Goal: Task Accomplishment & Management: Manage account settings

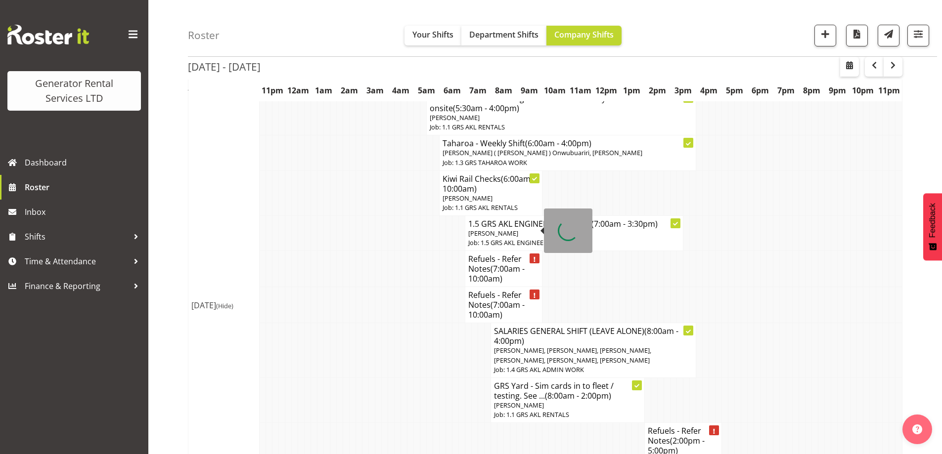
scroll to position [532, 0]
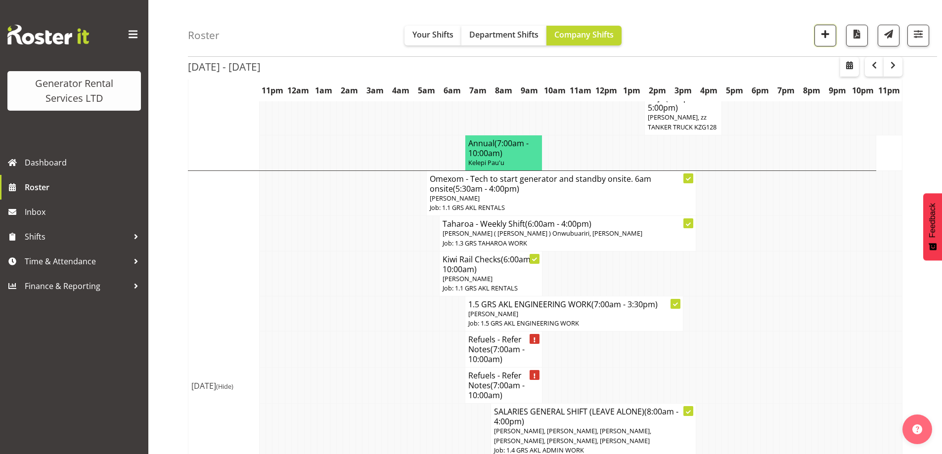
click at [822, 35] on span "button" at bounding box center [825, 34] width 13 height 13
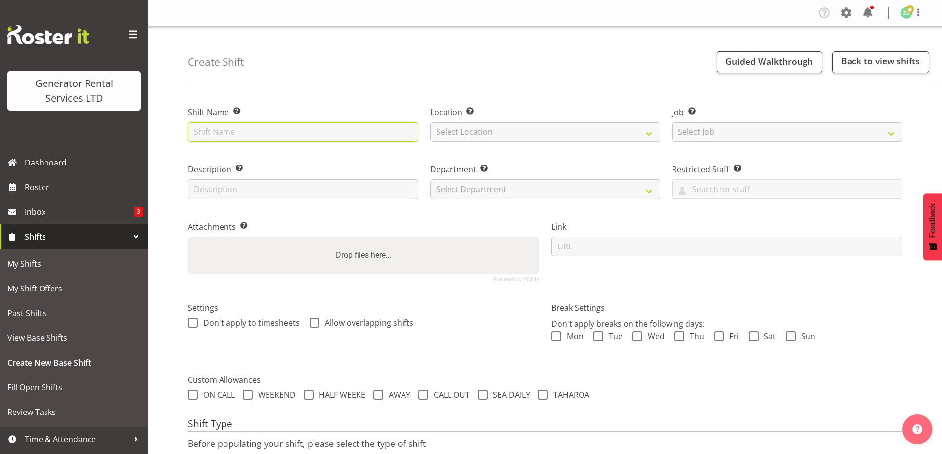
click at [367, 140] on input "text" at bounding box center [303, 132] width 230 height 20
type input "2"
drag, startPoint x: 354, startPoint y: 132, endPoint x: 247, endPoint y: 129, distance: 106.9
click at [247, 129] on input "Two Degrees - Deliver a 800kva and cable to 1 Princes Street, Hamilton, CBD. 9a…" at bounding box center [303, 132] width 230 height 20
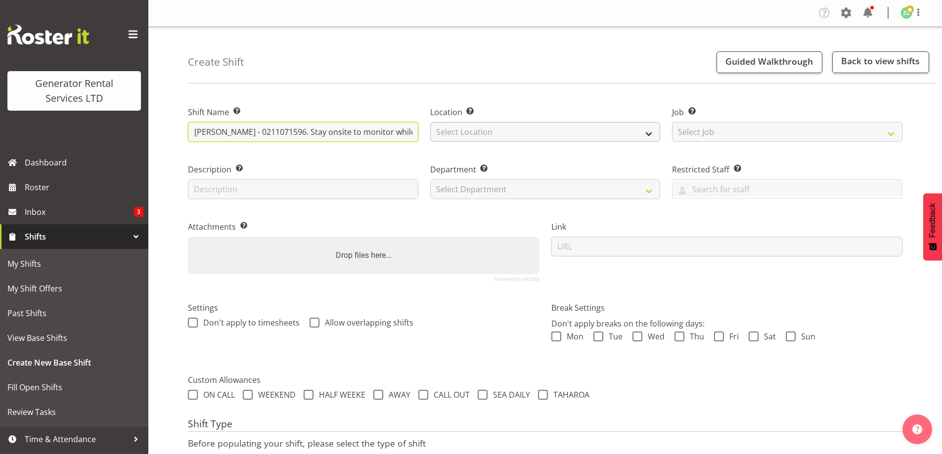
type input "Two Degrees - Start generator (#805) onsite @ 1 Princes Street, Hamilton, CBD. …"
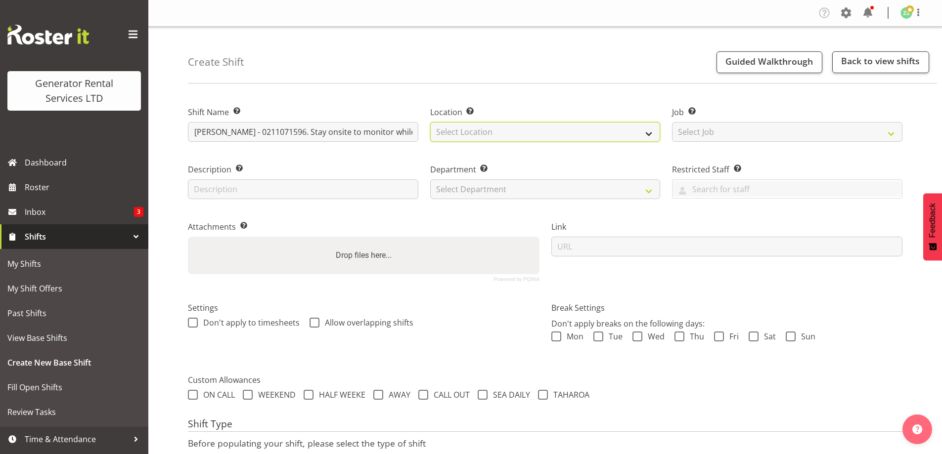
scroll to position [0, 0]
click at [503, 137] on select "Select Location GRS Auckland" at bounding box center [545, 132] width 230 height 20
select select "28"
click at [430, 122] on select "Select Location GRS Auckland" at bounding box center [545, 132] width 230 height 20
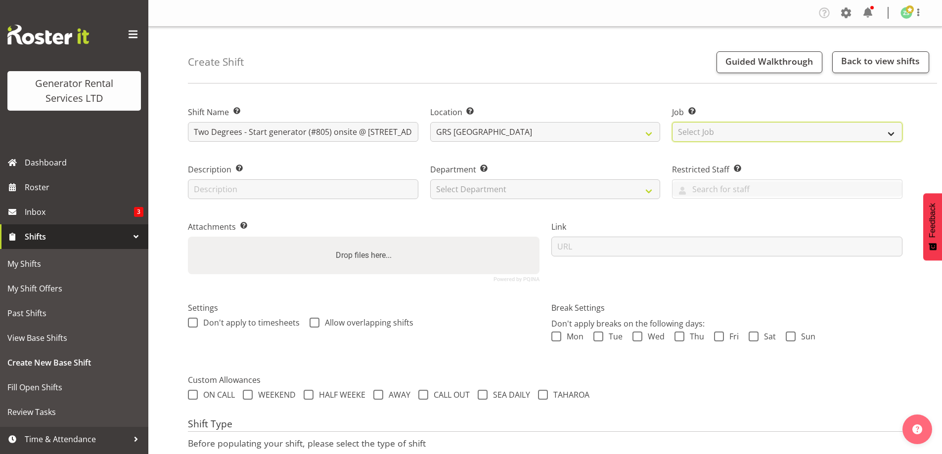
click at [753, 140] on select "Select Job Create new job 1.1 GRS AKL RENTALS 1.1 GRS AKL RENTALS AC 1.1 GRS AK…" at bounding box center [787, 132] width 230 height 20
select select "9"
click at [672, 122] on select "Select Job Create new job 1.1 GRS AKL RENTALS 1.1 GRS AKL RENTALS AC 1.1 GRS AK…" at bounding box center [787, 132] width 230 height 20
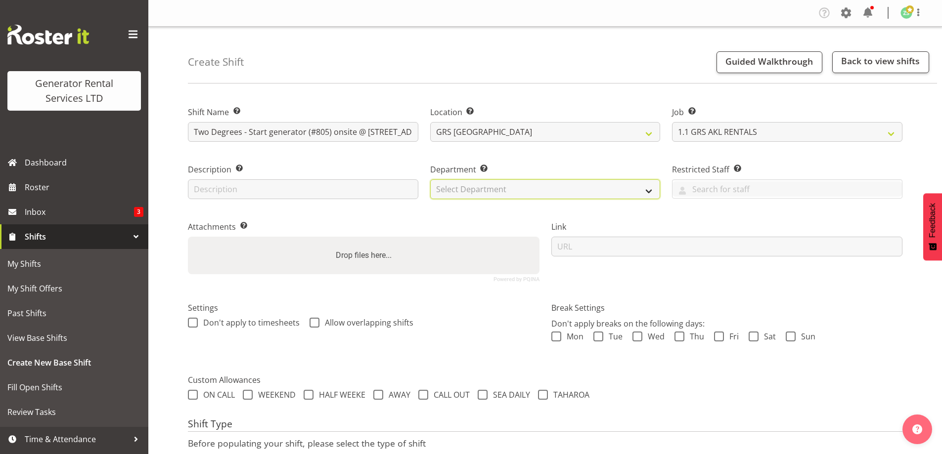
drag, startPoint x: 553, startPoint y: 185, endPoint x: 550, endPoint y: 191, distance: 7.3
click at [553, 185] on select "Select Department GRS ADMIN AKL GRS HIRE AKL GRS HIRE TGA GRS HIRE HST GRS ENGI…" at bounding box center [545, 190] width 230 height 20
select select "20"
click at [430, 180] on select "Select Department GRS ADMIN AKL GRS HIRE AKL GRS HIRE TGA GRS HIRE HST GRS ENGI…" at bounding box center [545, 190] width 230 height 20
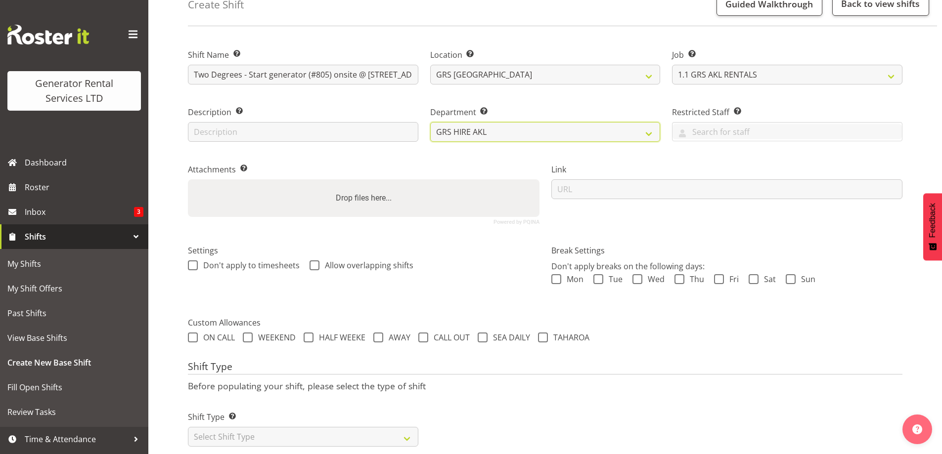
scroll to position [81, 0]
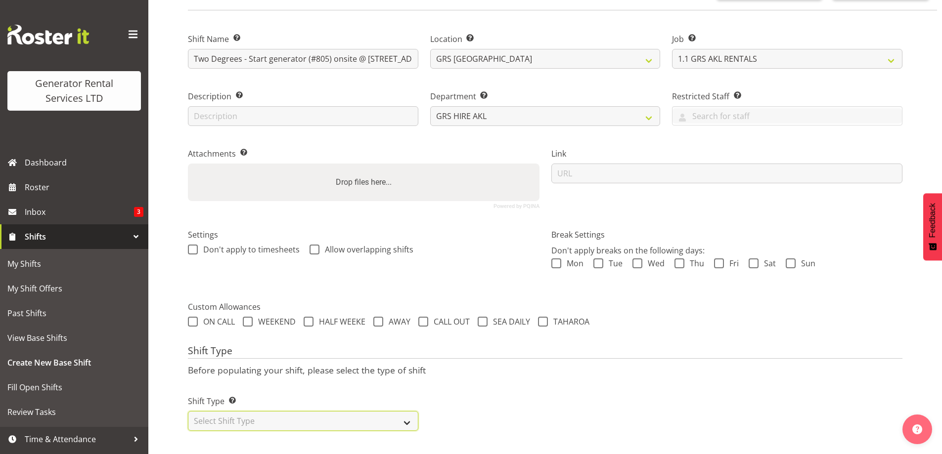
click at [329, 422] on select "Select Shift Type One Off Shift Recurring Shift Rotating Shift" at bounding box center [303, 421] width 230 height 20
click at [222, 414] on select "Select Shift Type One Off Shift Recurring Shift Rotating Shift" at bounding box center [303, 421] width 230 height 20
select select "one_off"
click at [188, 411] on select "Select Shift Type One Off Shift Recurring Shift Rotating Shift" at bounding box center [303, 421] width 230 height 20
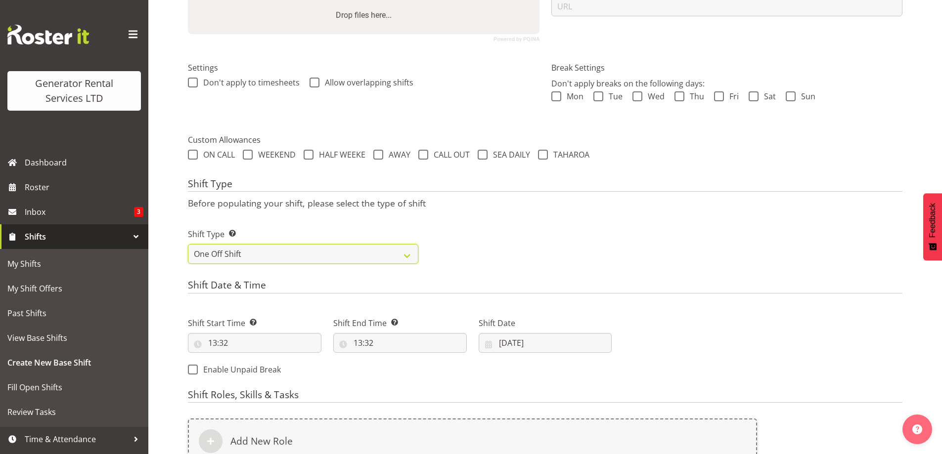
scroll to position [398, 0]
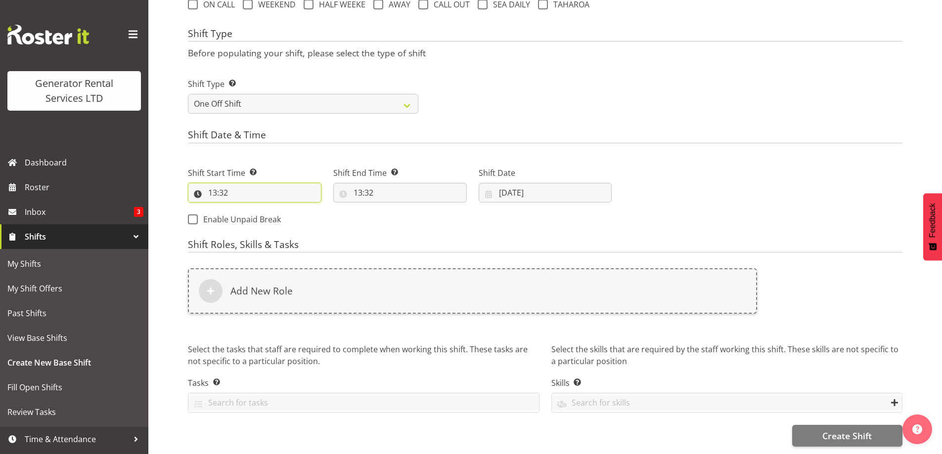
click at [299, 183] on input "13:32" at bounding box center [255, 193] width 134 height 20
click at [253, 210] on select "00 01 02 03 04 05 06 07 08 09 10 11 12 13 14 15 16 17 18 19 20 21 22 23" at bounding box center [255, 219] width 22 height 20
select select "6"
click at [244, 209] on select "00 01 02 03 04 05 06 07 08 09 10 11 12 13 14 15 16 17 18 19 20 21 22 23" at bounding box center [255, 219] width 22 height 20
type input "06:32"
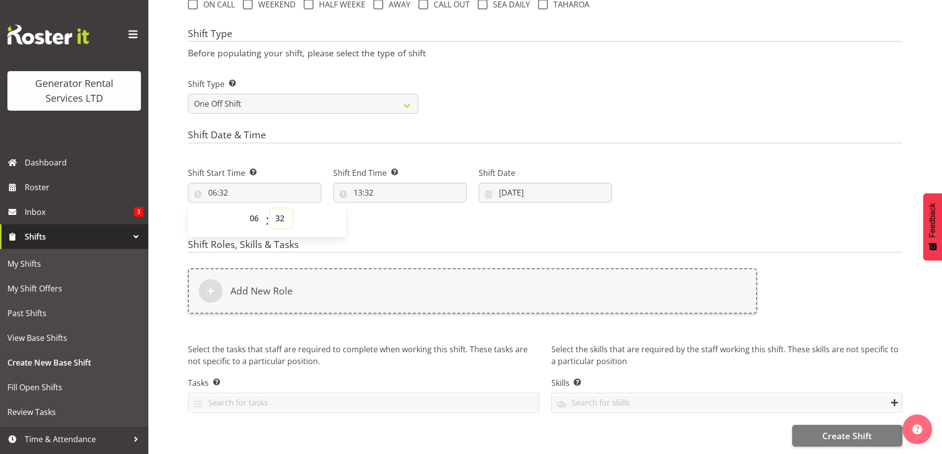
drag, startPoint x: 277, startPoint y: 211, endPoint x: 277, endPoint y: 206, distance: 5.0
click at [277, 209] on select "00 01 02 03 04 05 06 07 08 09 10 11 12 13 14 15 16 17 18 19 20 21 22 23 24 25 2…" at bounding box center [281, 219] width 22 height 20
select select "30"
click at [270, 209] on select "00 01 02 03 04 05 06 07 08 09 10 11 12 13 14 15 16 17 18 19 20 21 22 23 24 25 2…" at bounding box center [281, 219] width 22 height 20
type input "06:30"
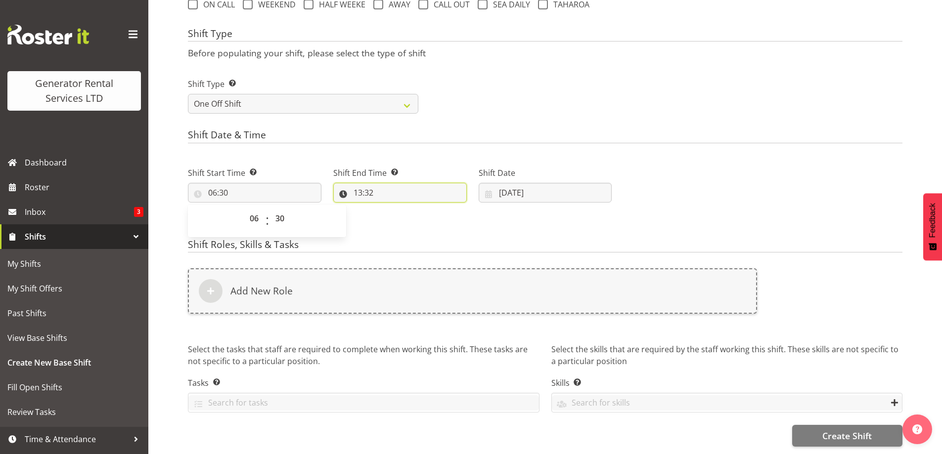
click at [425, 183] on input "13:32" at bounding box center [400, 193] width 134 height 20
click at [399, 211] on select "00 01 02 03 04 05 06 07 08 09 10 11 12 13 14 15 16 17 18 19 20 21 22 23" at bounding box center [401, 219] width 22 height 20
select select "15"
click at [390, 209] on select "00 01 02 03 04 05 06 07 08 09 10 11 12 13 14 15 16 17 18 19 20 21 22 23" at bounding box center [401, 219] width 22 height 20
type input "15:32"
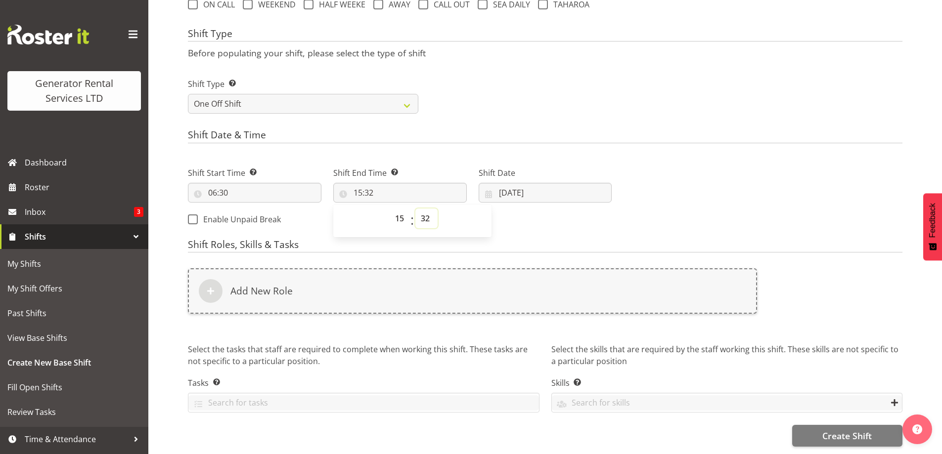
click at [431, 212] on select "00 01 02 03 04 05 06 07 08 09 10 11 12 13 14 15 16 17 18 19 20 21 22 23 24 25 2…" at bounding box center [426, 219] width 22 height 20
select select "0"
click at [415, 209] on select "00 01 02 03 04 05 06 07 08 09 10 11 12 13 14 15 16 17 18 19 20 21 22 23 24 25 2…" at bounding box center [426, 219] width 22 height 20
type input "15:00"
click at [397, 214] on select "00 01 02 03 04 05 06 07 08 09 10 11 12 13 14 15 16 17 18 19 20 21 22 23" at bounding box center [401, 219] width 22 height 20
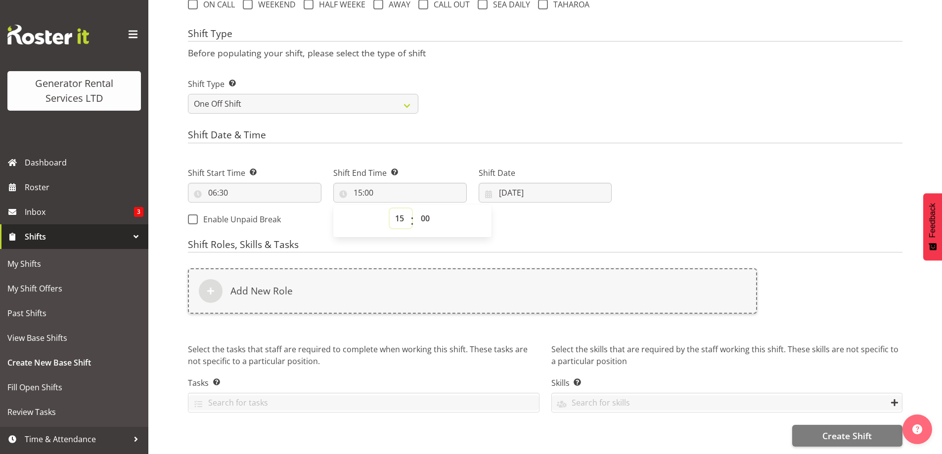
select select "14"
click at [390, 209] on select "00 01 02 03 04 05 06 07 08 09 10 11 12 13 14 15 16 17 18 19 20 21 22 23" at bounding box center [401, 219] width 22 height 20
type input "14:00"
click at [560, 189] on input "17/09/2025" at bounding box center [546, 193] width 134 height 20
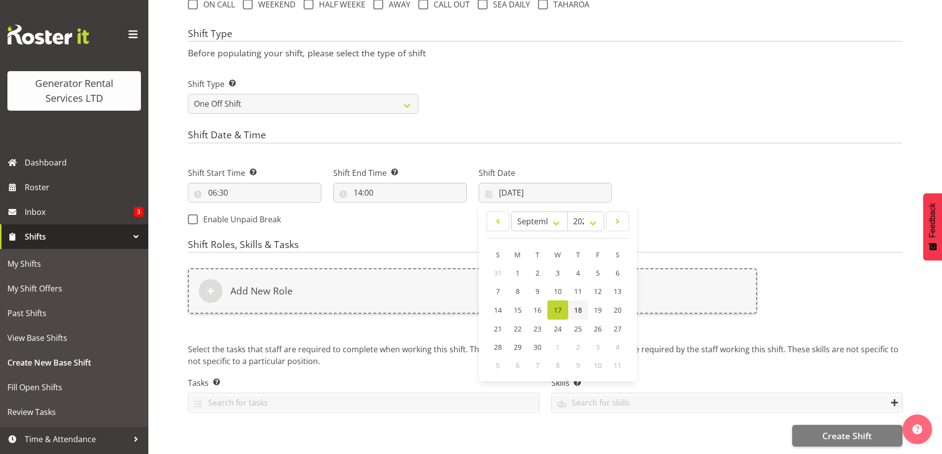
click at [578, 306] on span "18" at bounding box center [578, 310] width 8 height 9
type input "18/09/2025"
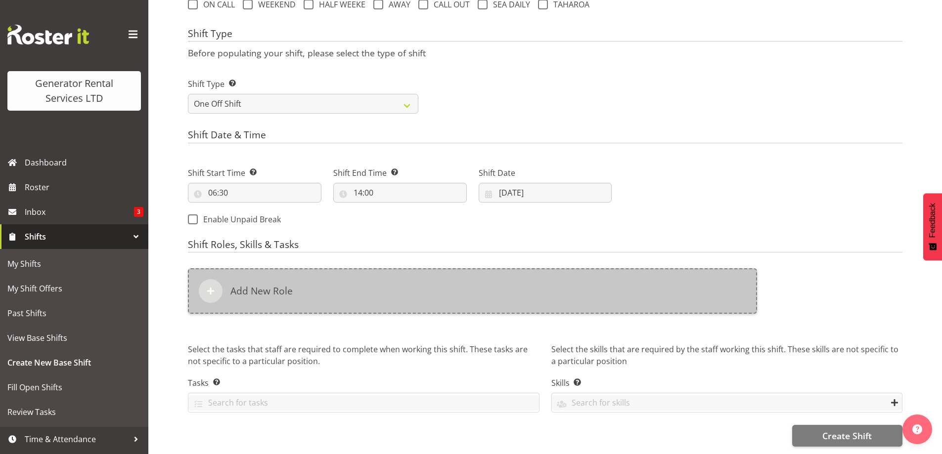
click at [461, 290] on div "Add New Role" at bounding box center [472, 291] width 569 height 45
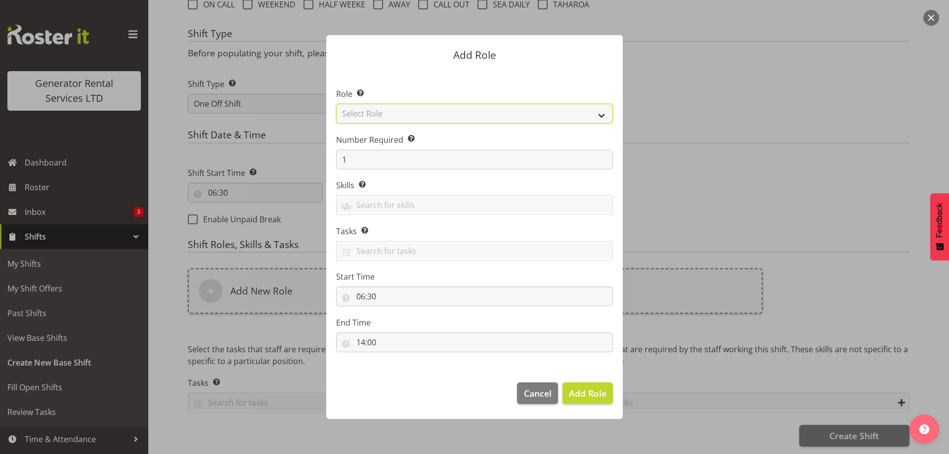
click at [413, 118] on select "Select Role Account Manager Electrician Engineering GM HSEQ manager MECH Mechan…" at bounding box center [474, 114] width 277 height 20
select select "21"
click at [336, 104] on select "Select Role Account Manager Electrician Engineering GM HSEQ manager MECH Mechan…" at bounding box center [474, 114] width 277 height 20
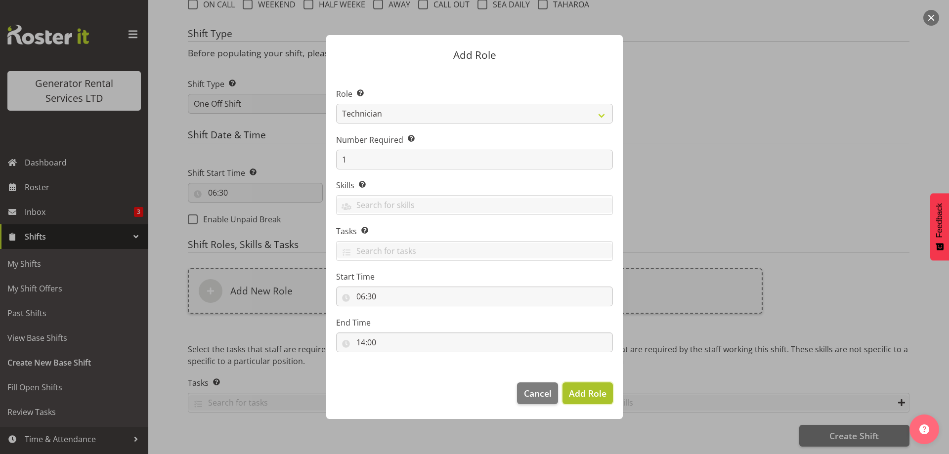
click at [589, 392] on span "Add Role" at bounding box center [588, 394] width 38 height 12
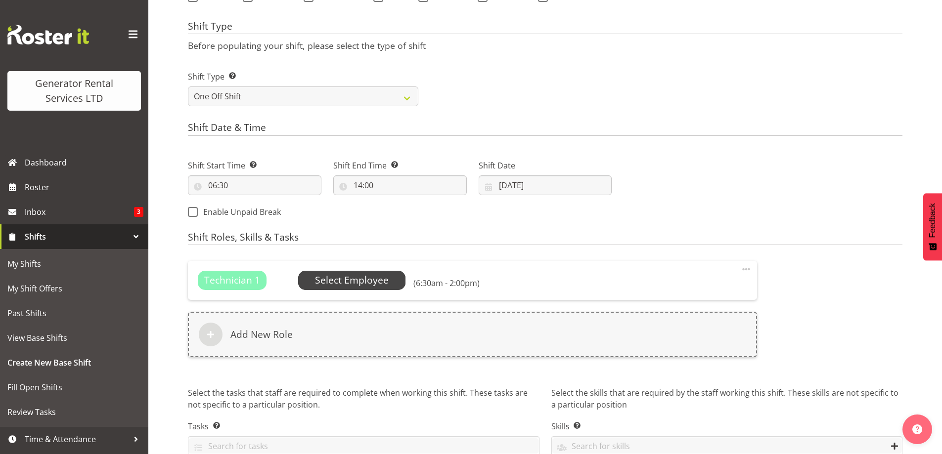
click at [353, 273] on span "Select Employee" at bounding box center [352, 280] width 74 height 14
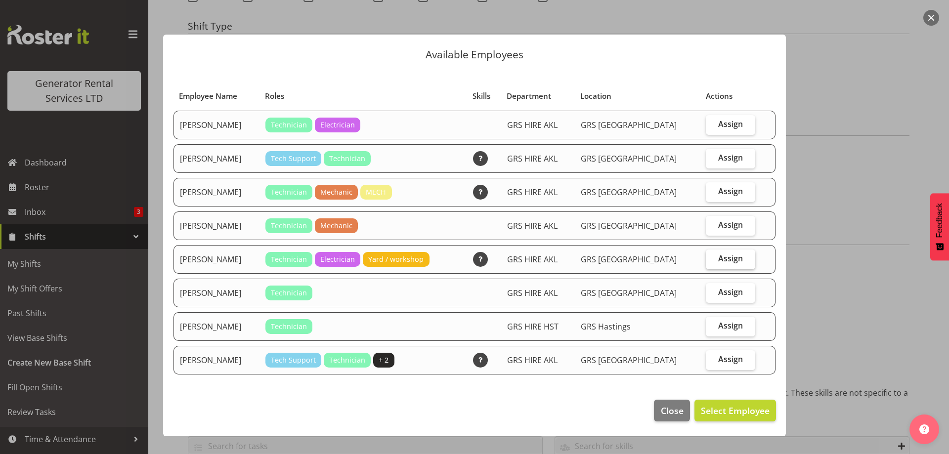
click at [738, 256] on span "Assign" at bounding box center [731, 259] width 25 height 10
click at [713, 256] on input "Assign" at bounding box center [709, 259] width 6 height 6
checkbox input "true"
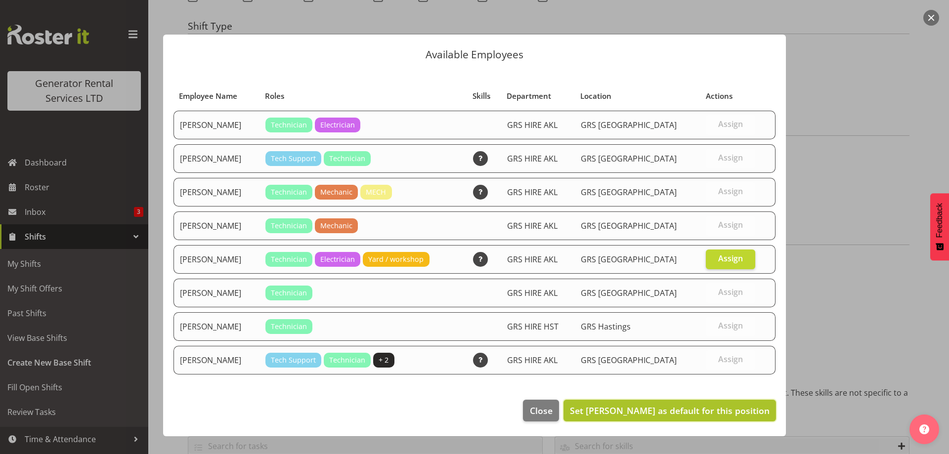
click at [725, 412] on span "Set Rob Ryan as default for this position" at bounding box center [670, 411] width 200 height 12
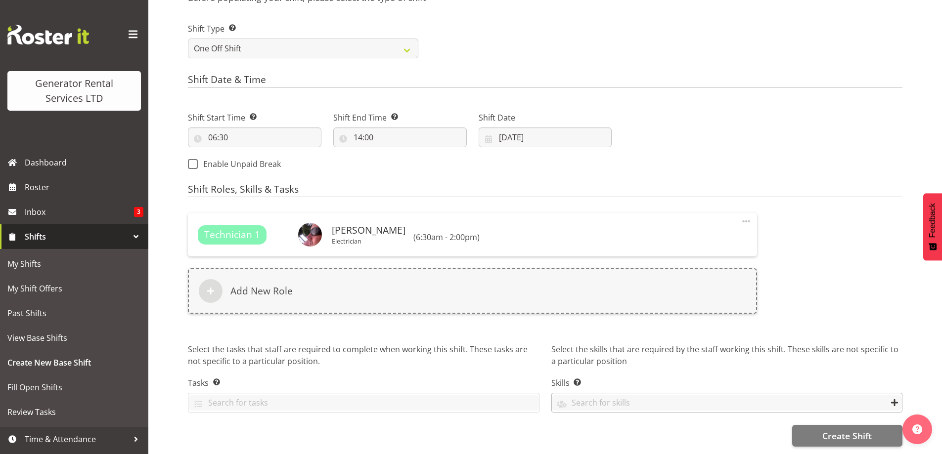
scroll to position [453, 0]
click at [831, 430] on span "Create Shift" at bounding box center [846, 436] width 49 height 13
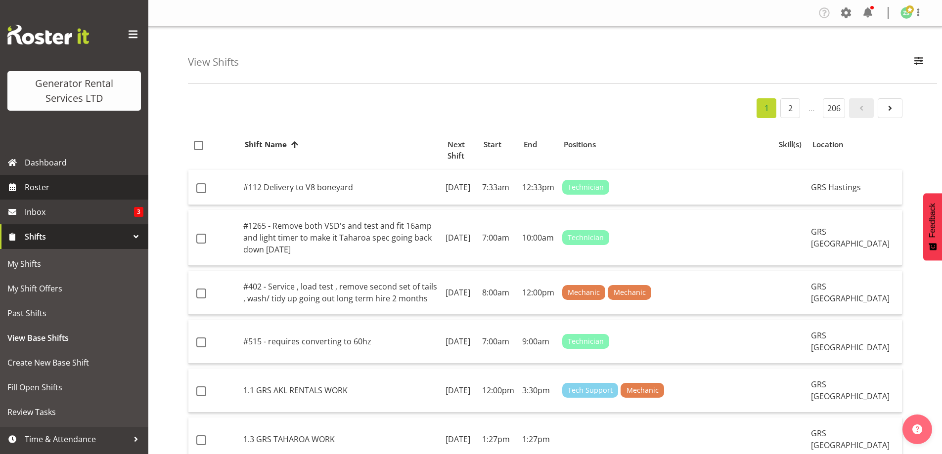
click at [84, 193] on span "Roster" at bounding box center [84, 187] width 119 height 15
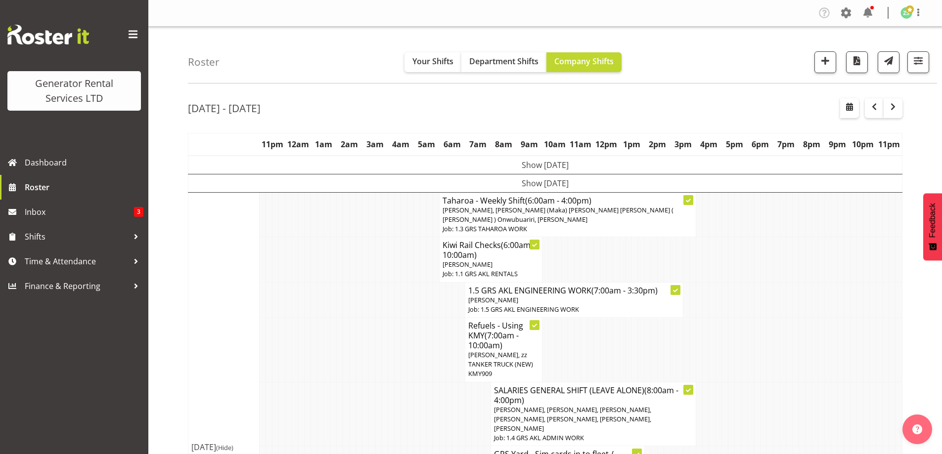
click at [404, 351] on td at bounding box center [404, 349] width 6 height 65
click at [401, 329] on td at bounding box center [404, 349] width 6 height 65
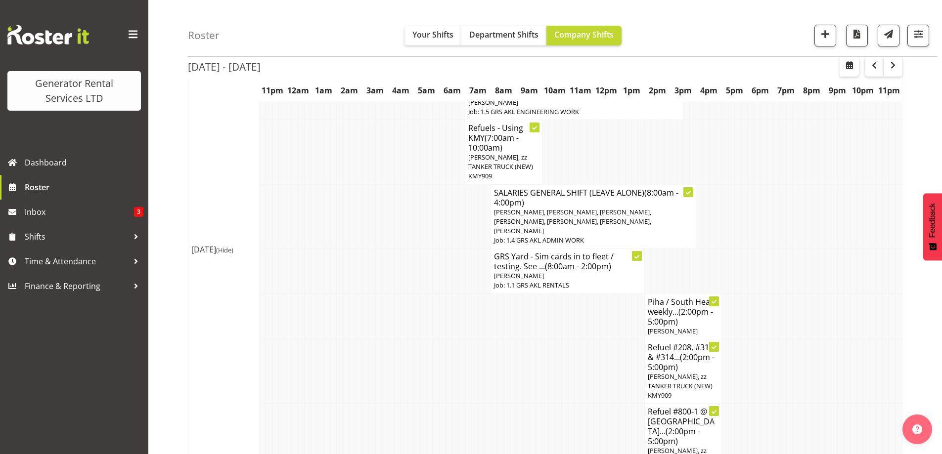
scroll to position [346, 0]
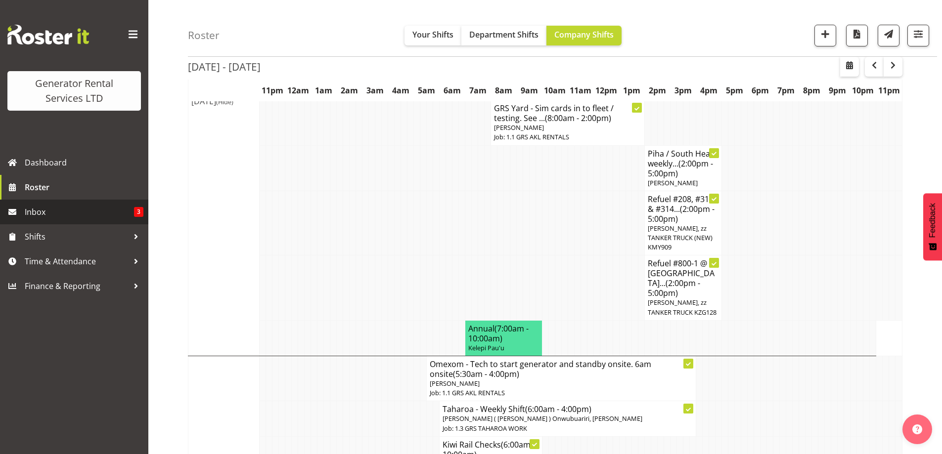
click at [87, 215] on span "Inbox" at bounding box center [79, 212] width 109 height 15
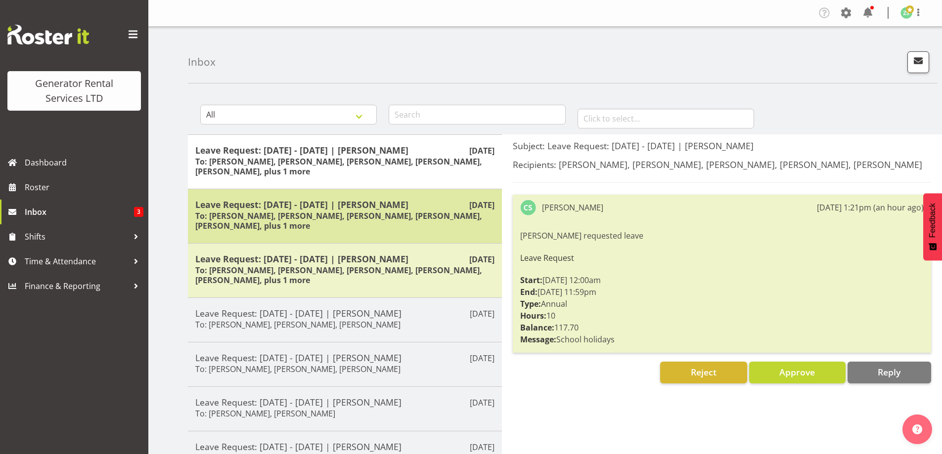
click at [375, 205] on h5 "Leave Request: [DATE] - [DATE] | [PERSON_NAME]" at bounding box center [344, 204] width 299 height 11
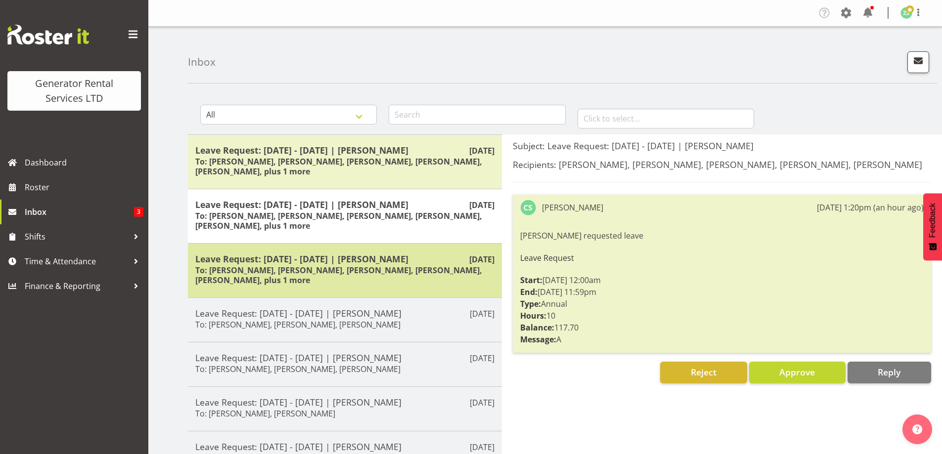
click at [332, 268] on h6 "To: [PERSON_NAME], [PERSON_NAME], [PERSON_NAME], [PERSON_NAME], [PERSON_NAME], …" at bounding box center [344, 276] width 299 height 20
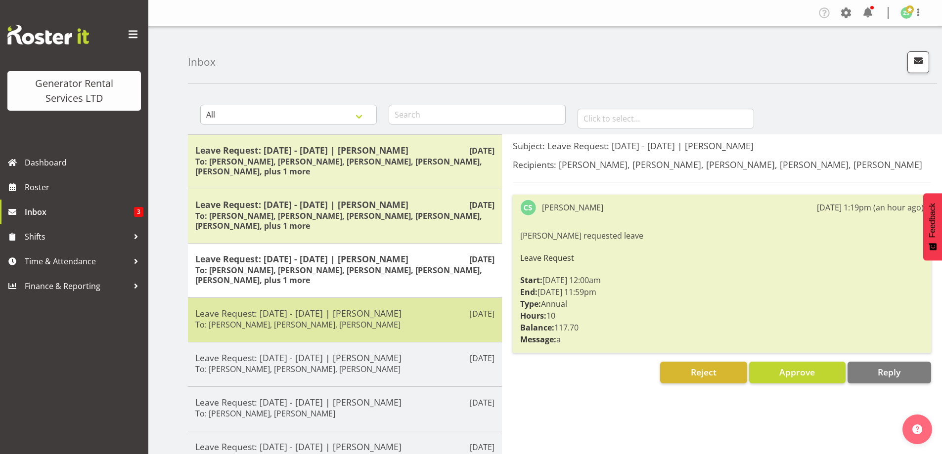
click at [255, 306] on div "[DATE] Leave Request: [DATE] - [DATE] | [PERSON_NAME] To: [PERSON_NAME], [PERSO…" at bounding box center [345, 320] width 314 height 45
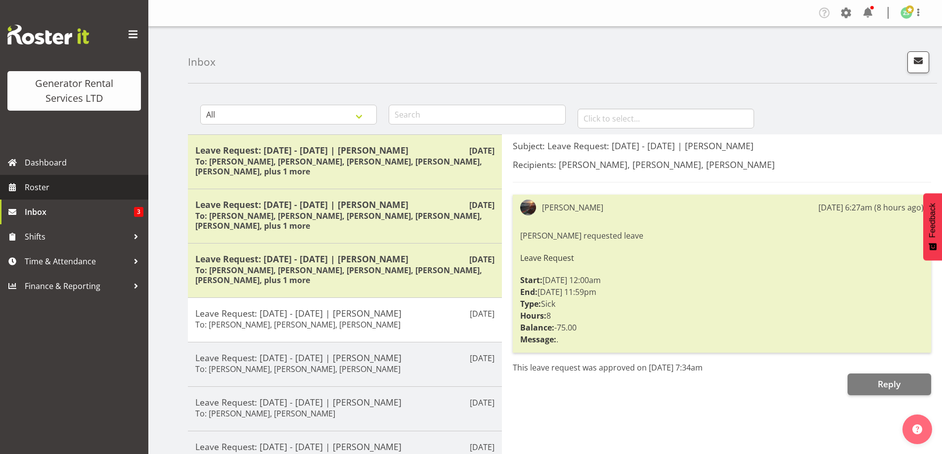
click at [72, 180] on span "Roster" at bounding box center [84, 187] width 119 height 15
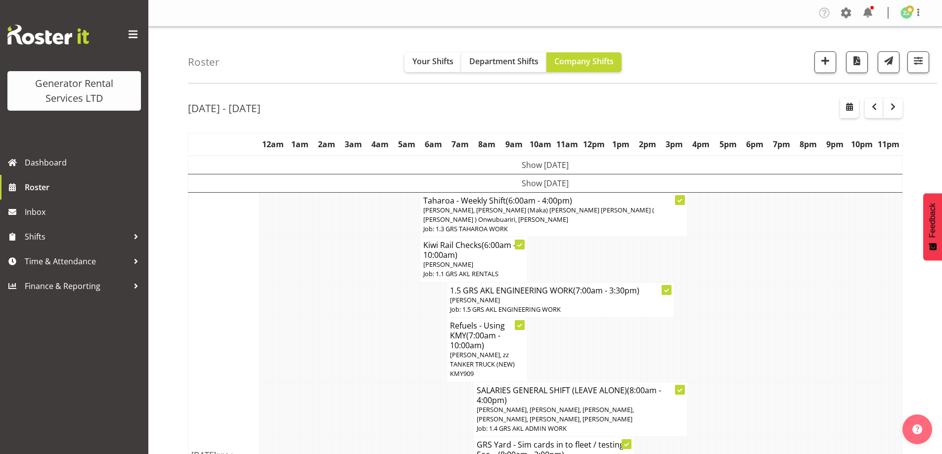
click at [363, 405] on td at bounding box center [363, 409] width 7 height 55
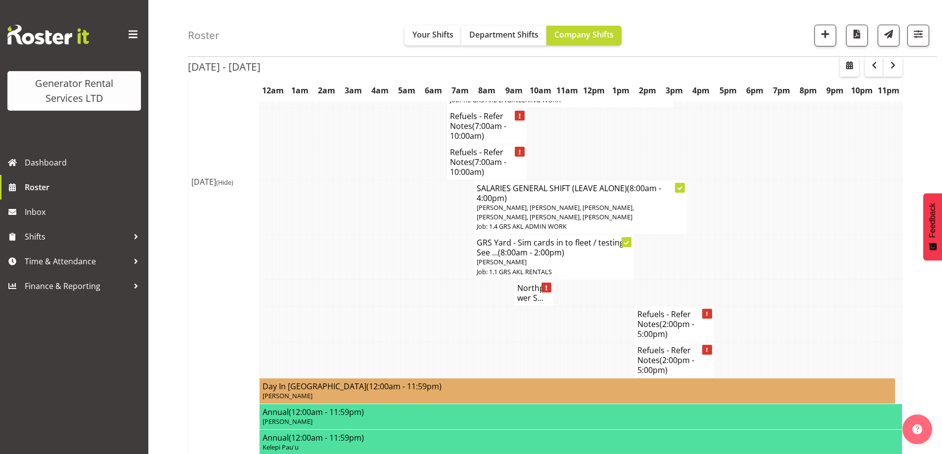
scroll to position [841, 0]
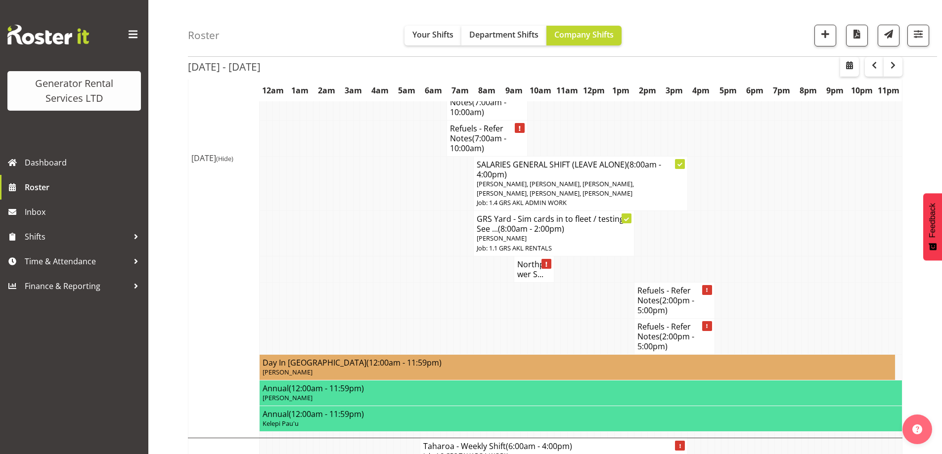
click at [347, 282] on td at bounding box center [350, 300] width 7 height 36
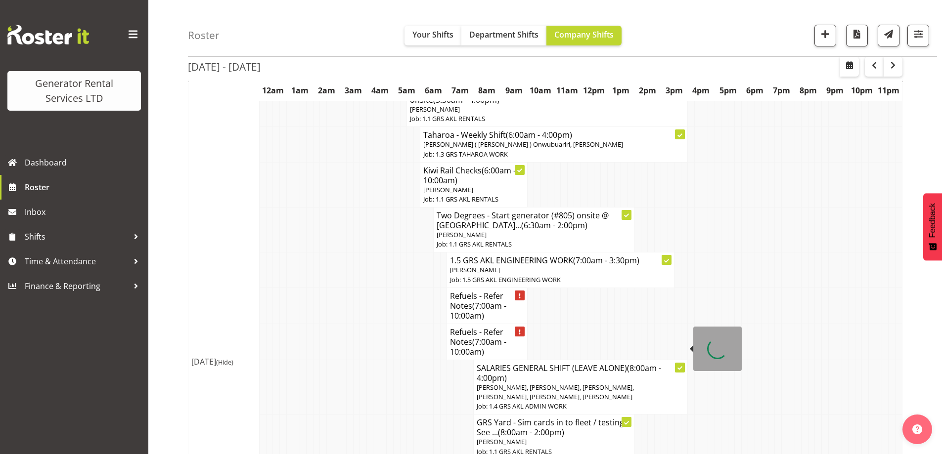
scroll to position [593, 0]
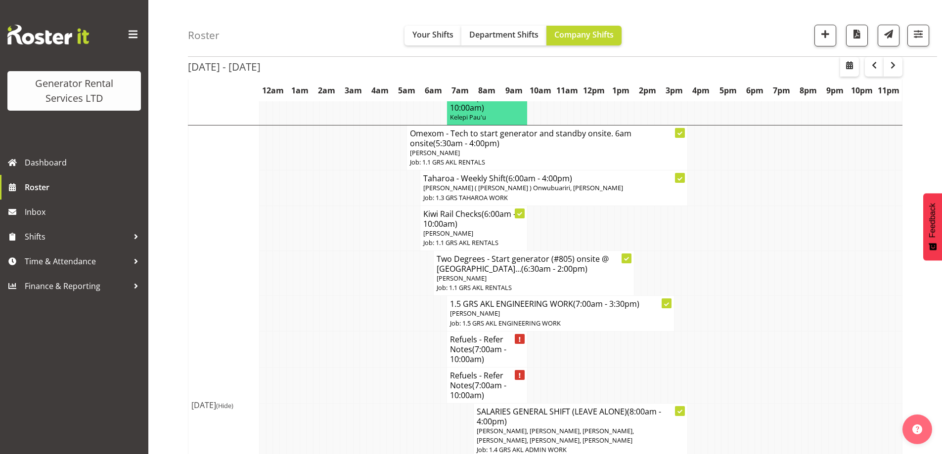
click at [372, 331] on td at bounding box center [369, 349] width 7 height 36
click at [337, 331] on td at bounding box center [336, 349] width 7 height 36
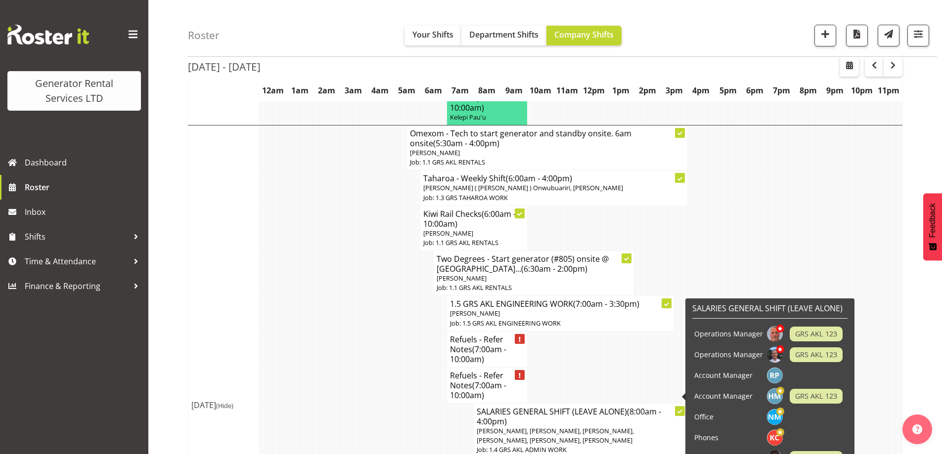
click at [435, 404] on td at bounding box center [437, 431] width 7 height 55
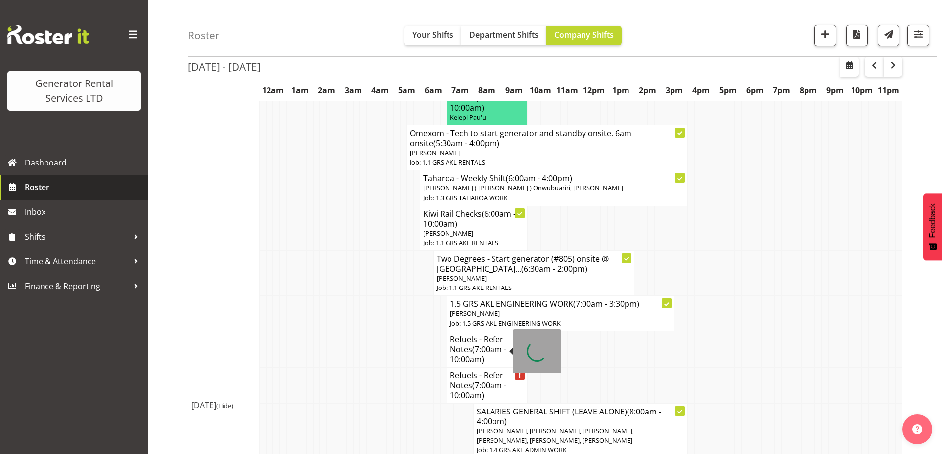
click at [27, 187] on span "Roster" at bounding box center [84, 187] width 119 height 15
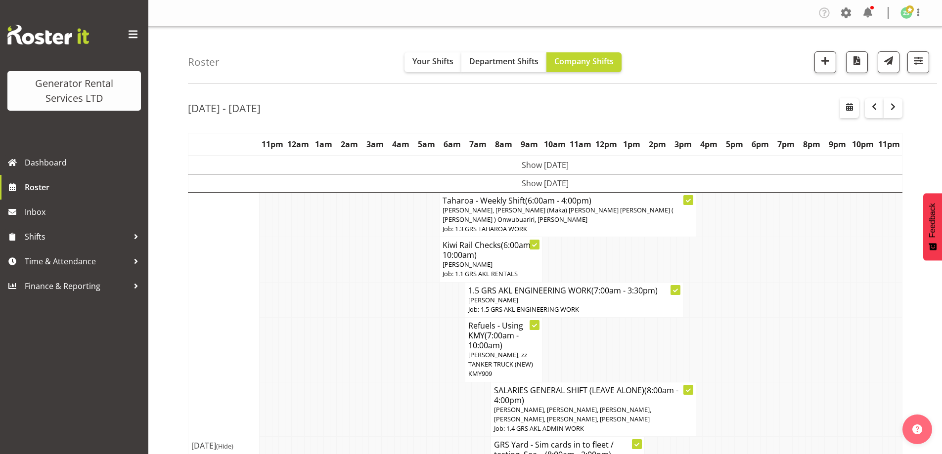
click at [379, 316] on td at bounding box center [378, 299] width 6 height 35
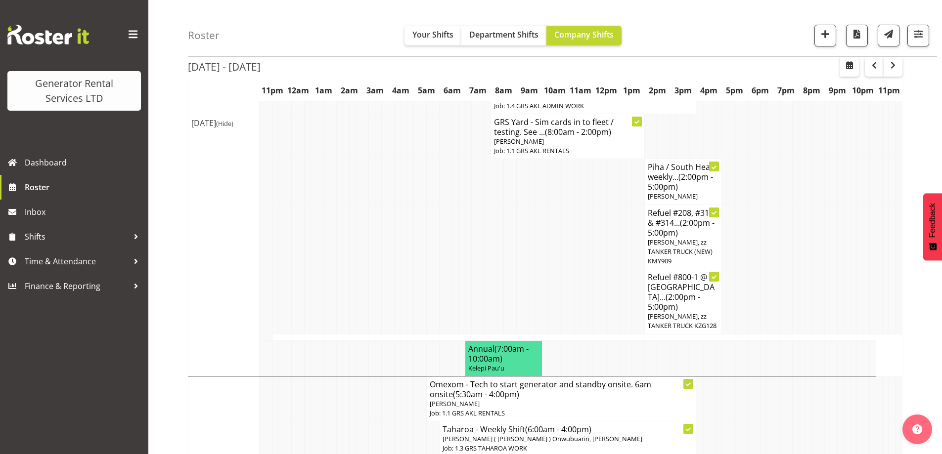
scroll to position [346, 0]
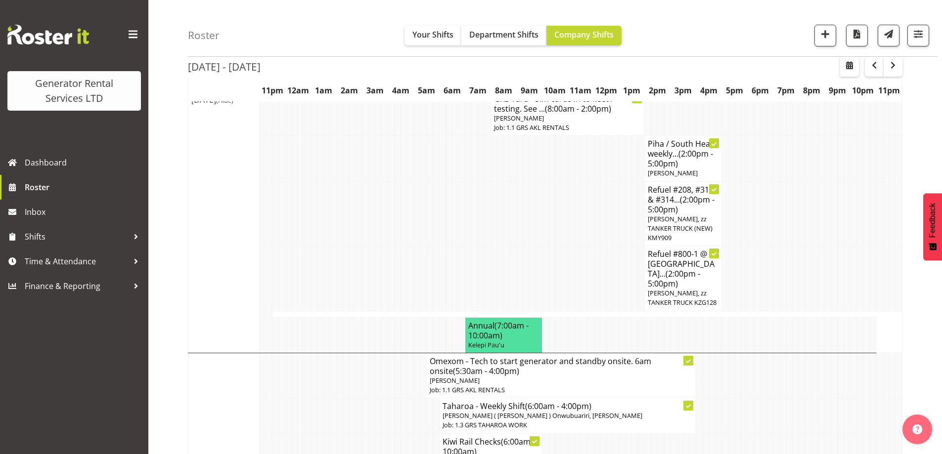
click at [414, 246] on td at bounding box center [417, 278] width 6 height 65
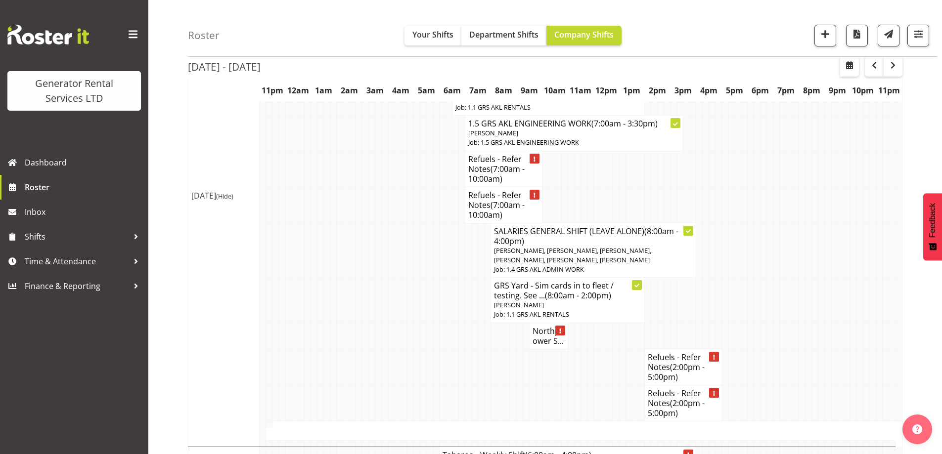
scroll to position [742, 0]
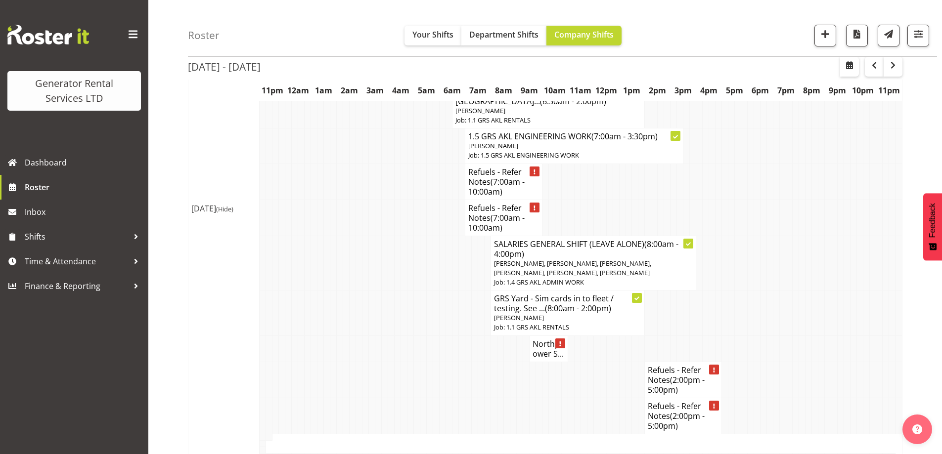
click at [773, 336] on td at bounding box center [776, 349] width 6 height 26
click at [367, 336] on tr "Northpower S..." at bounding box center [545, 349] width 714 height 26
click at [384, 291] on td at bounding box center [385, 313] width 6 height 45
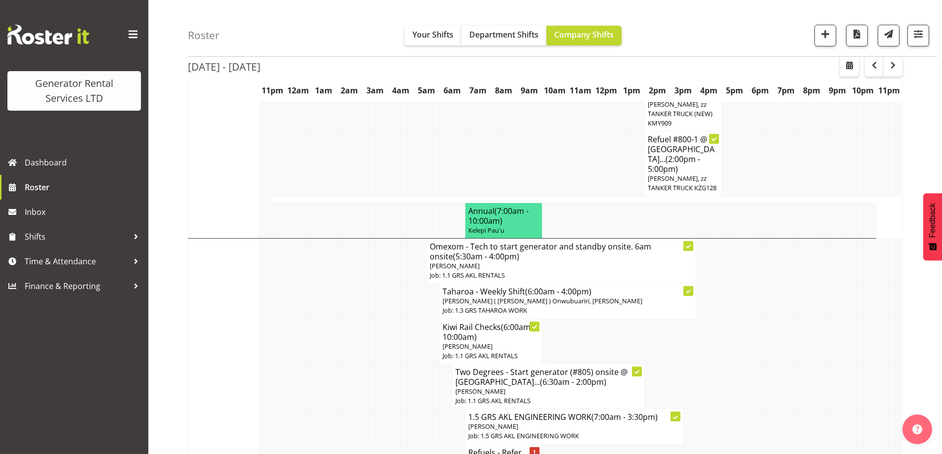
scroll to position [445, 0]
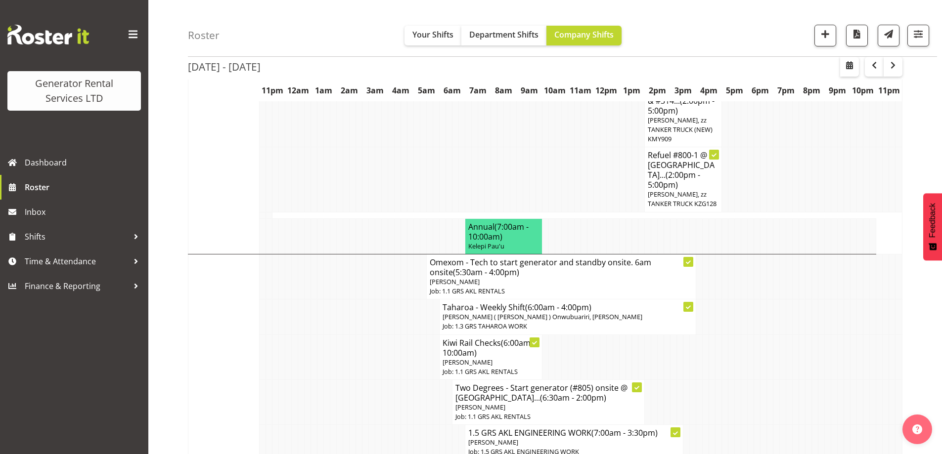
click at [339, 302] on td at bounding box center [340, 317] width 6 height 35
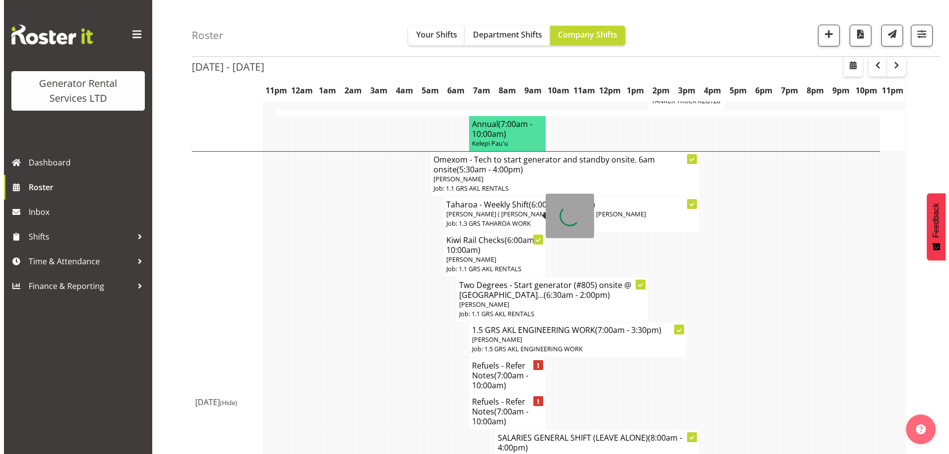
scroll to position [643, 0]
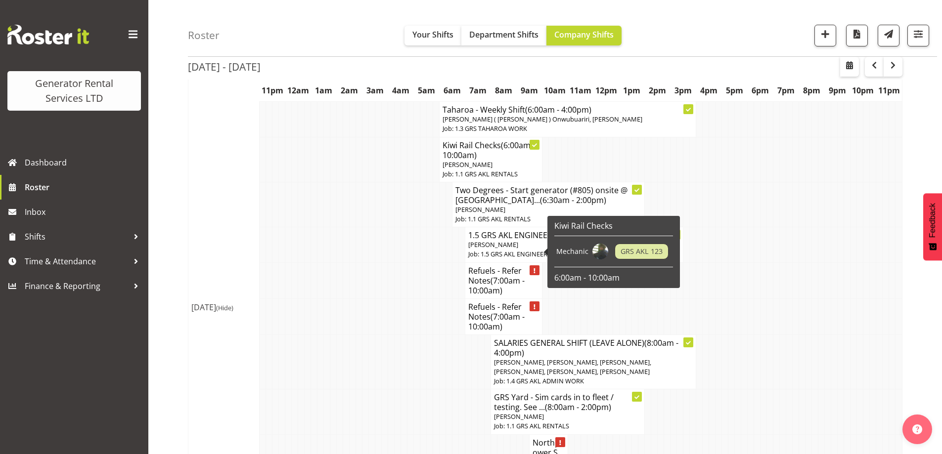
click at [489, 266] on h4 "Refuels - Refer Notes (7:00am - 10:00am)" at bounding box center [503, 281] width 71 height 30
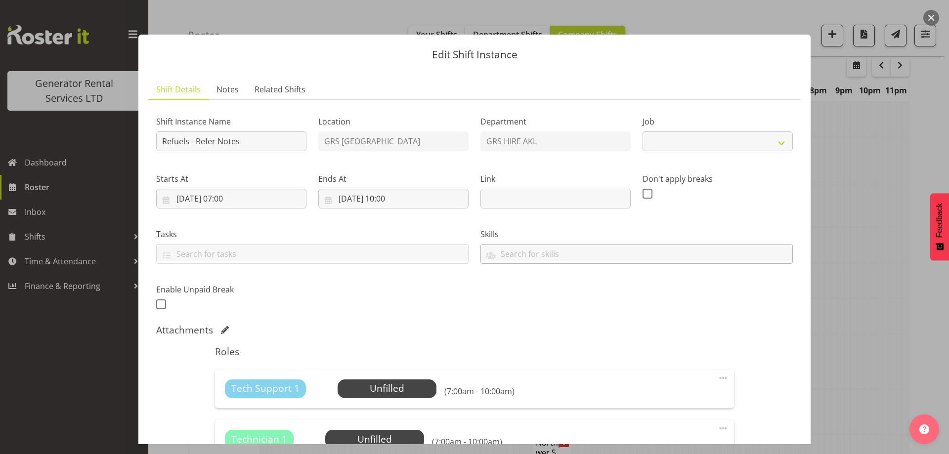
select select "9"
click at [364, 396] on span "Select Employee" at bounding box center [387, 389] width 74 height 14
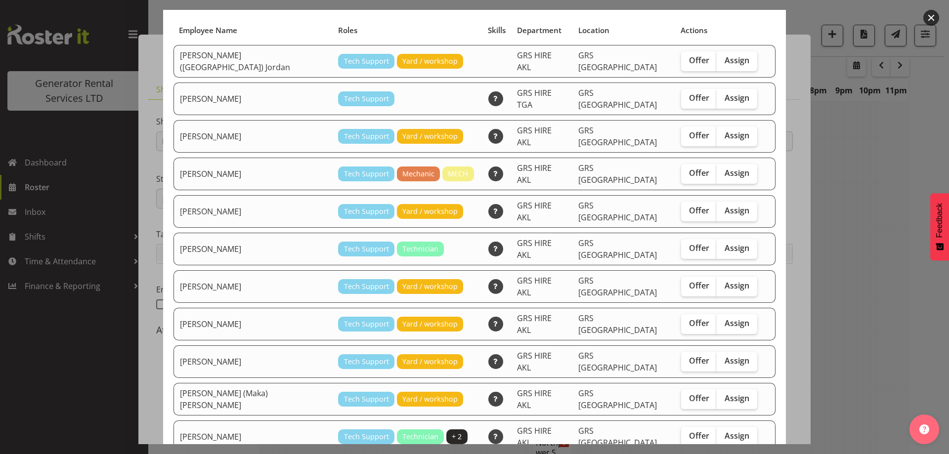
scroll to position [44, 0]
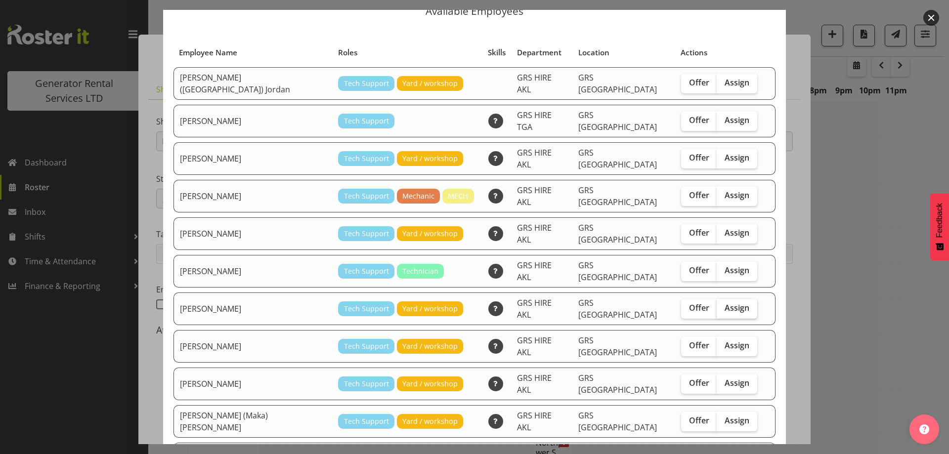
click at [725, 303] on span "Assign" at bounding box center [737, 308] width 25 height 10
click at [719, 305] on input "Assign" at bounding box center [720, 308] width 6 height 6
checkbox input "true"
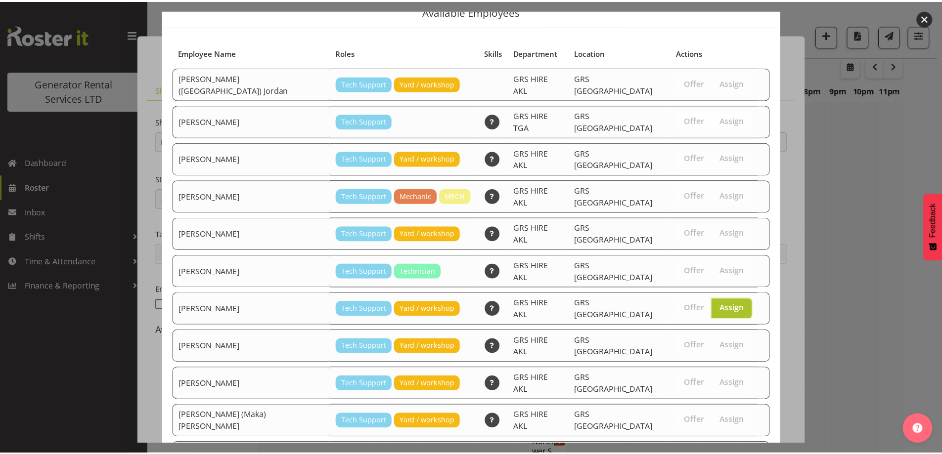
scroll to position [93, 0]
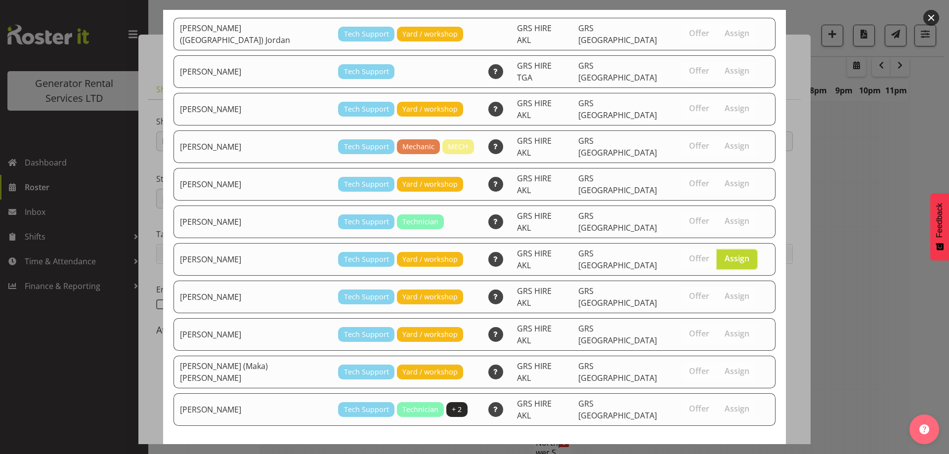
click at [723, 454] on span "Assign Michael Marshall" at bounding box center [720, 462] width 100 height 12
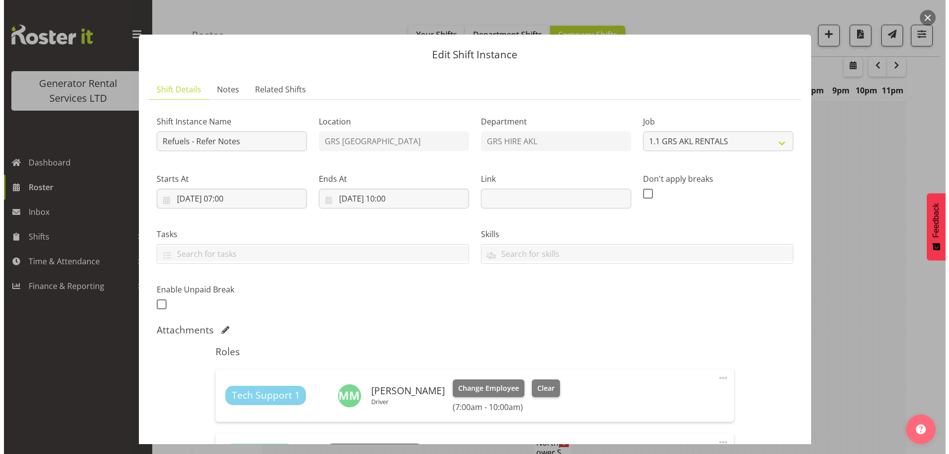
scroll to position [212, 0]
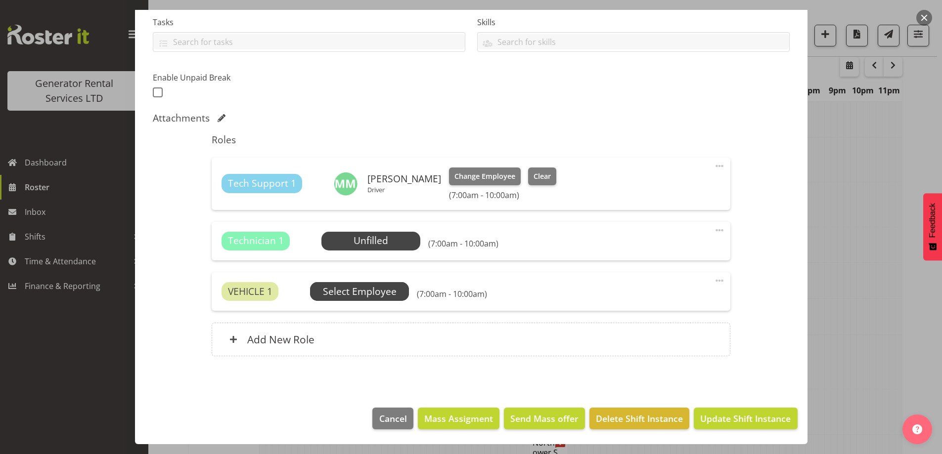
click at [388, 292] on span "Select Employee" at bounding box center [360, 292] width 74 height 14
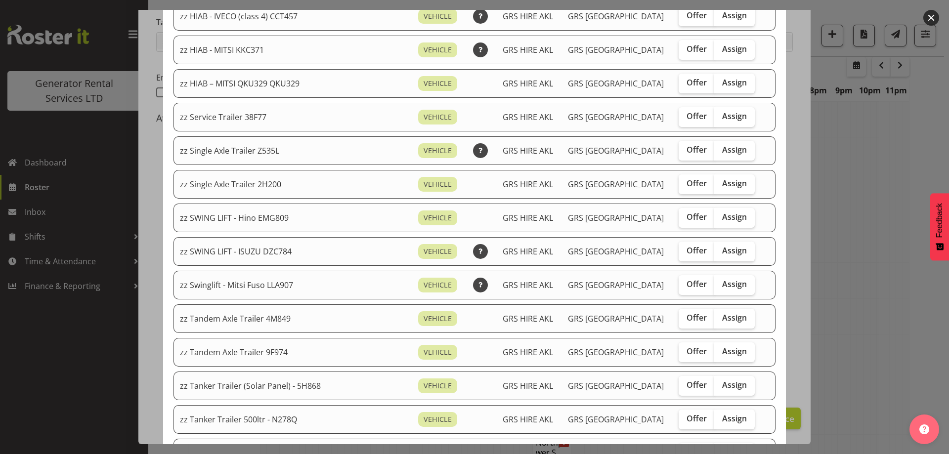
scroll to position [692, 0]
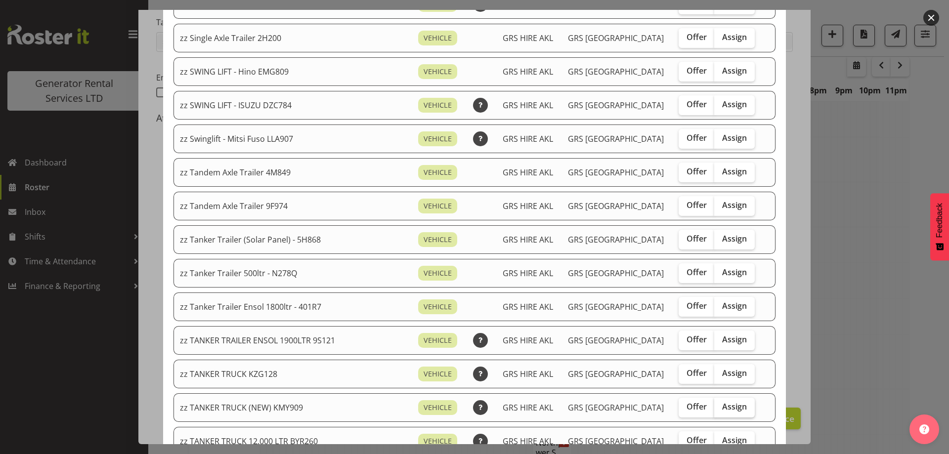
click at [722, 409] on span "Assign" at bounding box center [734, 407] width 25 height 10
click at [715, 409] on input "Assign" at bounding box center [718, 407] width 6 height 6
checkbox input "true"
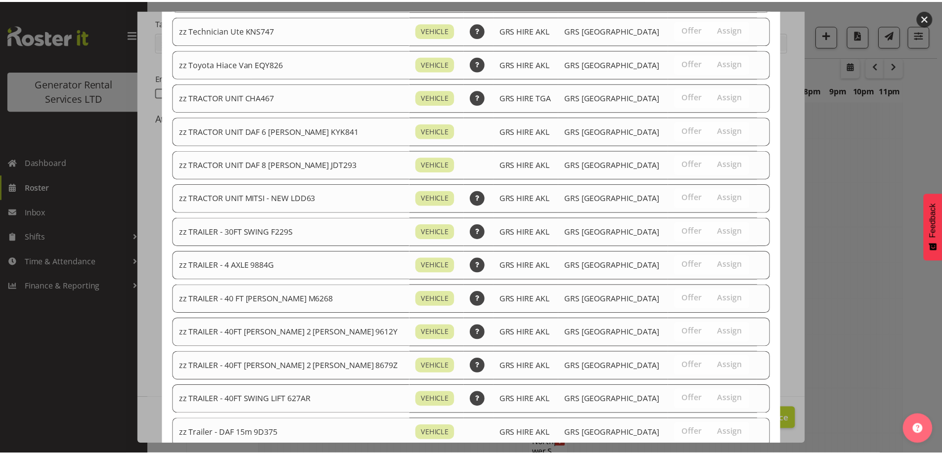
scroll to position [1236, 0]
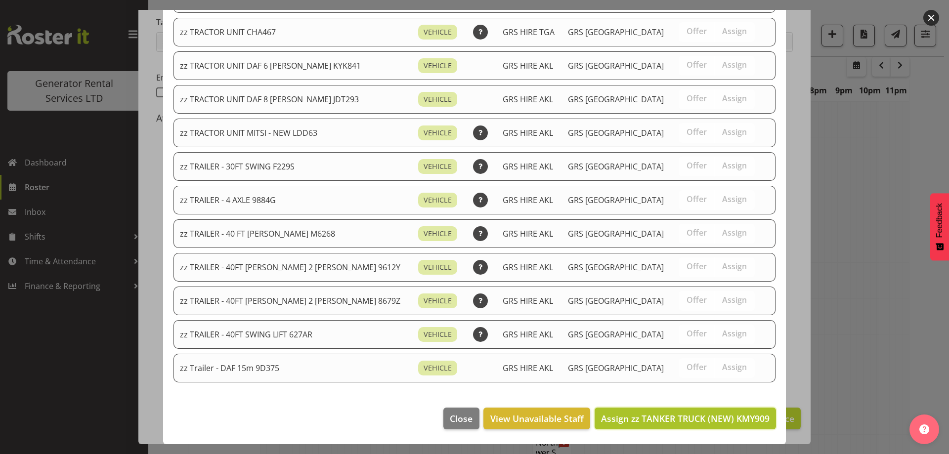
click at [714, 410] on button "Assign zz TANKER TRUCK (NEW) KMY909" at bounding box center [685, 419] width 181 height 22
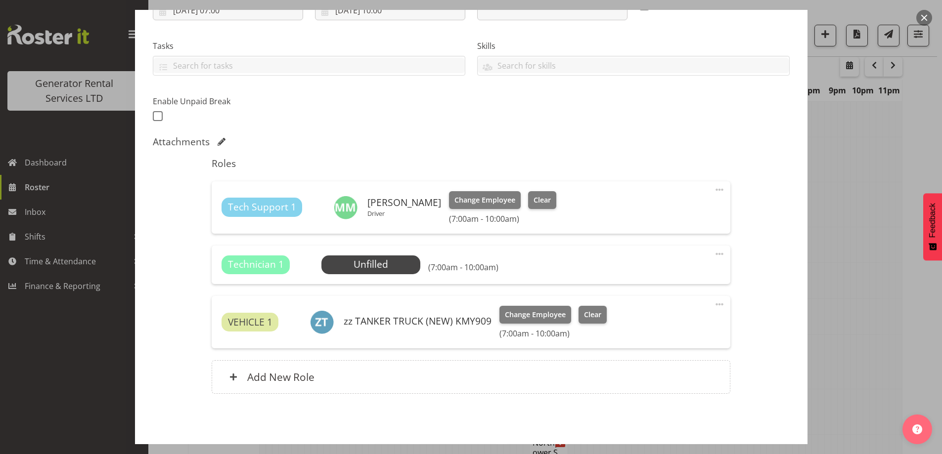
scroll to position [177, 0]
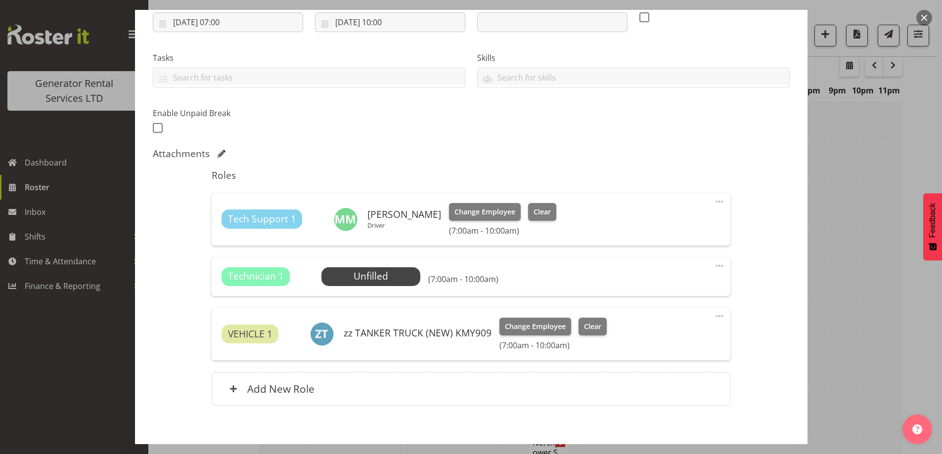
drag, startPoint x: 713, startPoint y: 266, endPoint x: 707, endPoint y: 271, distance: 7.7
click at [714, 267] on span at bounding box center [720, 266] width 12 height 12
drag, startPoint x: 661, startPoint y: 313, endPoint x: 658, endPoint y: 324, distance: 11.3
click at [658, 324] on div "Edit Cover Role Delete" at bounding box center [677, 305] width 95 height 61
click at [658, 322] on link "Delete" at bounding box center [677, 324] width 95 height 18
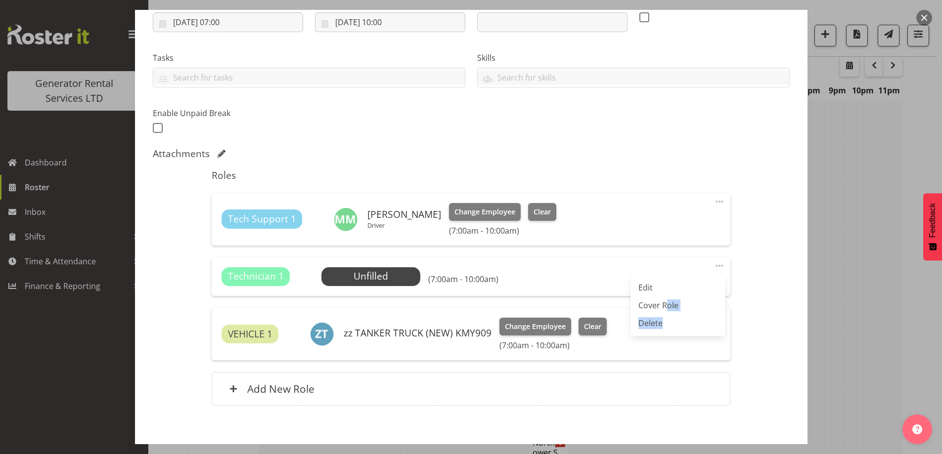
scroll to position [176, 0]
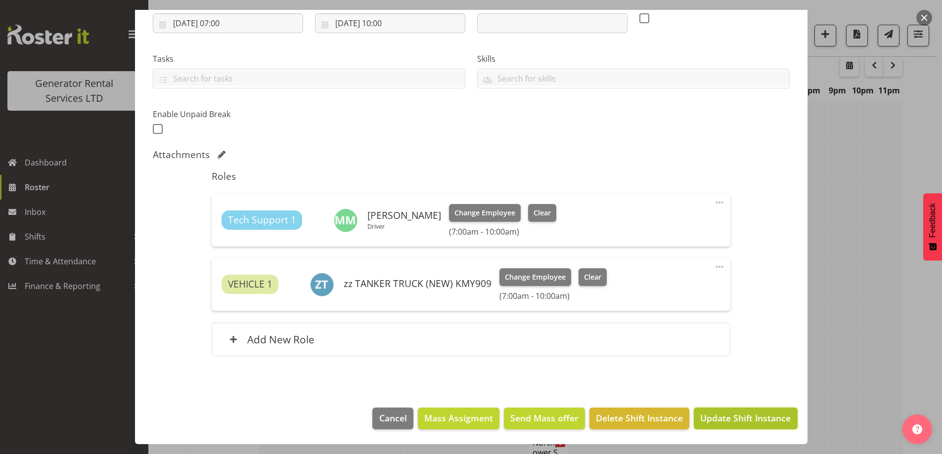
click at [762, 424] on span "Update Shift Instance" at bounding box center [745, 418] width 90 height 13
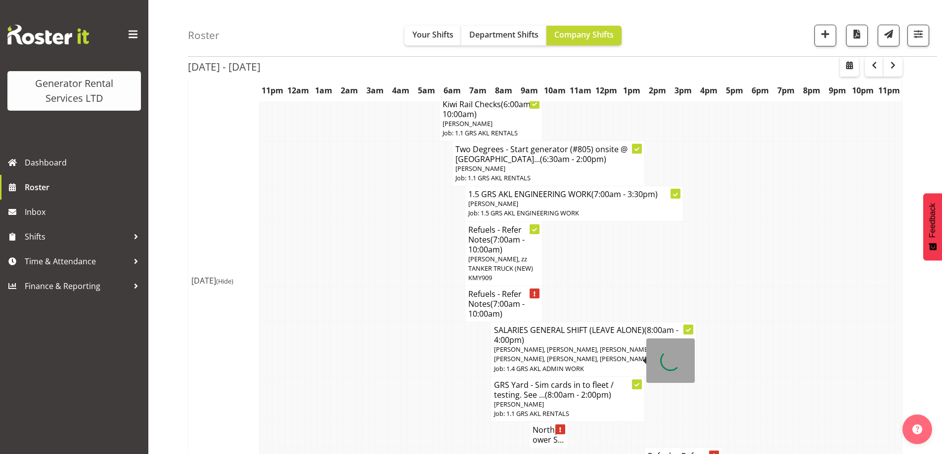
scroll to position [724, 0]
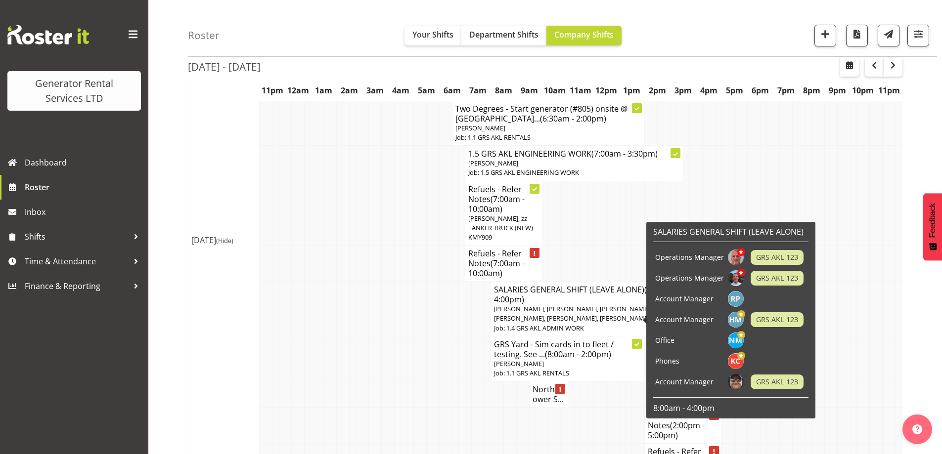
click at [370, 342] on td at bounding box center [372, 358] width 6 height 45
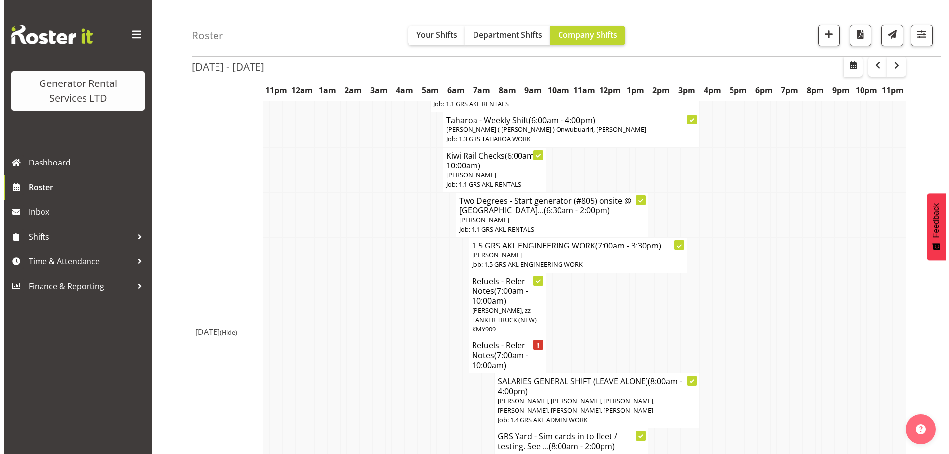
scroll to position [626, 0]
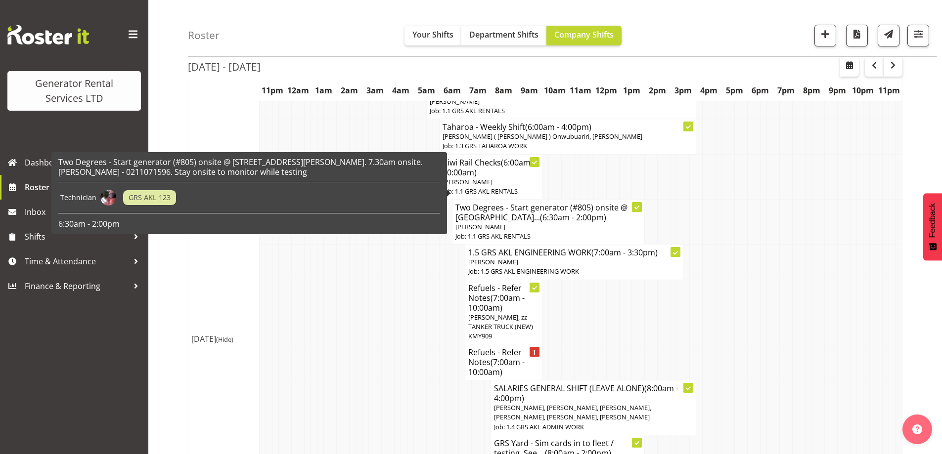
click at [512, 223] on p "[PERSON_NAME]" at bounding box center [548, 227] width 186 height 9
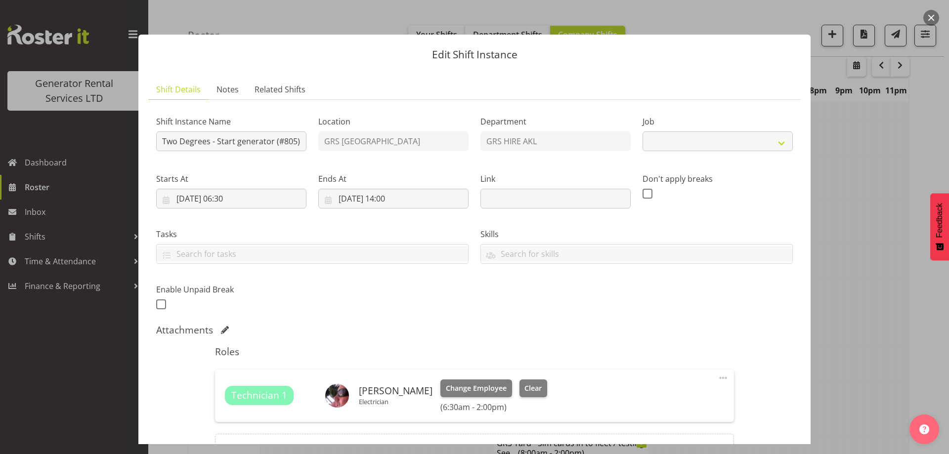
select select "9"
click at [204, 152] on div "Shift Instance Name Two Degrees - Start generator (#805) onsite @ 1 Princes Str…" at bounding box center [231, 130] width 162 height 57
drag, startPoint x: 207, startPoint y: 144, endPoint x: 351, endPoint y: 155, distance: 144.3
click at [351, 155] on div "Shift Instance Name Two Degrees - Start generator (#805) onsite @ 1 Princes Str…" at bounding box center [474, 210] width 649 height 217
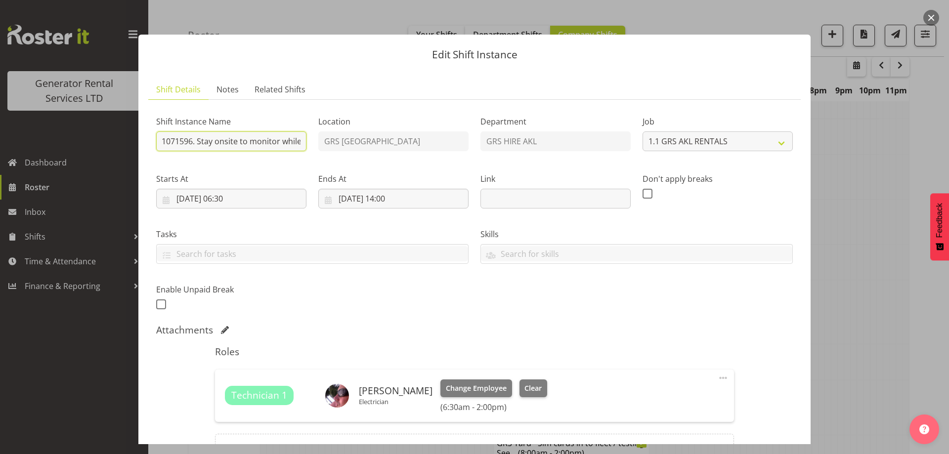
click at [272, 143] on input "Two Degrees - Start generator (#805) onsite @ 1 Princes Street, Hamilton, CBD. …" at bounding box center [231, 142] width 150 height 20
drag, startPoint x: 280, startPoint y: 139, endPoint x: 310, endPoint y: 140, distance: 29.7
click at [310, 140] on div "Shift Instance Name Two Degrees - Start generator (#805) onsite @ 1 Princes Str…" at bounding box center [231, 130] width 162 height 57
click at [300, 142] on input "Two Degrees - Start generator (#805) onsite @ 1 Princes Street, Hamilton, CBD. …" at bounding box center [231, 142] width 150 height 20
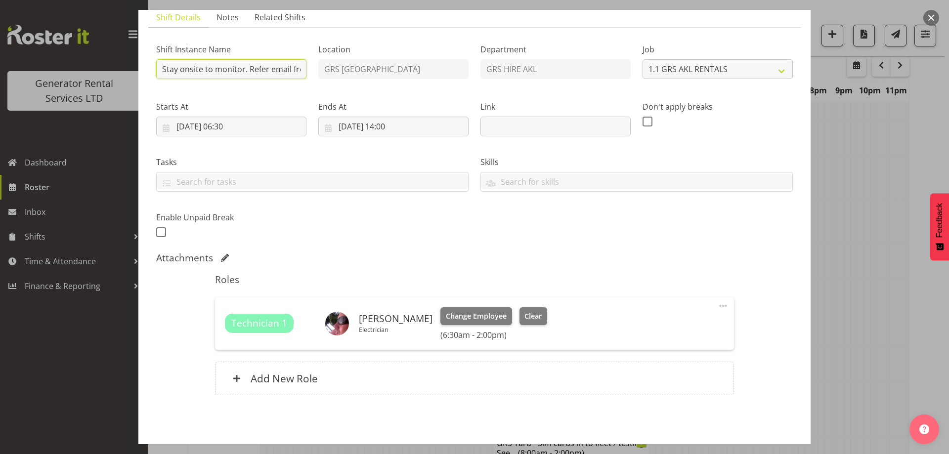
scroll to position [111, 0]
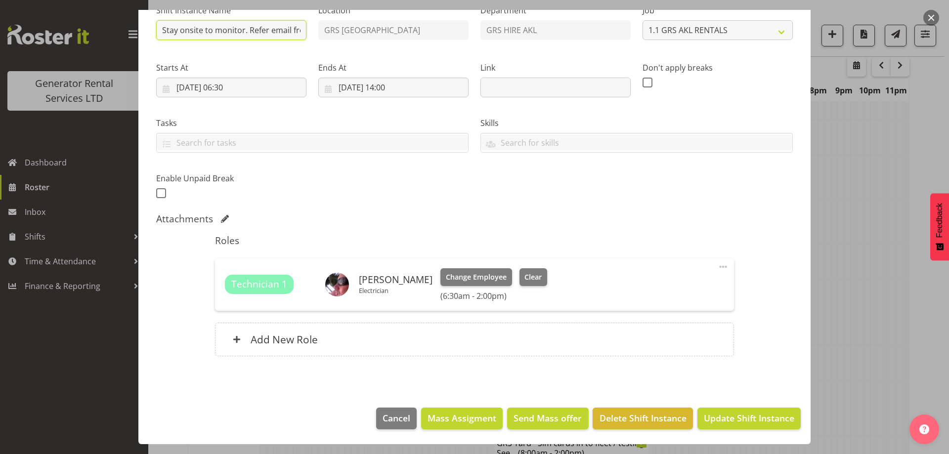
type input "Two Degrees - Start generator (#805) onsite @ 1 Princes Street, Hamilton, CBD. …"
click at [744, 403] on footer "Cancel Mass Assigment Send Mass offer Delete Shift Instance Update Shift Instan…" at bounding box center [474, 421] width 673 height 46
click at [280, 80] on input "18/09/2025, 06:30" at bounding box center [231, 88] width 150 height 20
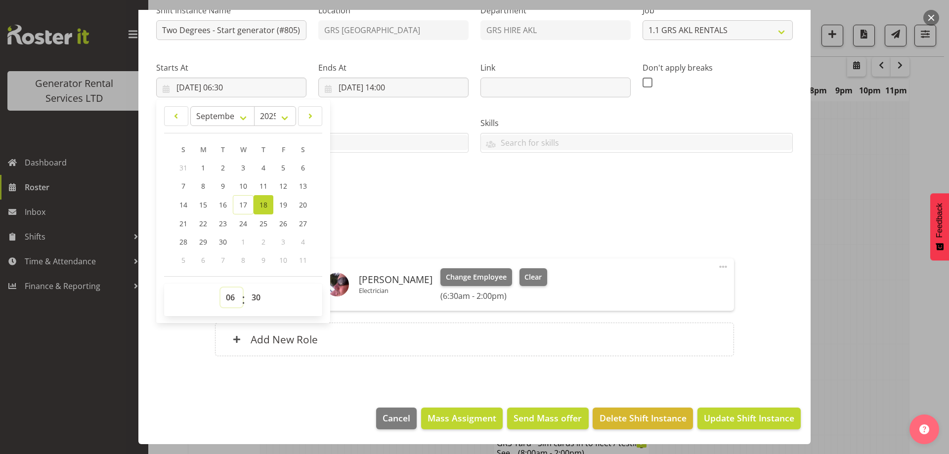
click at [224, 298] on select "00 01 02 03 04 05 06 07 08 09 10 11 12 13 14 15 16 17 18 19 20 21 22 23" at bounding box center [232, 298] width 22 height 20
drag, startPoint x: 261, startPoint y: 302, endPoint x: 262, endPoint y: 290, distance: 11.9
click at [261, 302] on select "00 01 02 03 04 05 06 07 08 09 10 11 12 13 14 15 16 17 18 19 20 21 22 23 24 25 2…" at bounding box center [257, 298] width 22 height 20
select select "0"
click at [246, 288] on select "00 01 02 03 04 05 06 07 08 09 10 11 12 13 14 15 16 17 18 19 20 21 22 23 24 25 2…" at bounding box center [257, 298] width 22 height 20
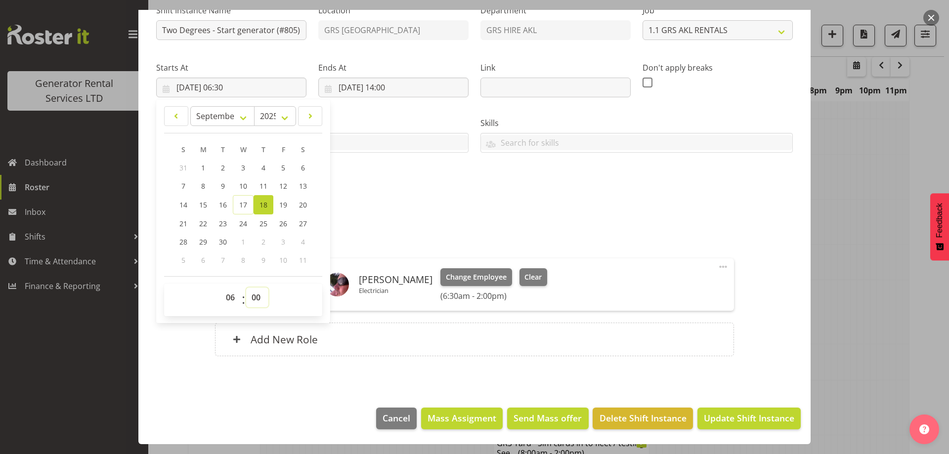
type input "18/09/2025, 06:00"
click at [392, 194] on div "Shift Instance Name Two Degrees - Start generator (#805) onsite @ 1 Princes Str…" at bounding box center [474, 99] width 649 height 217
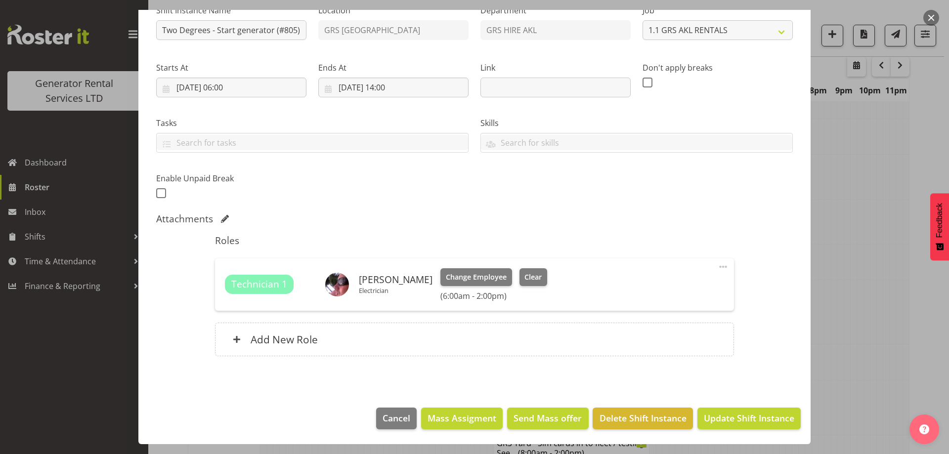
click at [759, 431] on footer "Cancel Mass Assigment Send Mass offer Delete Shift Instance Update Shift Instan…" at bounding box center [474, 421] width 673 height 46
click at [742, 417] on span "Update Shift Instance" at bounding box center [749, 418] width 90 height 13
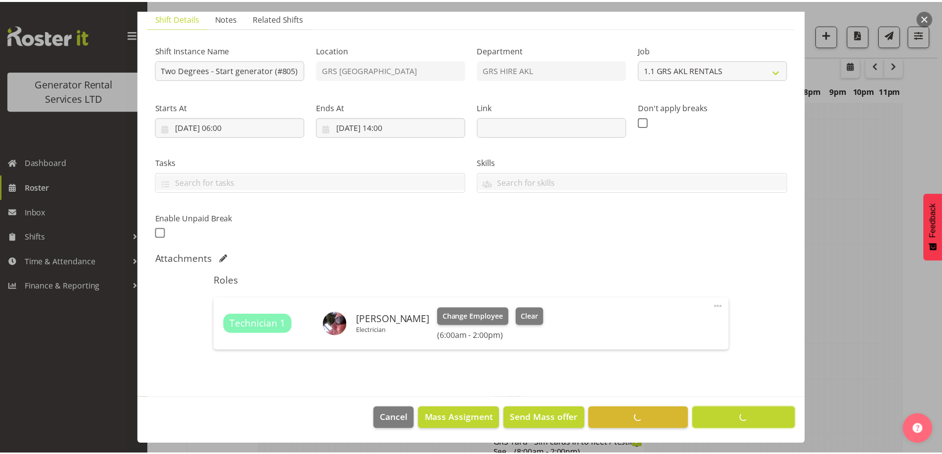
scroll to position [32, 0]
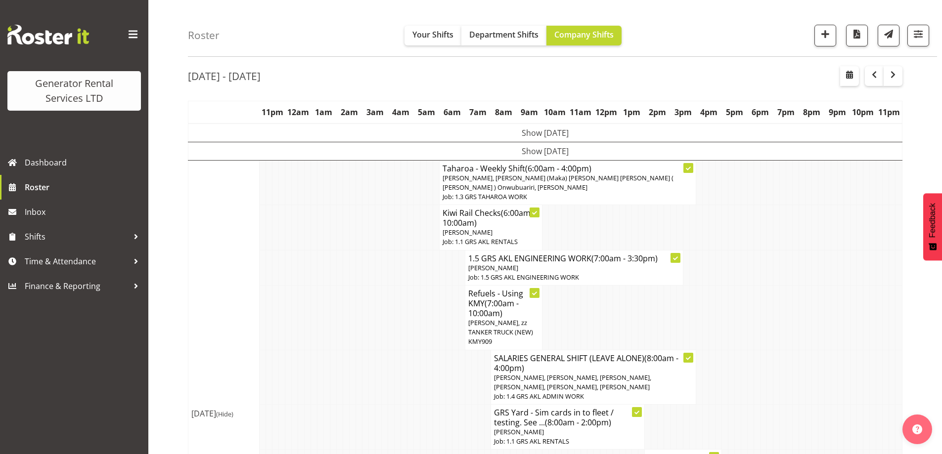
click at [343, 408] on td at bounding box center [346, 427] width 6 height 45
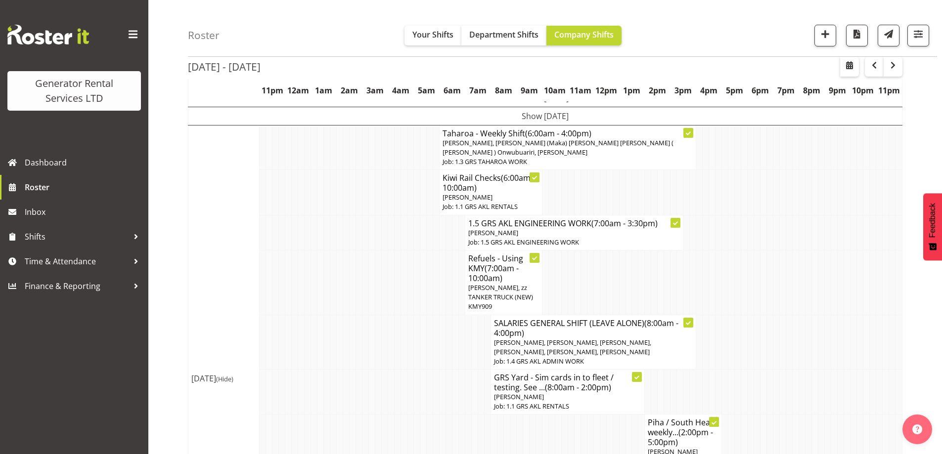
scroll to position [247, 0]
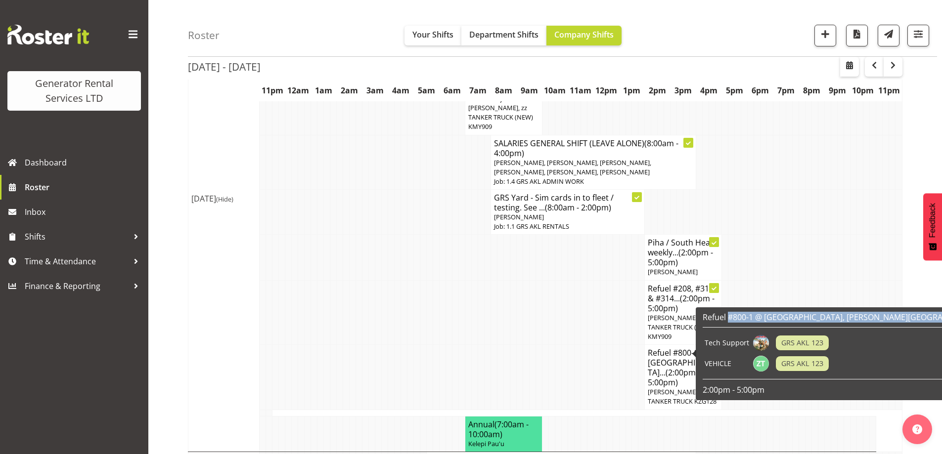
drag, startPoint x: 730, startPoint y: 317, endPoint x: 728, endPoint y: 326, distance: 8.8
click at [728, 326] on div "Refuel #800-1 @ Northshore Hospital, Shea Terrace, Takapuna Tech Support GRS AK…" at bounding box center [886, 354] width 366 height 83
copy h6 "#800-1 @ Northshore Hospital, Shea Terrace, Takapuna"
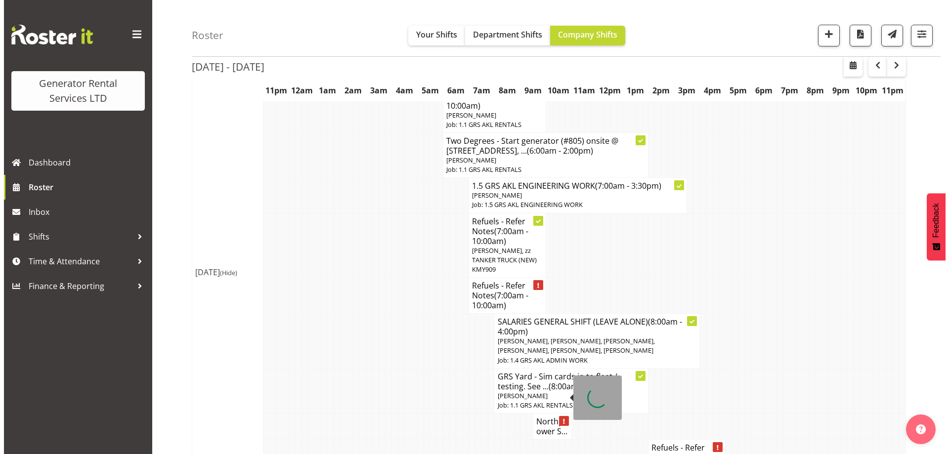
scroll to position [841, 0]
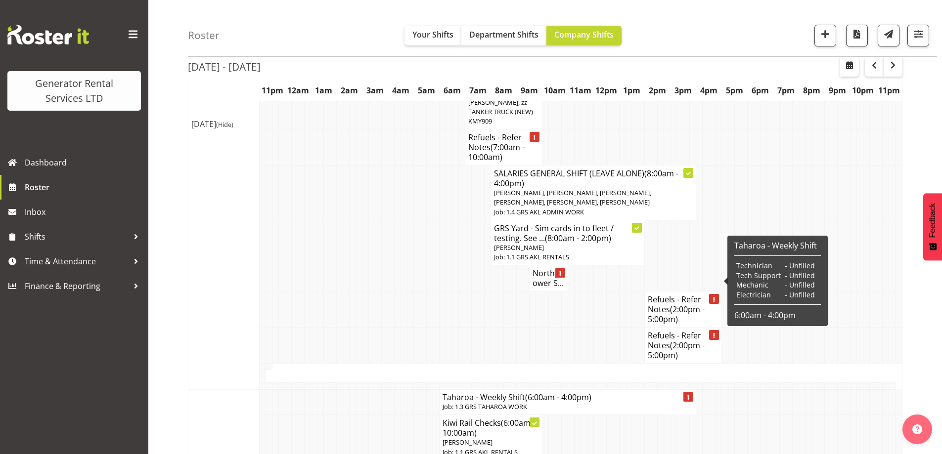
click at [660, 295] on h4 "Refuels - Refer Notes (2:00pm - 5:00pm)" at bounding box center [683, 310] width 71 height 30
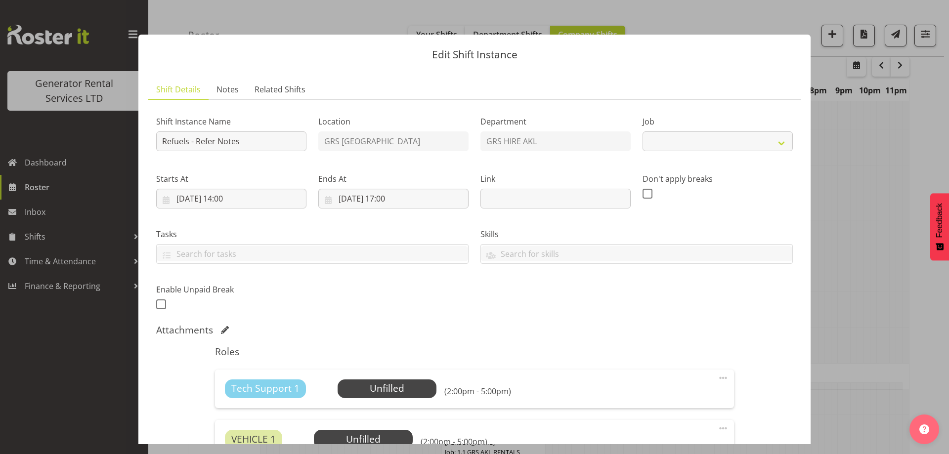
select select "9"
drag, startPoint x: 186, startPoint y: 142, endPoint x: 579, endPoint y: 192, distance: 396.3
click at [602, 197] on div "Shift Instance Name Refuels - Refer Notes Location GRS Auckland Department GRS …" at bounding box center [474, 210] width 649 height 217
paste input "#800-1 @ Northshore Hospital, Shea Terrace, Takapuna"
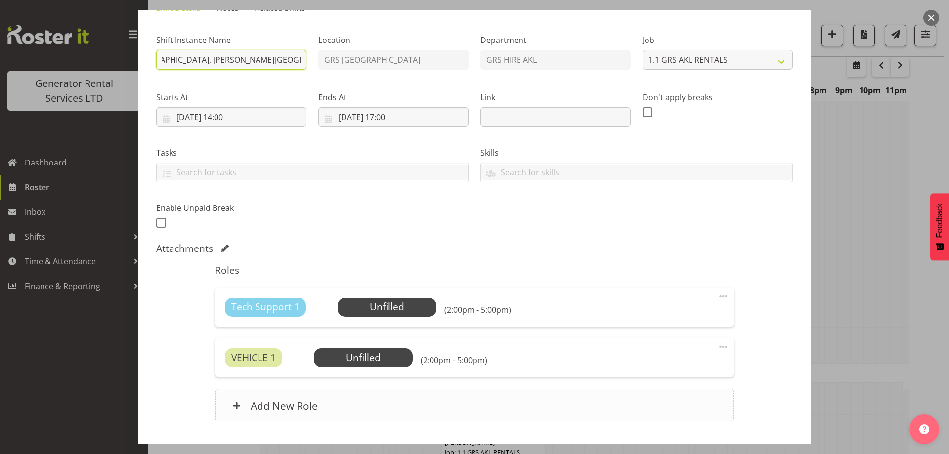
scroll to position [148, 0]
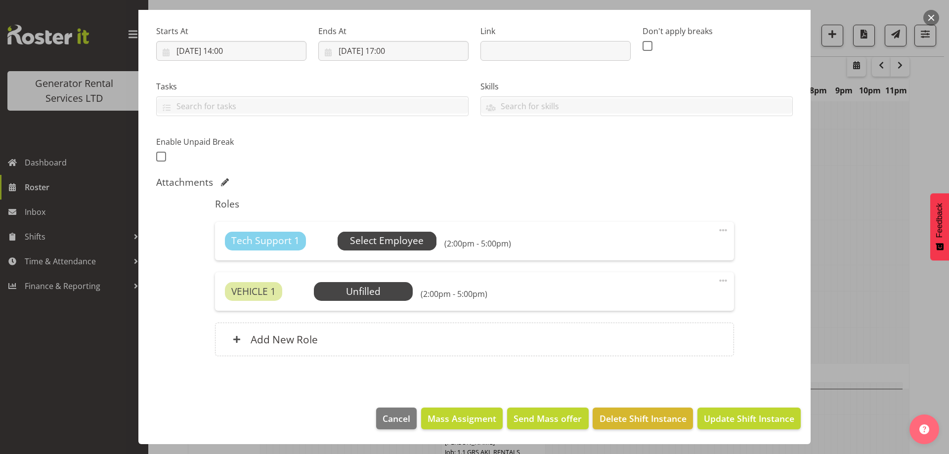
type input "Refuel #800-1 @ [GEOGRAPHIC_DATA], [PERSON_NAME][GEOGRAPHIC_DATA], [GEOGRAPHIC_…"
click at [370, 244] on span "Select Employee" at bounding box center [387, 241] width 74 height 14
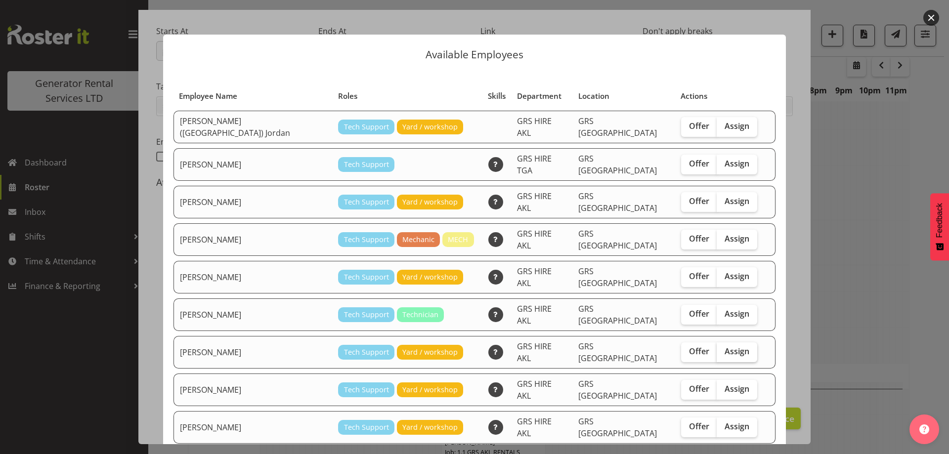
click at [730, 343] on label "Assign" at bounding box center [737, 353] width 41 height 20
click at [723, 349] on input "Assign" at bounding box center [720, 352] width 6 height 6
checkbox input "true"
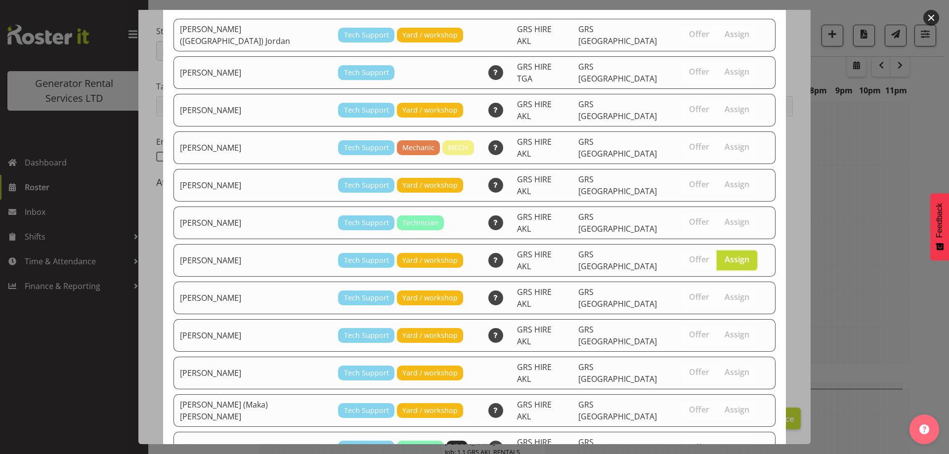
scroll to position [127, 0]
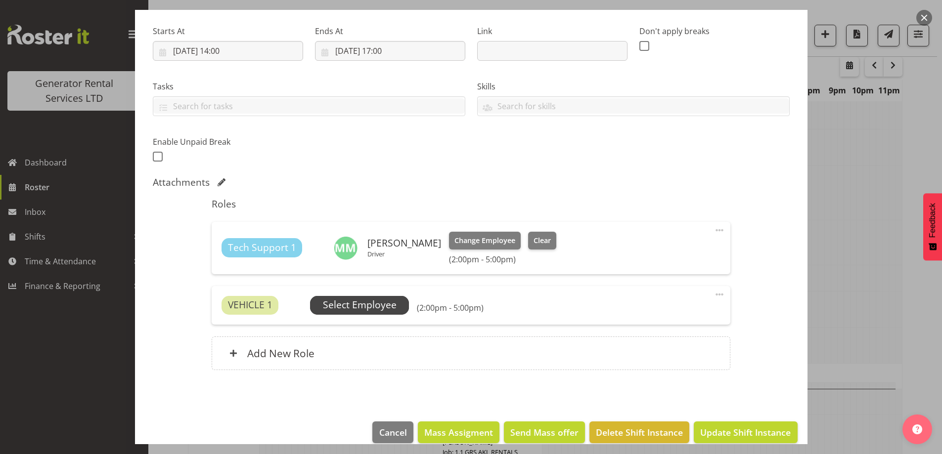
click at [365, 303] on span "Select Employee" at bounding box center [360, 305] width 74 height 14
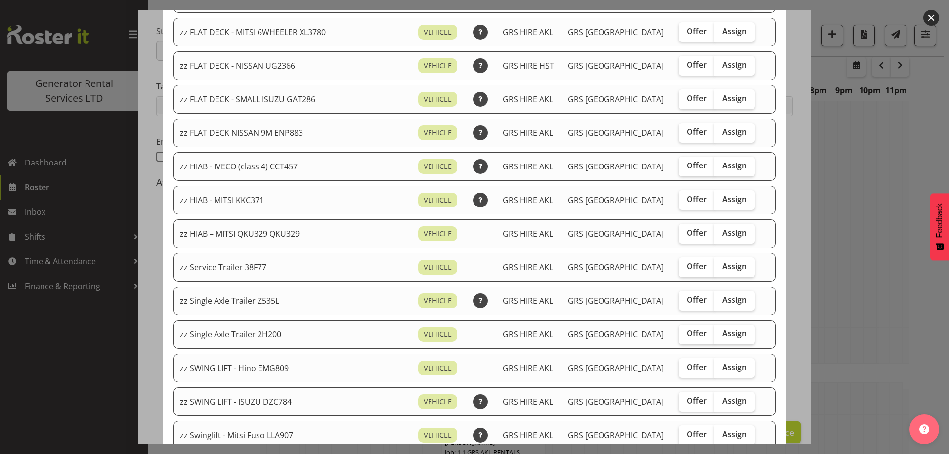
scroll to position [742, 0]
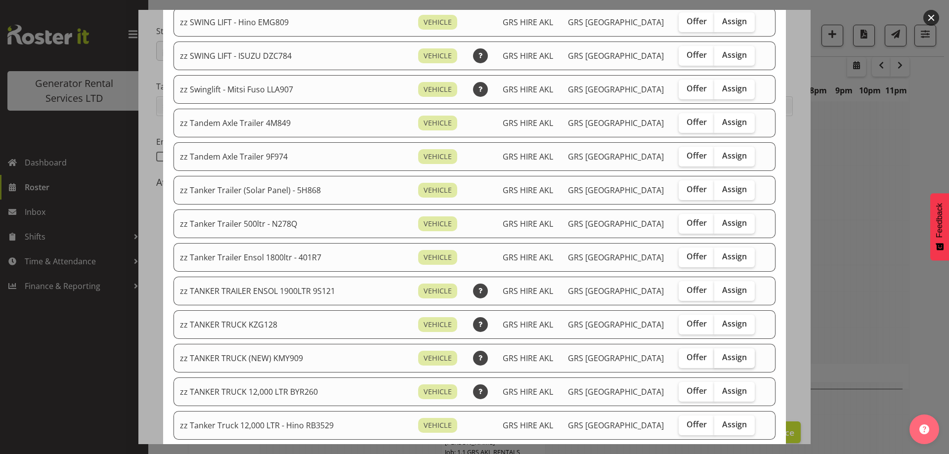
click at [722, 361] on span "Assign" at bounding box center [734, 358] width 25 height 10
click at [719, 361] on input "Assign" at bounding box center [718, 358] width 6 height 6
checkbox input "true"
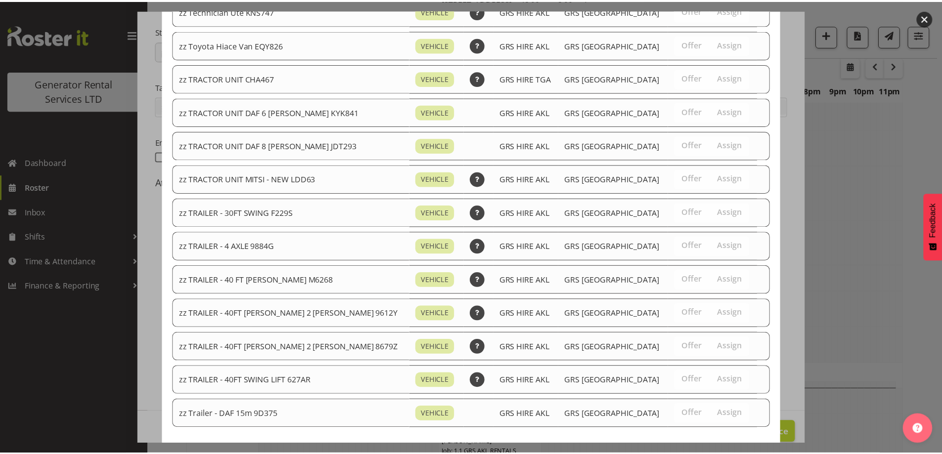
scroll to position [1236, 0]
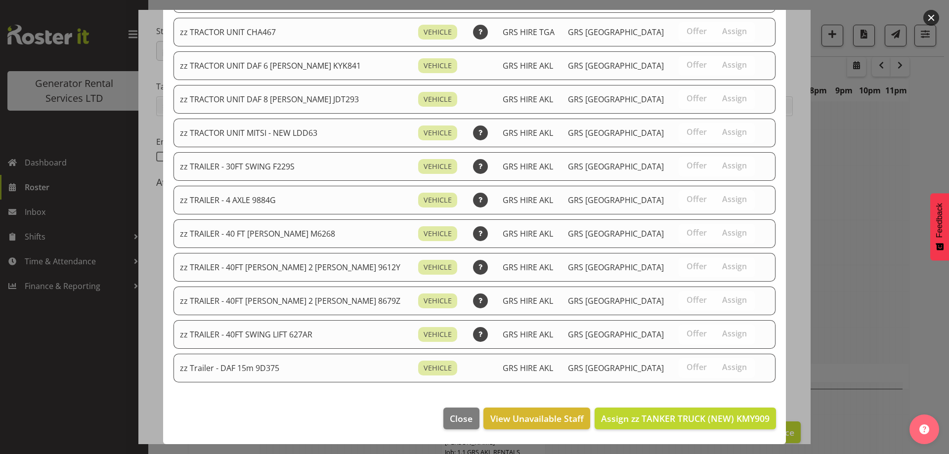
click at [698, 403] on footer "Close View Unavailable Staff Assign zz TANKER TRUCK (NEW) KMY909" at bounding box center [474, 421] width 623 height 46
click at [695, 408] on button "Assign zz TANKER TRUCK (NEW) KMY909" at bounding box center [685, 419] width 181 height 22
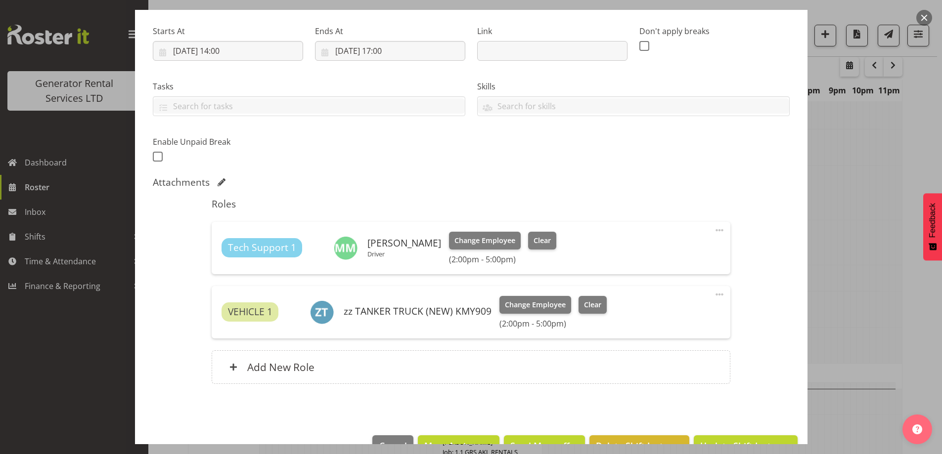
scroll to position [176, 0]
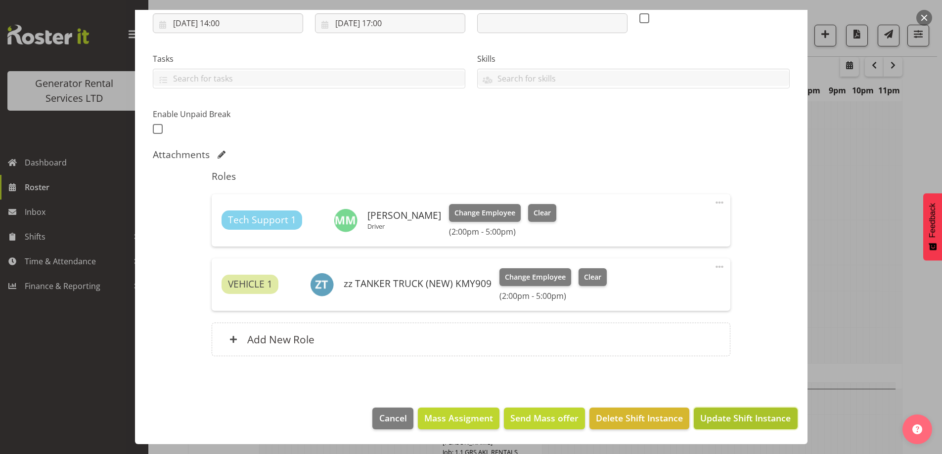
click at [736, 411] on button "Update Shift Instance" at bounding box center [745, 419] width 103 height 22
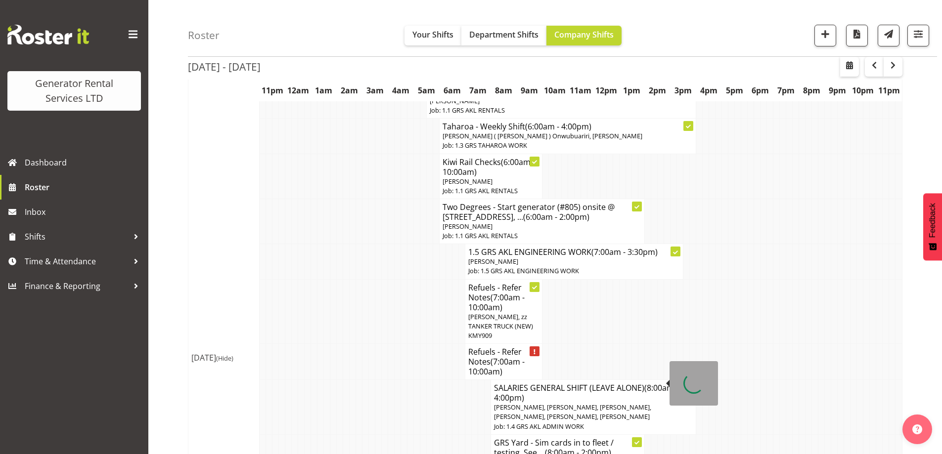
scroll to position [675, 0]
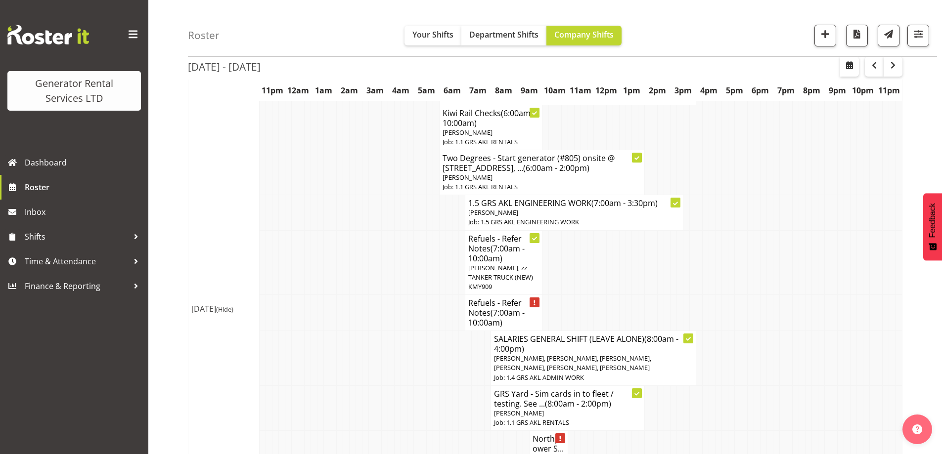
click at [353, 338] on td at bounding box center [353, 358] width 6 height 55
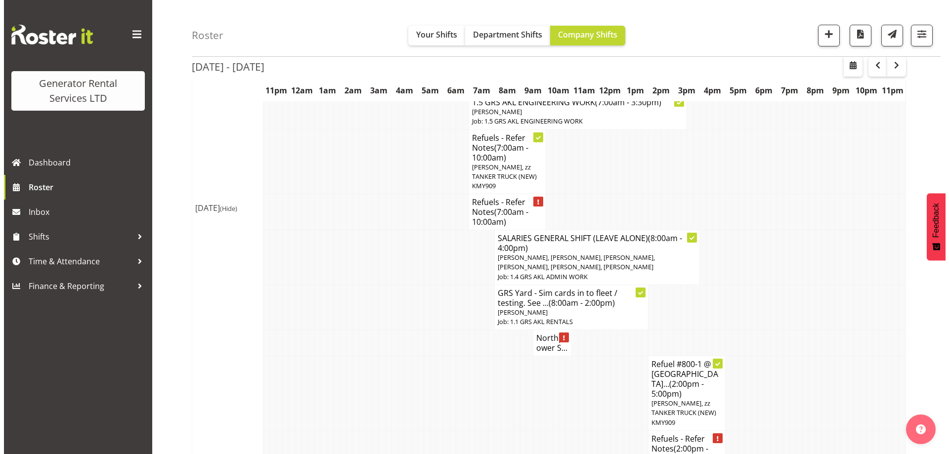
scroll to position [724, 0]
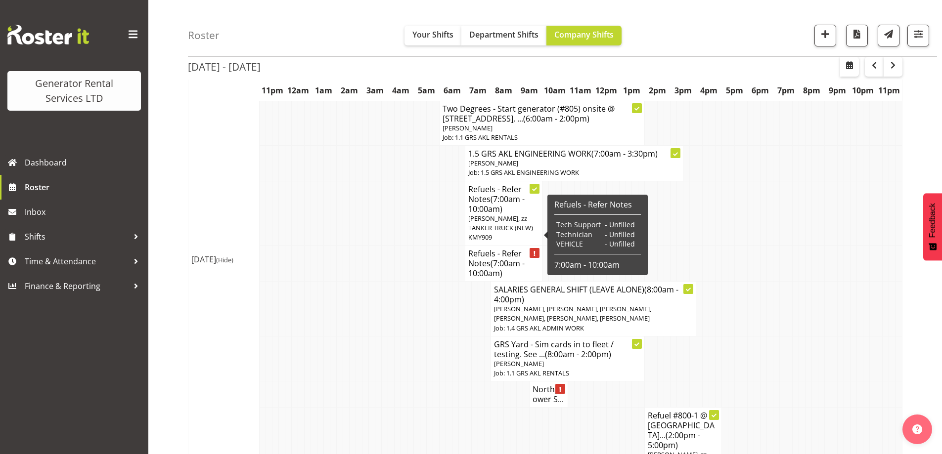
click at [485, 249] on h4 "Refuels - Refer Notes (7:00am - 10:00am)" at bounding box center [503, 264] width 71 height 30
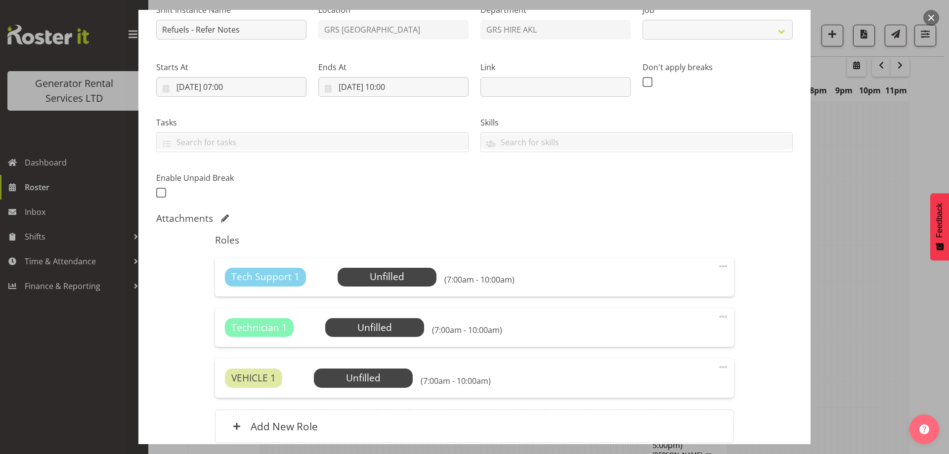
select select "9"
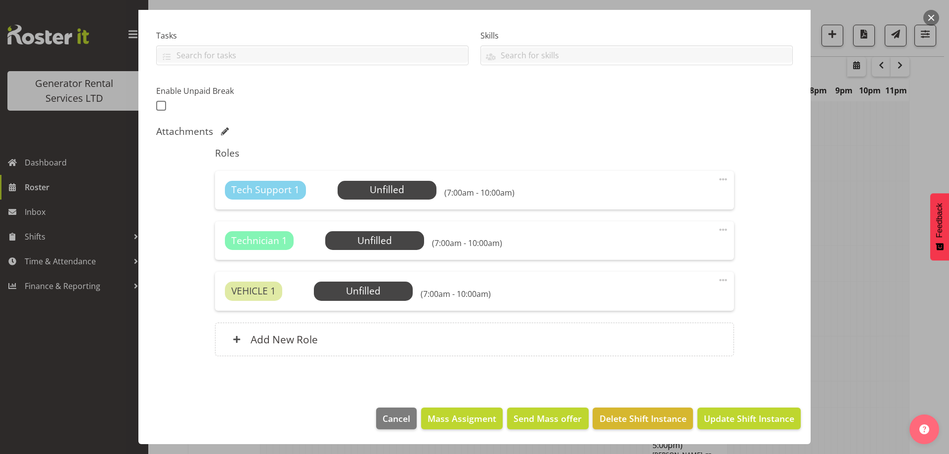
drag, startPoint x: 612, startPoint y: 439, endPoint x: 612, endPoint y: 432, distance: 6.9
click at [612, 438] on footer "Cancel Mass Assigment Send Mass offer Delete Shift Instance Update Shift Instan…" at bounding box center [474, 421] width 673 height 46
click at [615, 412] on span "Delete Shift Instance" at bounding box center [643, 418] width 87 height 13
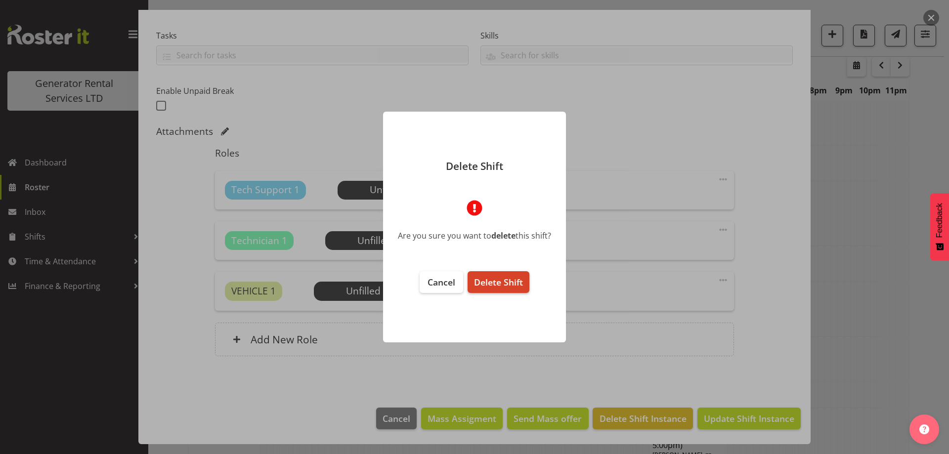
click at [495, 283] on span "Delete Shift" at bounding box center [498, 282] width 49 height 12
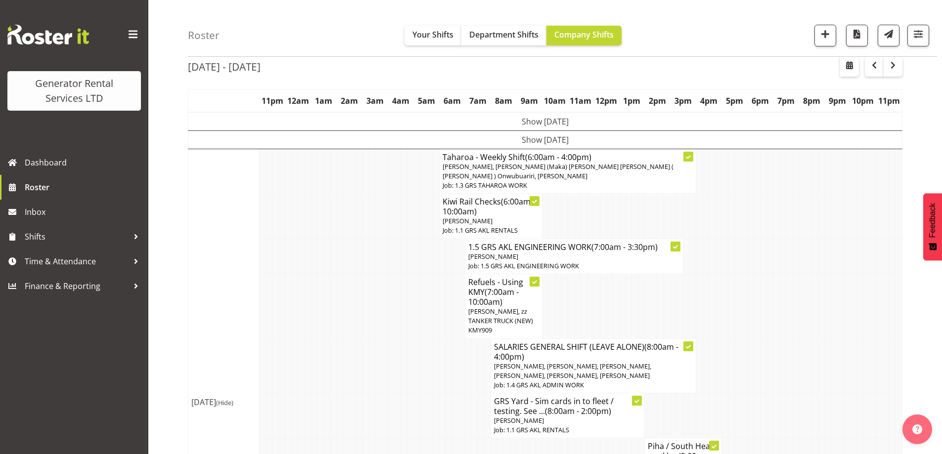
scroll to position [724, 0]
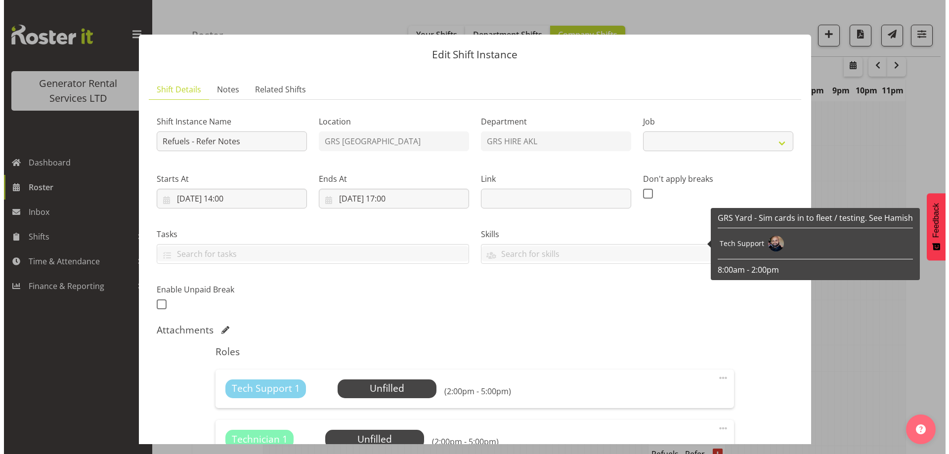
scroll to position [774, 0]
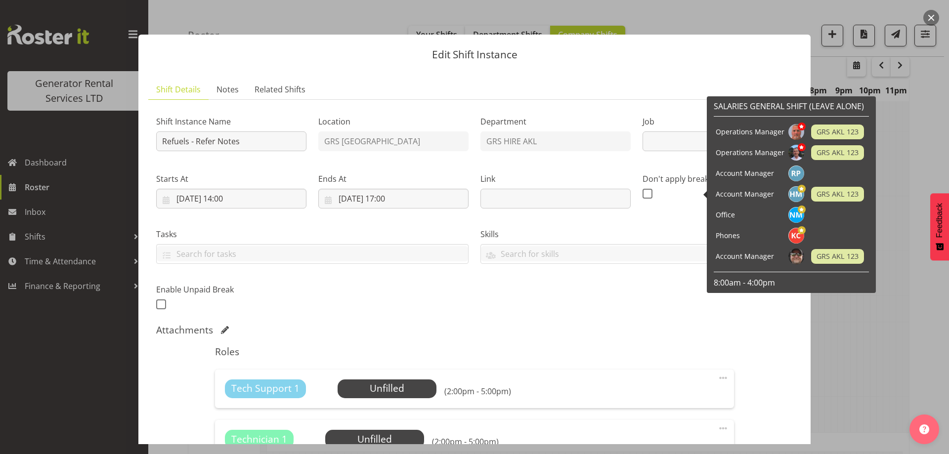
select select "9"
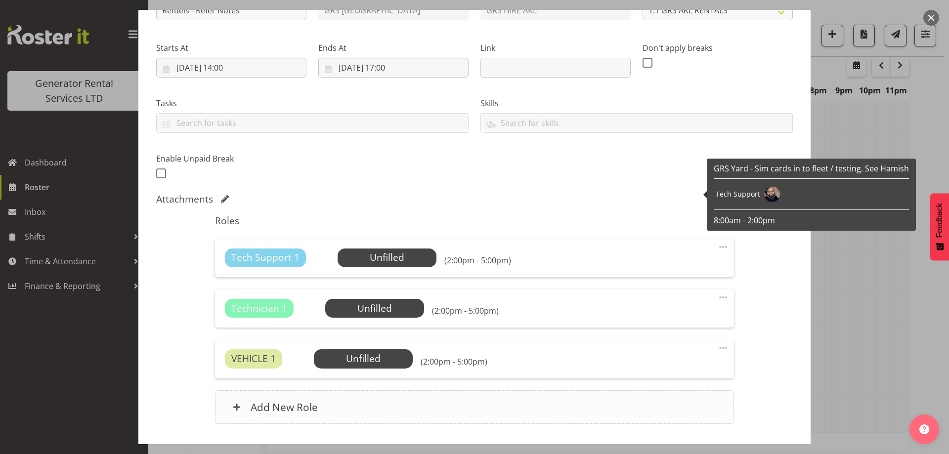
scroll to position [199, 0]
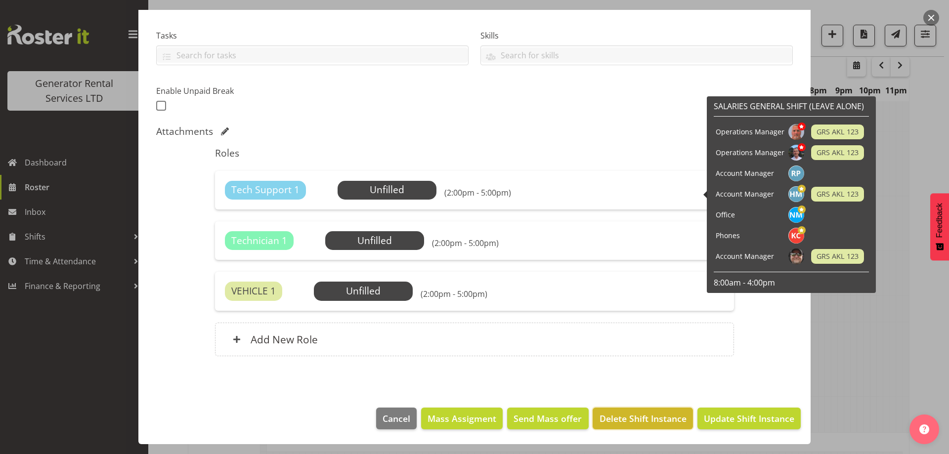
click at [636, 422] on span "Delete Shift Instance" at bounding box center [643, 418] width 87 height 13
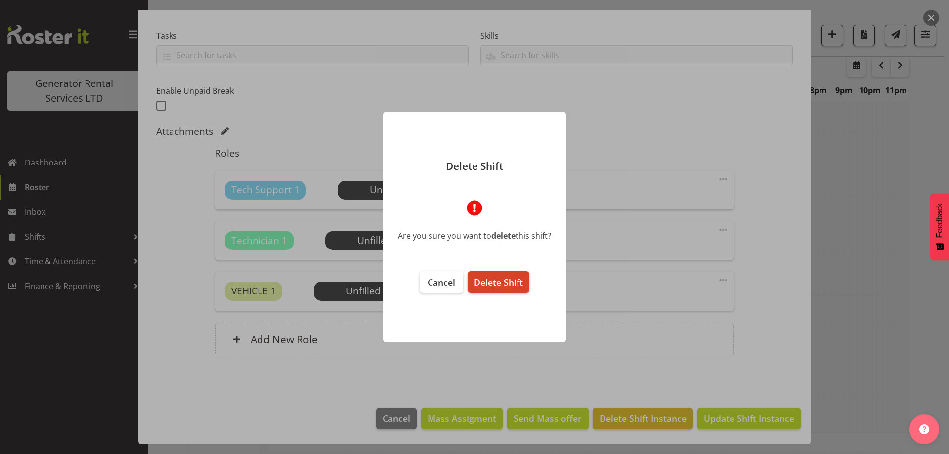
click at [506, 288] on span "Delete Shift" at bounding box center [498, 282] width 49 height 12
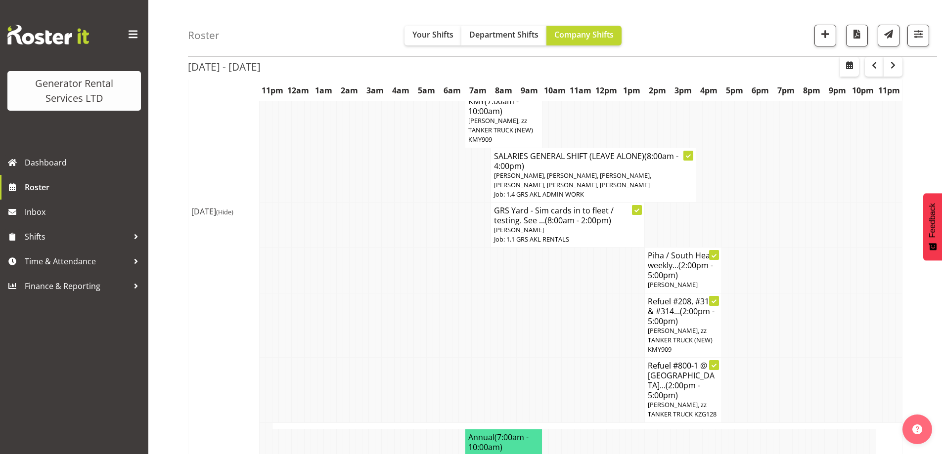
scroll to position [230, 0]
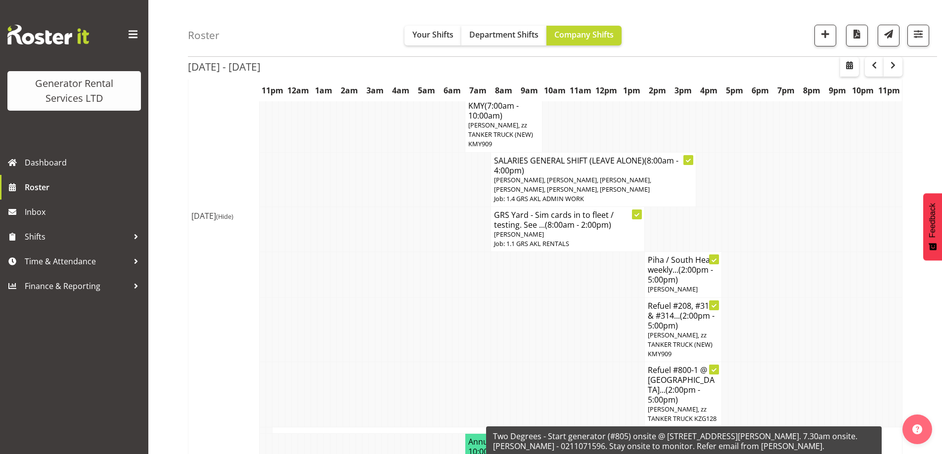
click at [329, 287] on td at bounding box center [327, 274] width 6 height 45
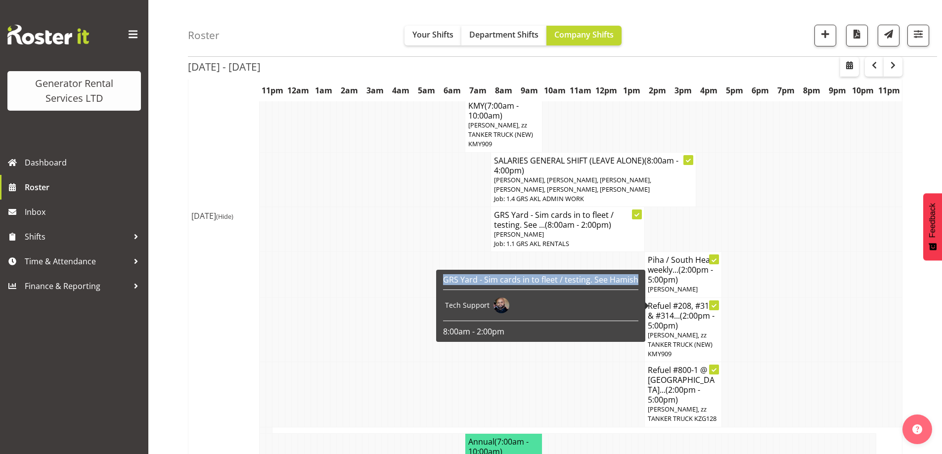
drag, startPoint x: 442, startPoint y: 282, endPoint x: 441, endPoint y: 288, distance: 6.4
click at [441, 288] on div "GRS Yard - Sim cards in to fleet / testing. See Hamish Tech Support 8:00am - 2:…" at bounding box center [541, 305] width 200 height 67
drag, startPoint x: 451, startPoint y: 282, endPoint x: 795, endPoint y: 312, distance: 344.5
click at [795, 312] on td at bounding box center [796, 330] width 6 height 65
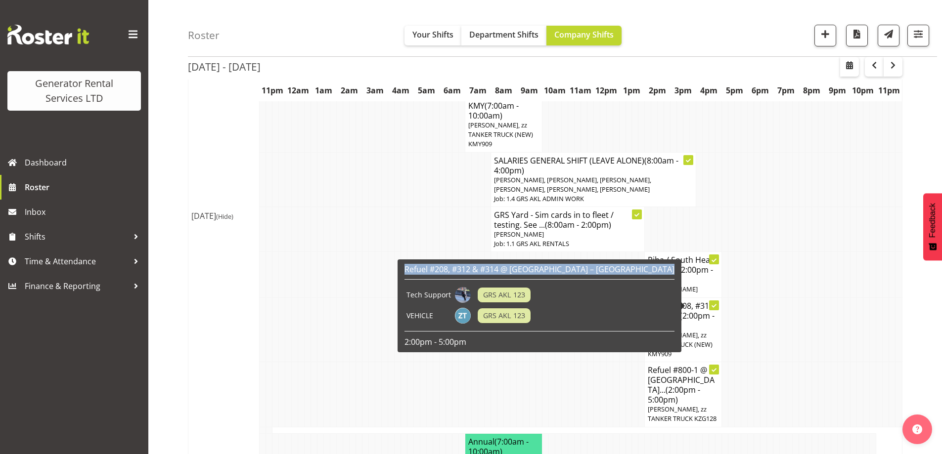
drag, startPoint x: 405, startPoint y: 271, endPoint x: 406, endPoint y: 276, distance: 5.0
click at [406, 276] on div "Refuel #208, #312 & #314 @ Kings College – Golf Ave, Otahuhu Tech Support GRS A…" at bounding box center [540, 306] width 270 height 83
copy h6 "Refuel #208, #312 & #314 @ Kings College – Golf Ave, Otahuhu"
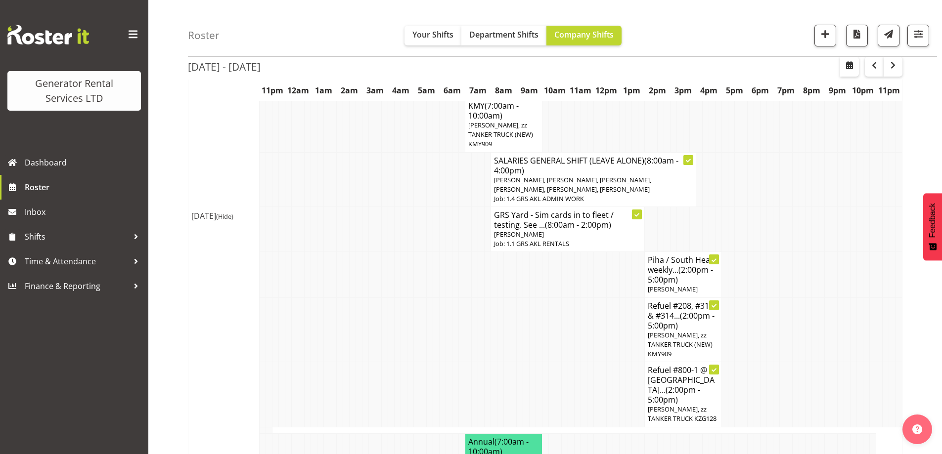
drag, startPoint x: 337, startPoint y: 208, endPoint x: 370, endPoint y: 213, distance: 33.9
click at [340, 209] on td at bounding box center [340, 229] width 6 height 45
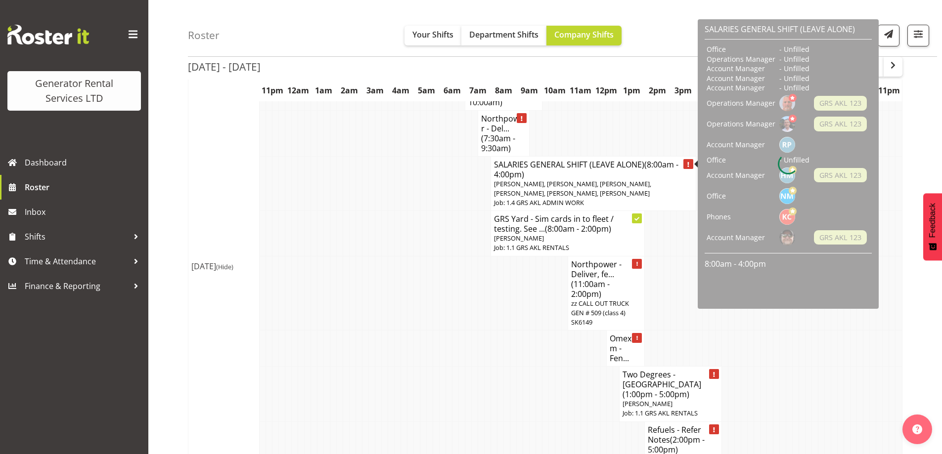
scroll to position [1417, 0]
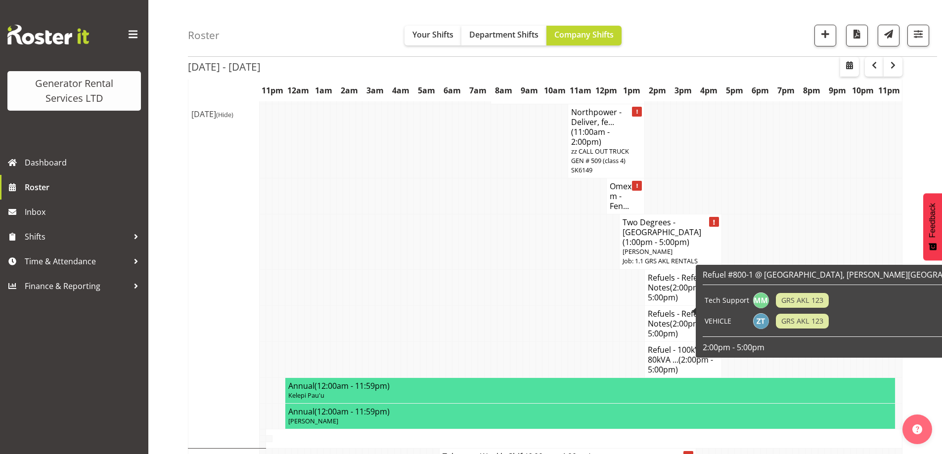
click at [528, 306] on td at bounding box center [526, 324] width 6 height 36
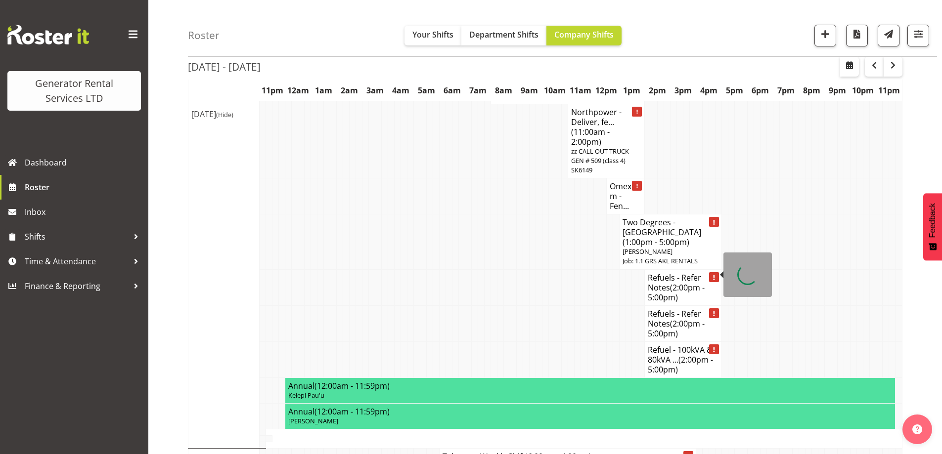
click at [676, 318] on span "(2:00pm - 5:00pm)" at bounding box center [676, 328] width 57 height 21
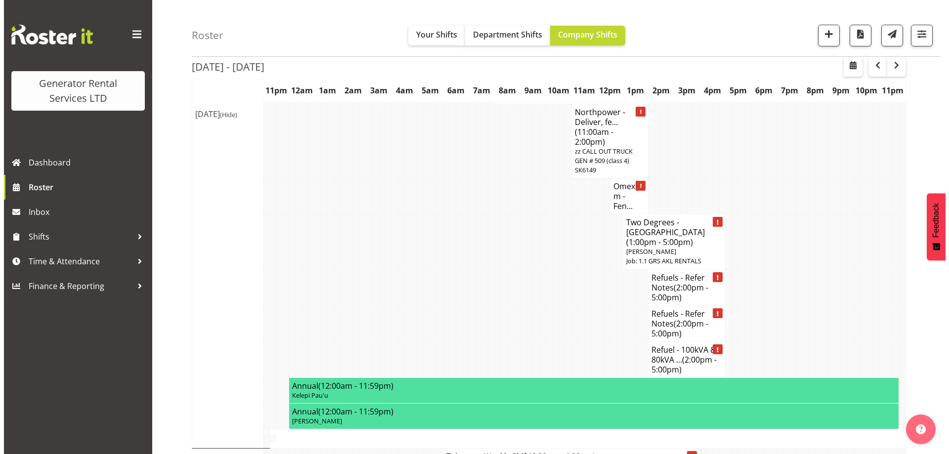
scroll to position [1412, 0]
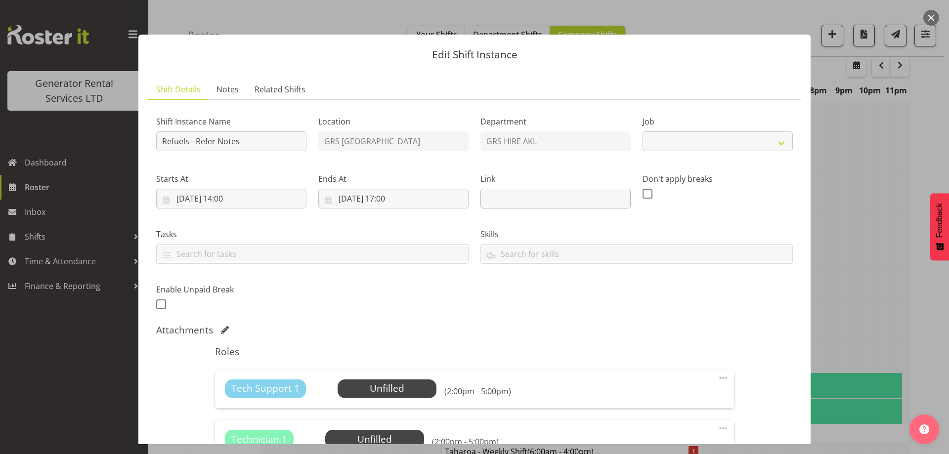
select select "9"
drag, startPoint x: 251, startPoint y: 145, endPoint x: 81, endPoint y: 141, distance: 170.7
click at [81, 141] on div "Edit Shift Instance Shift Details Notes Related Shifts Shift Instance Name Refu…" at bounding box center [474, 227] width 949 height 454
paste input "#208, #312 & #314 @ Kings College – Golf Ave, Otahuhu"
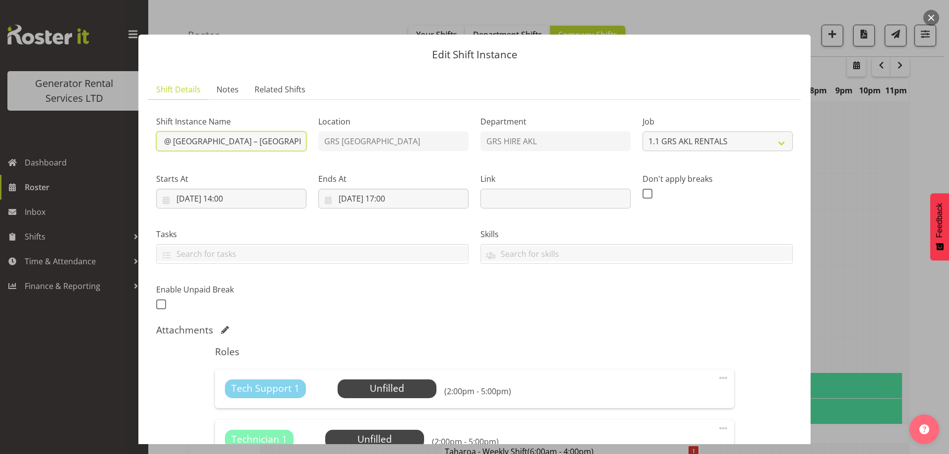
type input "Refuel #208, #312 & #314 @ Kings College – Golf Ave, Otahuhu"
click at [530, 304] on div "Shift Instance Name Refuel #208, #312 & #314 @ Kings College – Golf Ave, Otahuh…" at bounding box center [474, 210] width 649 height 217
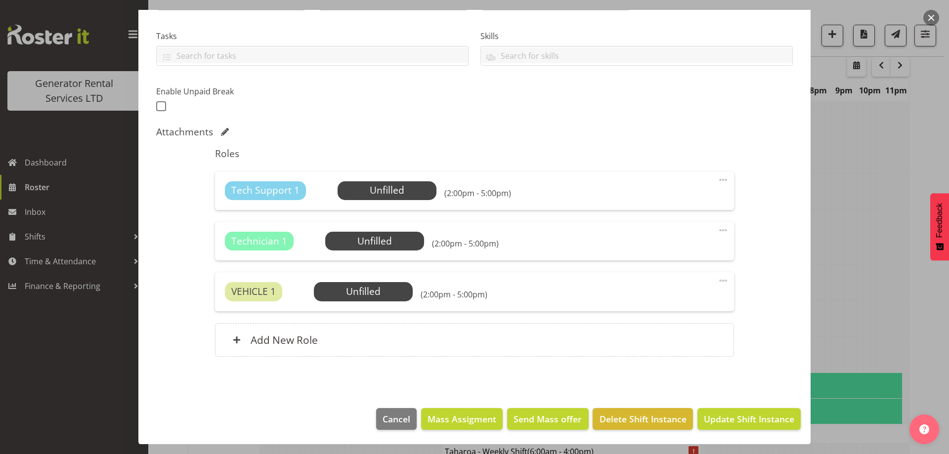
scroll to position [199, 0]
click at [348, 186] on span "Select Employee" at bounding box center [387, 190] width 99 height 19
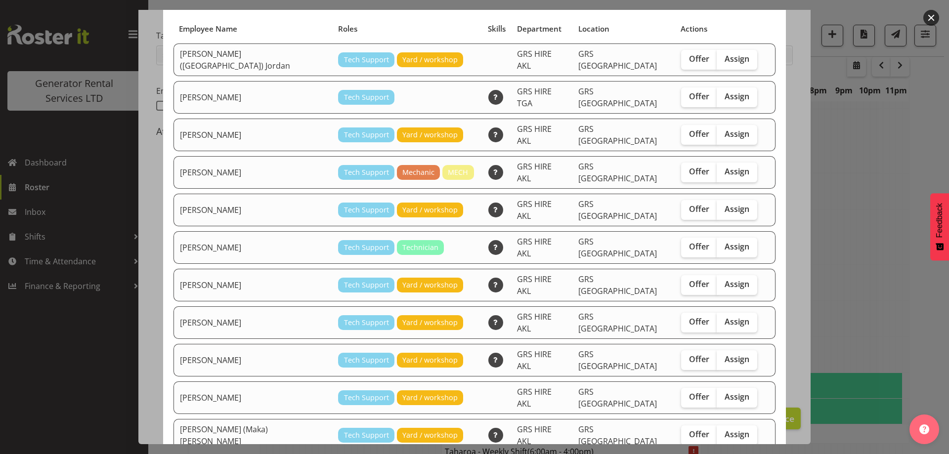
scroll to position [127, 0]
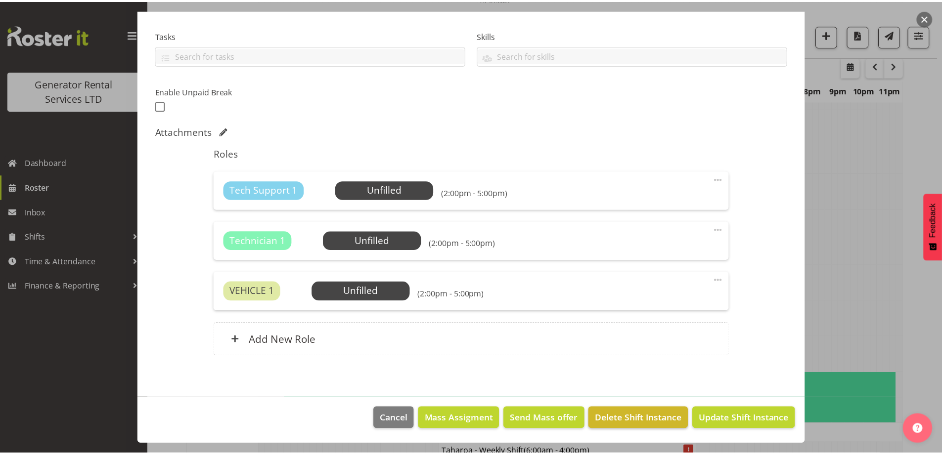
scroll to position [1417, 0]
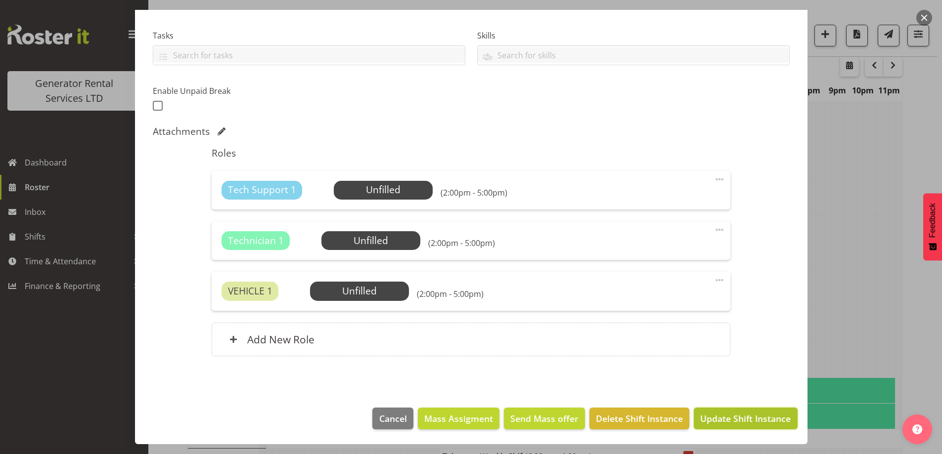
click at [752, 413] on span "Update Shift Instance" at bounding box center [745, 418] width 90 height 13
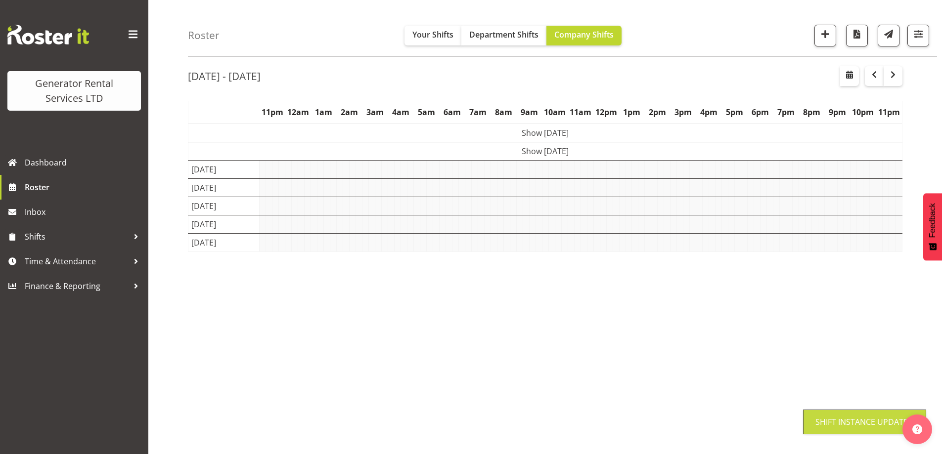
scroll to position [32, 0]
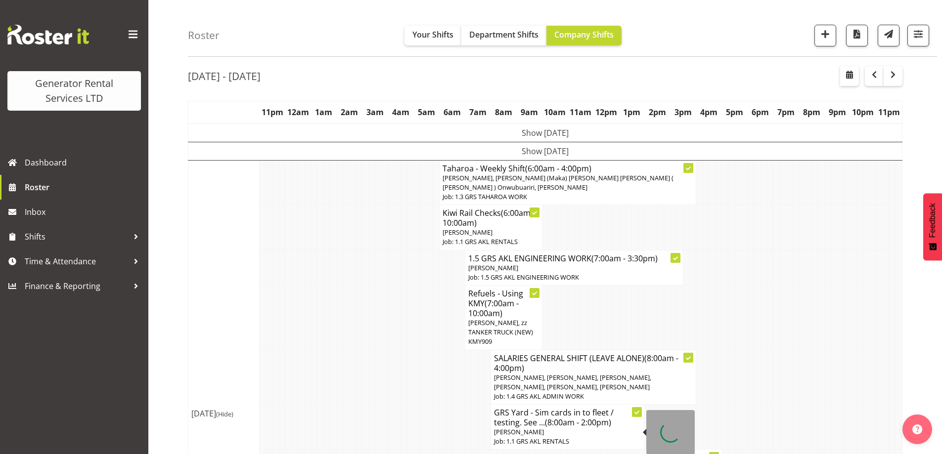
click at [374, 325] on td at bounding box center [372, 317] width 6 height 65
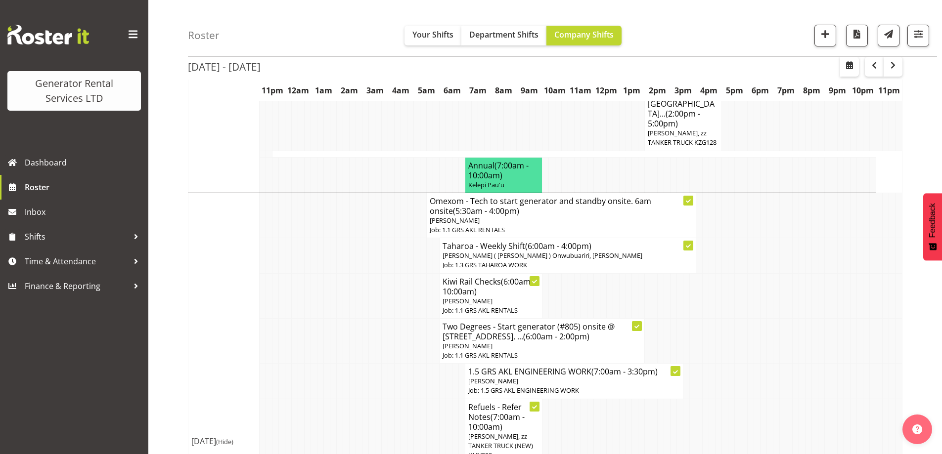
scroll to position [626, 0]
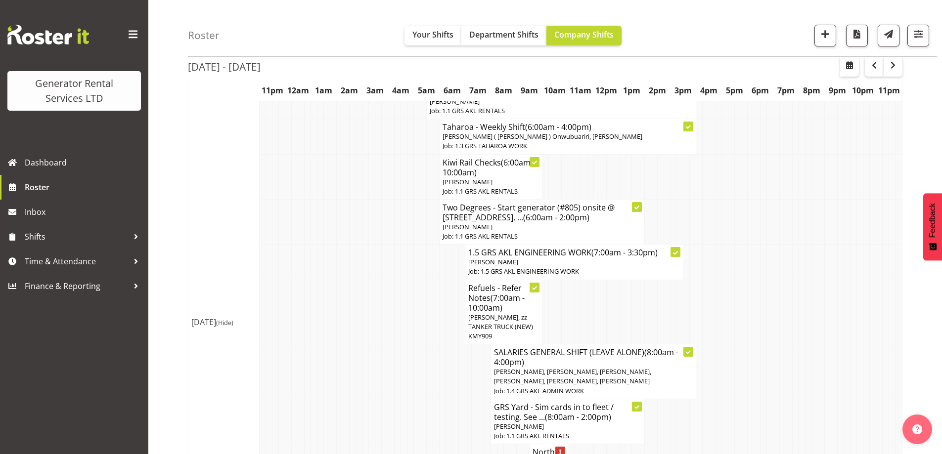
click at [439, 245] on td at bounding box center [436, 262] width 6 height 35
click at [316, 291] on td at bounding box center [314, 312] width 6 height 65
click at [240, 370] on td "Thu 18th Sep 2025 (Hide)" at bounding box center [223, 322] width 71 height 497
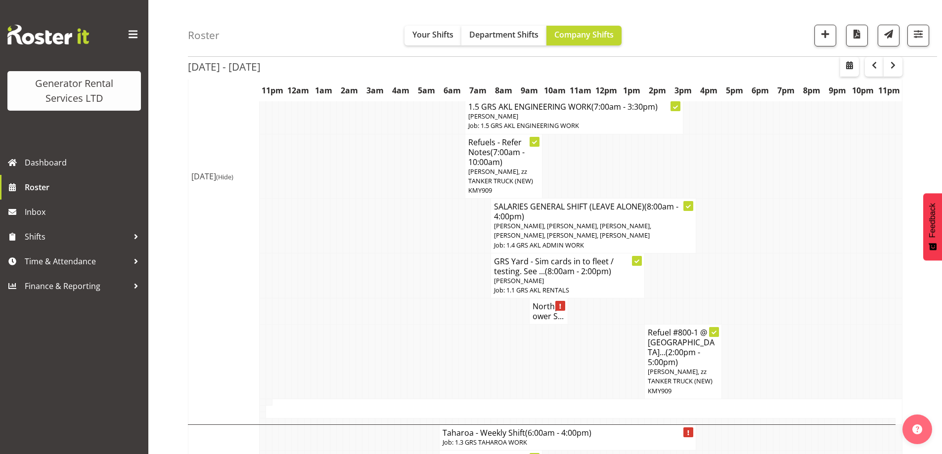
scroll to position [823, 0]
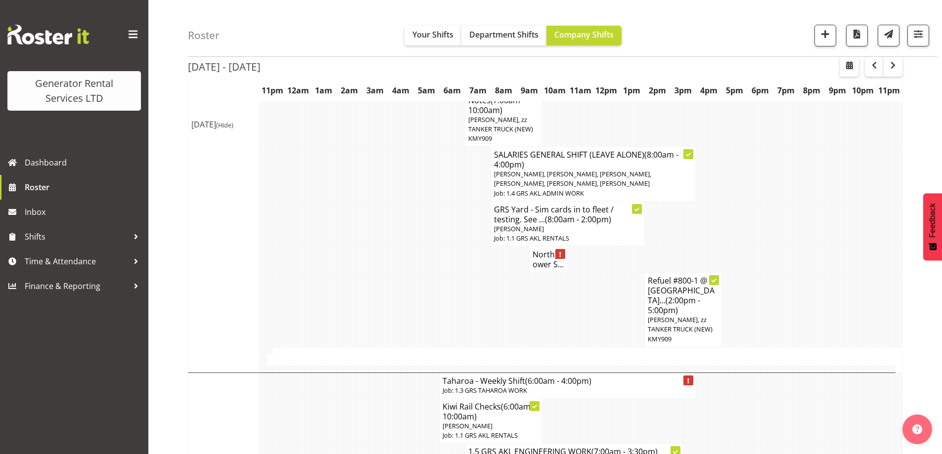
click at [393, 299] on td at bounding box center [391, 310] width 6 height 75
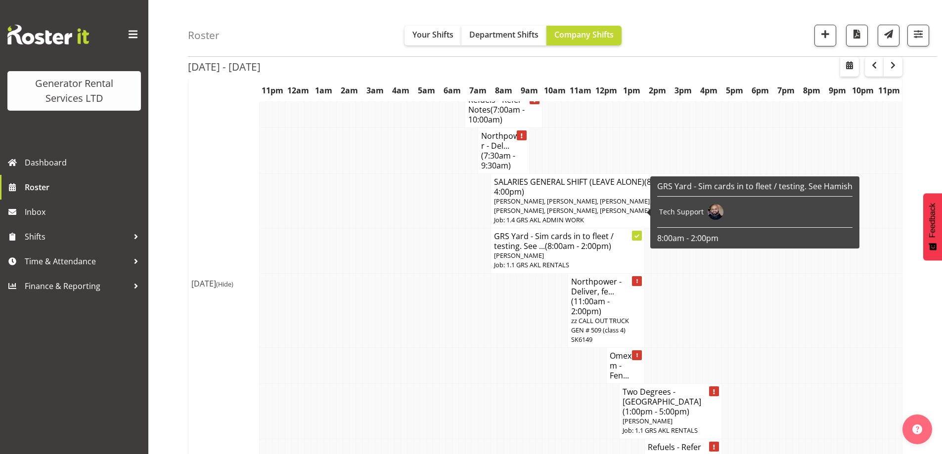
scroll to position [1318, 0]
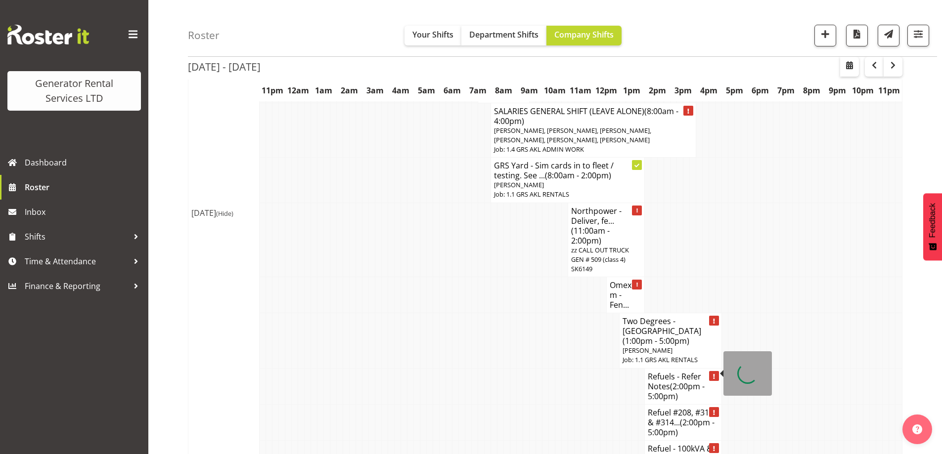
click at [674, 408] on h4 "Refuel #208, #312 & #314... (2:00pm - 5:00pm)" at bounding box center [683, 423] width 71 height 30
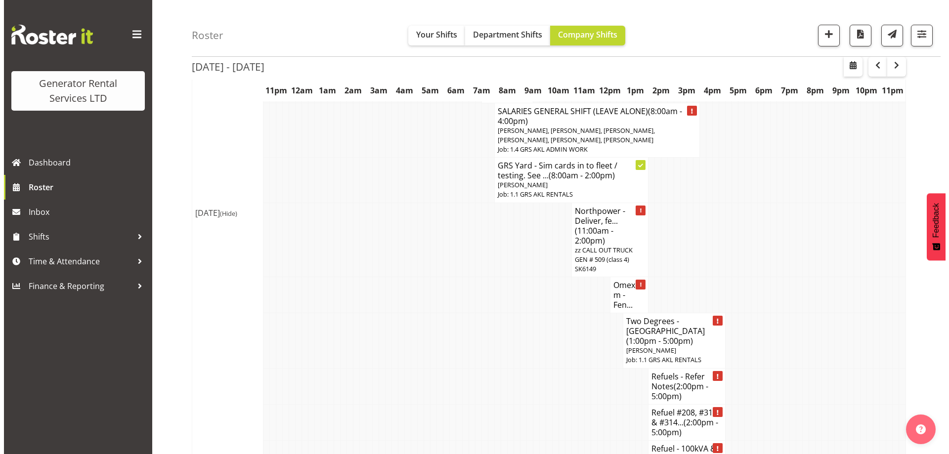
scroll to position [1313, 0]
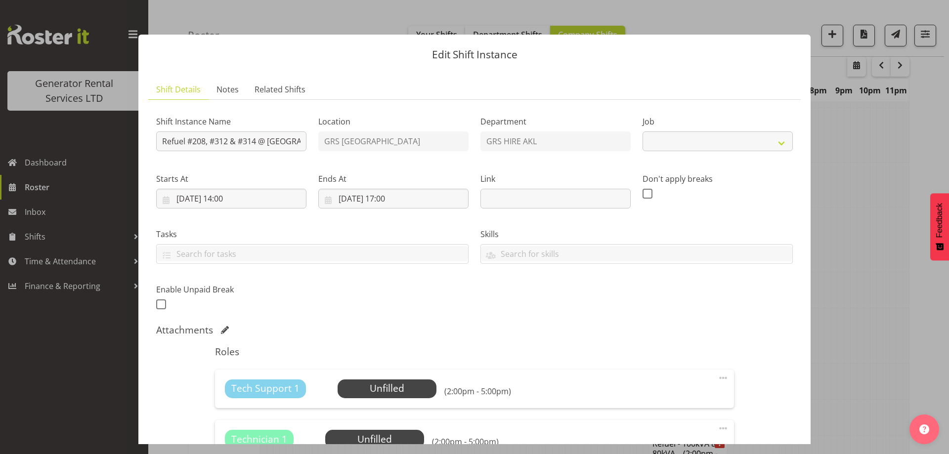
select select "9"
click at [261, 207] on input "19/09/2025, 14:00" at bounding box center [231, 199] width 150 height 20
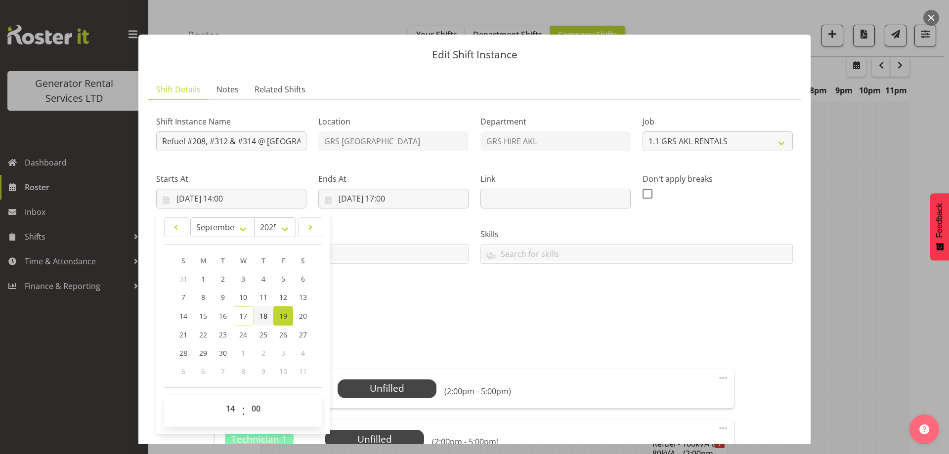
click at [268, 316] on link "18" at bounding box center [264, 316] width 20 height 19
type input "18/09/2025, 14:00"
click at [411, 199] on input "19/09/2025, 17:00" at bounding box center [393, 199] width 150 height 20
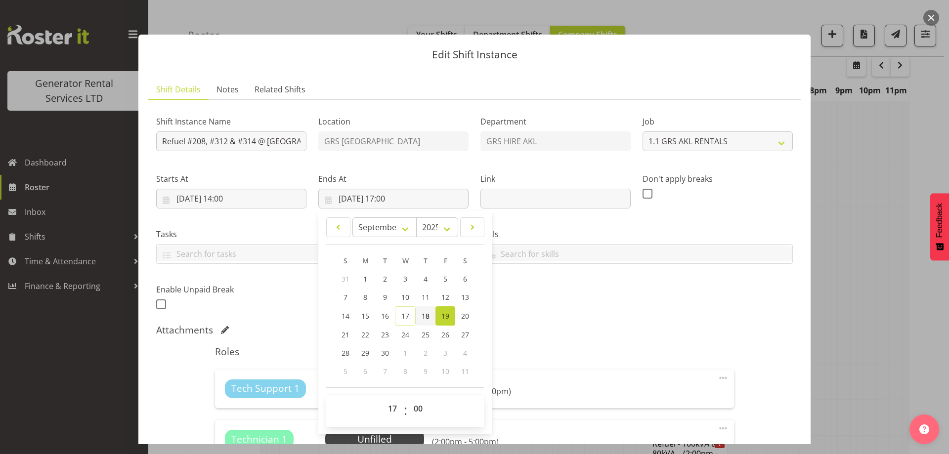
click at [422, 315] on span "18" at bounding box center [426, 316] width 8 height 9
type input "18/09/2025, 17:00"
click at [578, 317] on div "Shift Instance Name Refuel #208, #312 & #314 @ Kings College – Golf Ave, Otahuh…" at bounding box center [474, 210] width 649 height 217
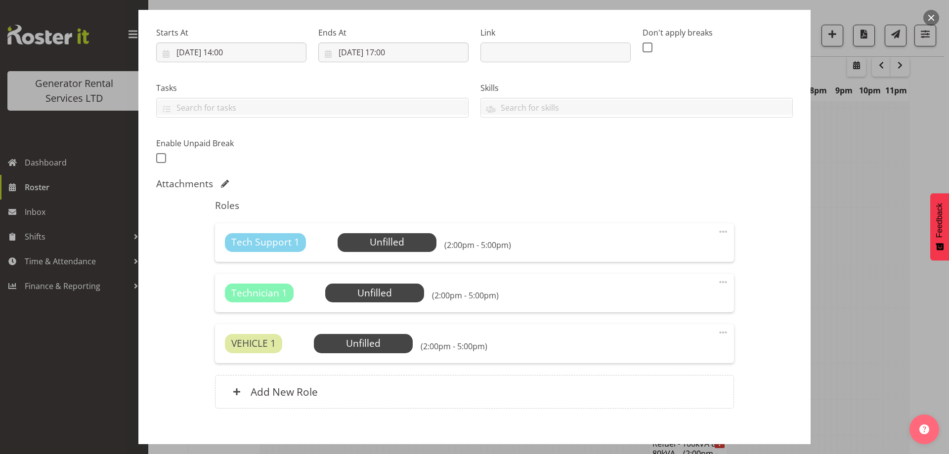
scroll to position [148, 0]
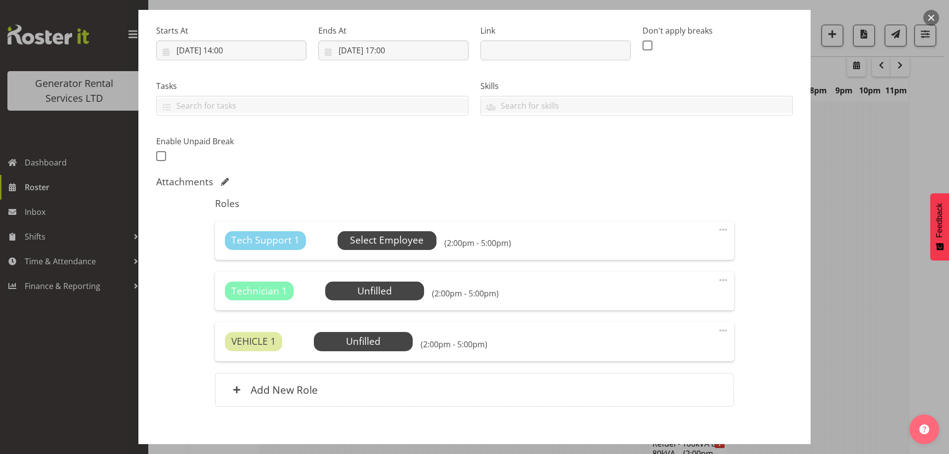
click at [338, 240] on span "Select Employee" at bounding box center [387, 240] width 99 height 19
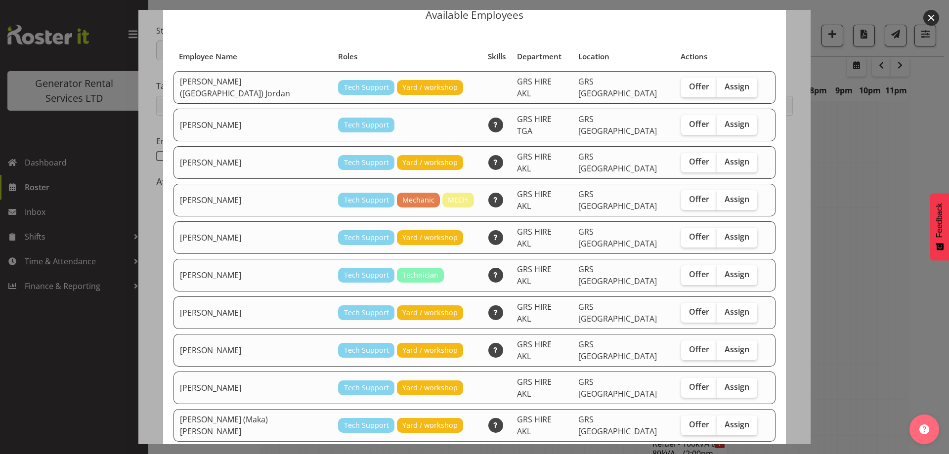
scroll to position [93, 0]
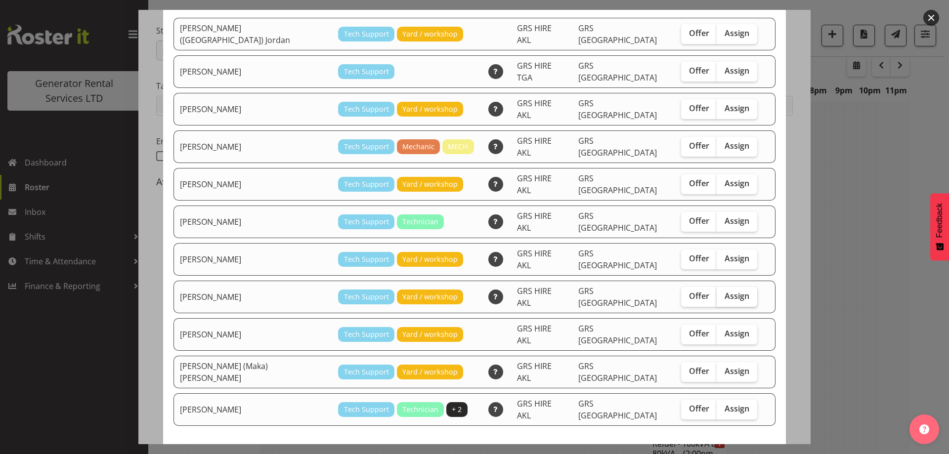
click at [717, 293] on input "Assign" at bounding box center [720, 296] width 6 height 6
checkbox input "true"
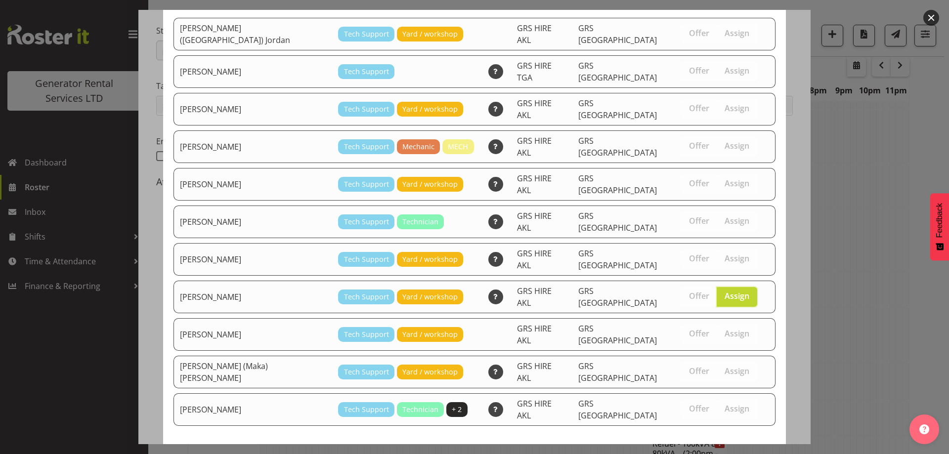
click at [723, 454] on span "Assign Sam Carter" at bounding box center [720, 462] width 100 height 13
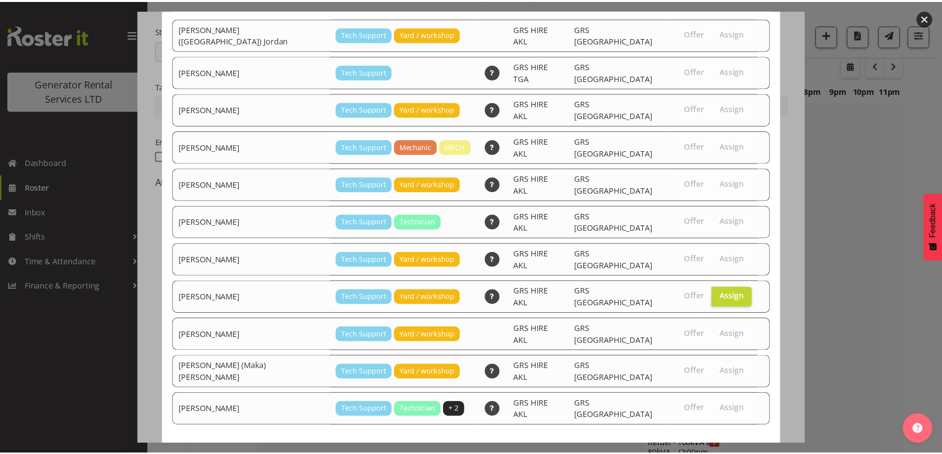
scroll to position [1318, 0]
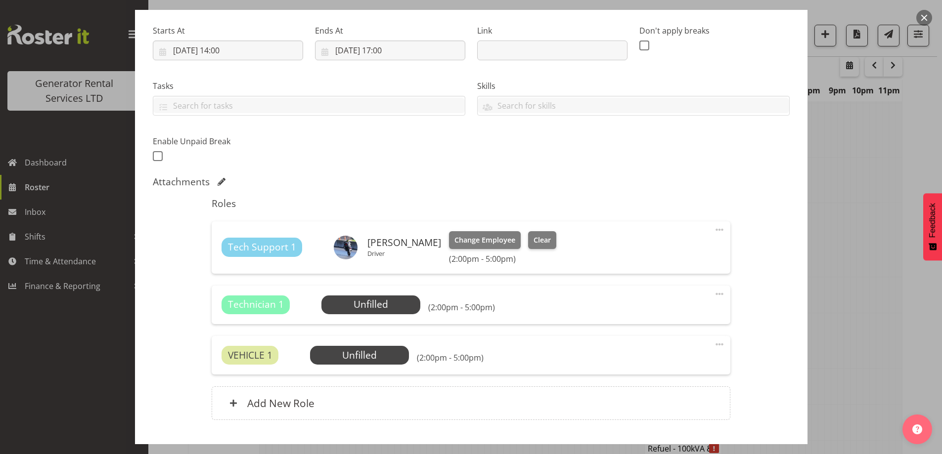
click at [714, 295] on span at bounding box center [720, 294] width 12 height 12
click at [649, 350] on link "Delete" at bounding box center [677, 352] width 95 height 18
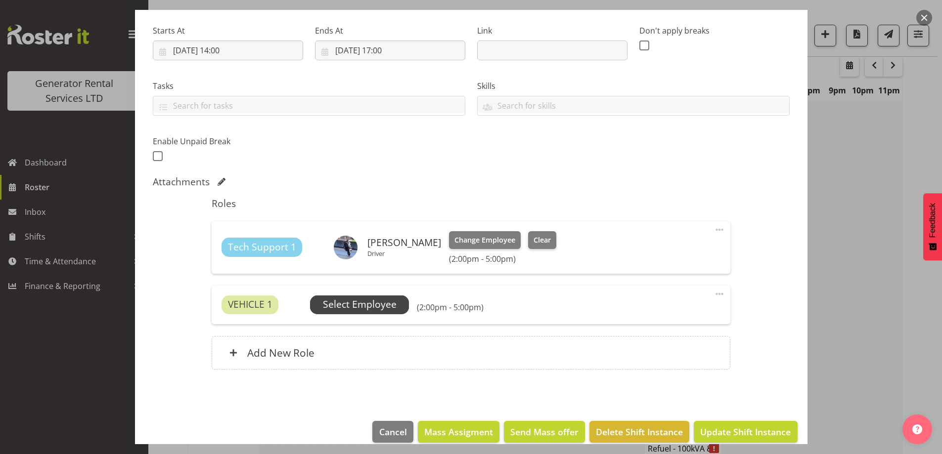
click at [377, 303] on span "Select Employee" at bounding box center [360, 305] width 74 height 14
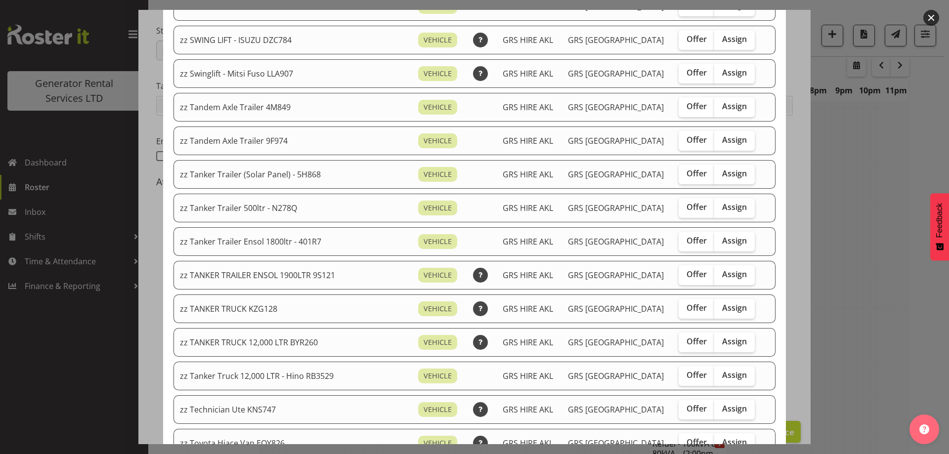
scroll to position [708, 0]
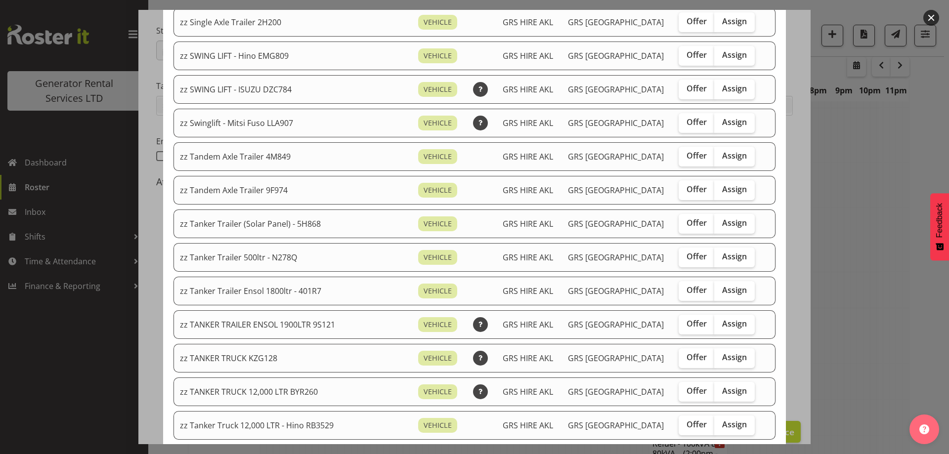
click at [741, 360] on div "Offer Assign" at bounding box center [718, 359] width 78 height 20
click at [722, 360] on span "Assign" at bounding box center [734, 358] width 25 height 10
click at [719, 360] on input "Assign" at bounding box center [718, 358] width 6 height 6
checkbox input "true"
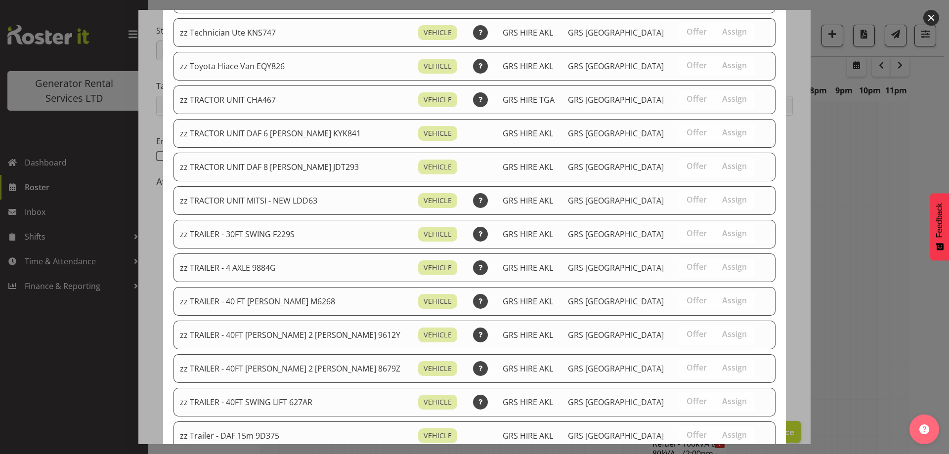
scroll to position [1203, 0]
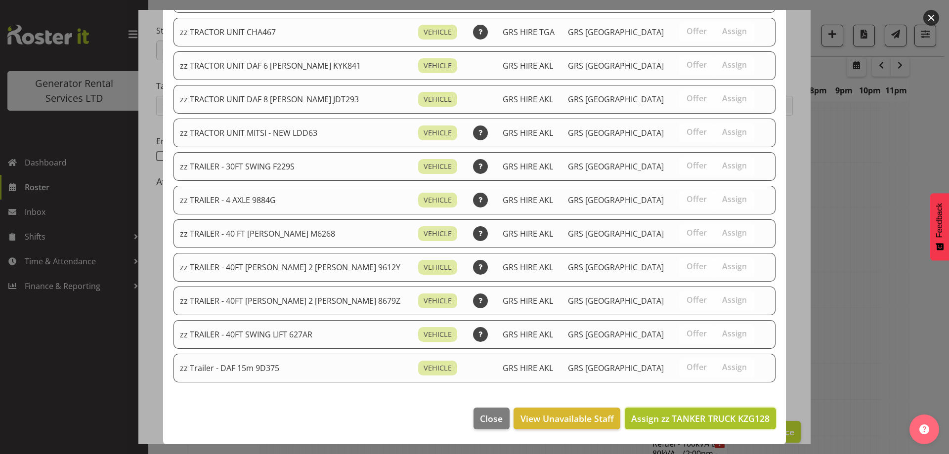
click at [758, 428] on button "Assign zz TANKER TRUCK KZG128" at bounding box center [700, 419] width 151 height 22
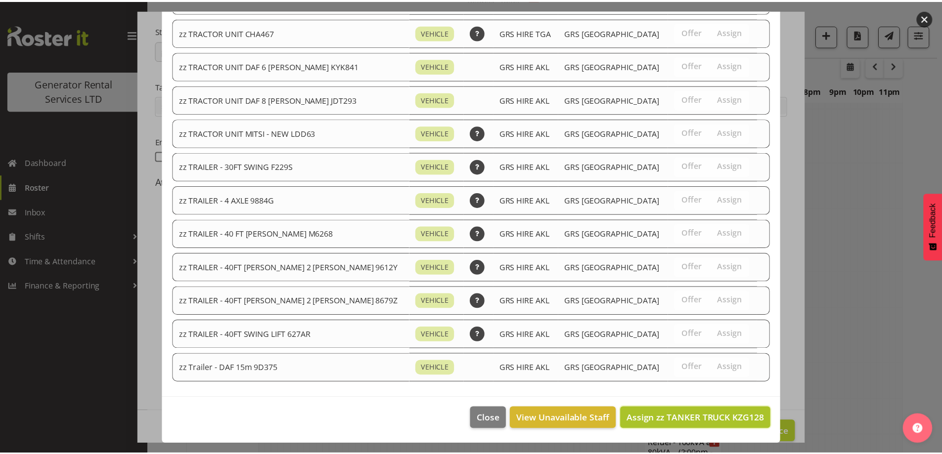
scroll to position [1318, 0]
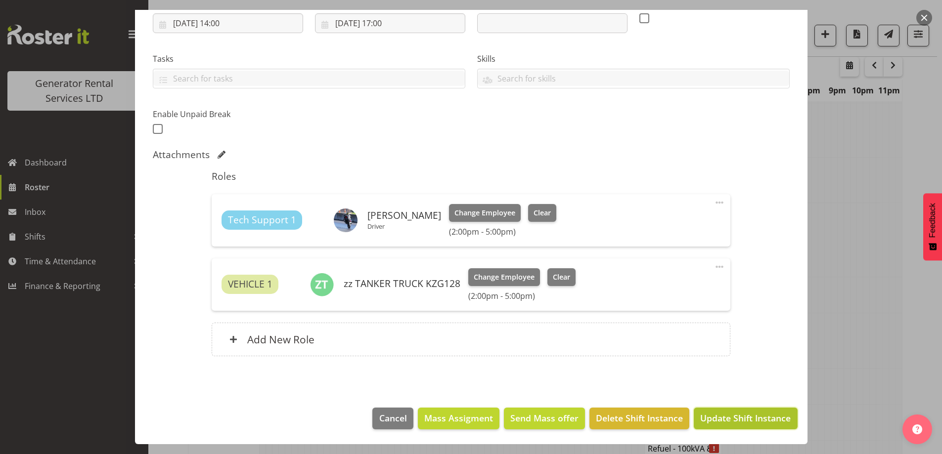
click at [762, 422] on span "Update Shift Instance" at bounding box center [745, 418] width 90 height 13
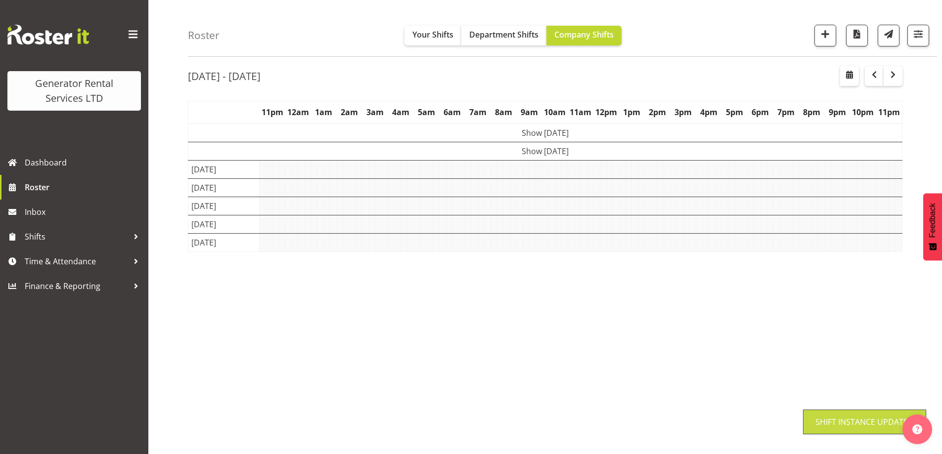
scroll to position [32, 0]
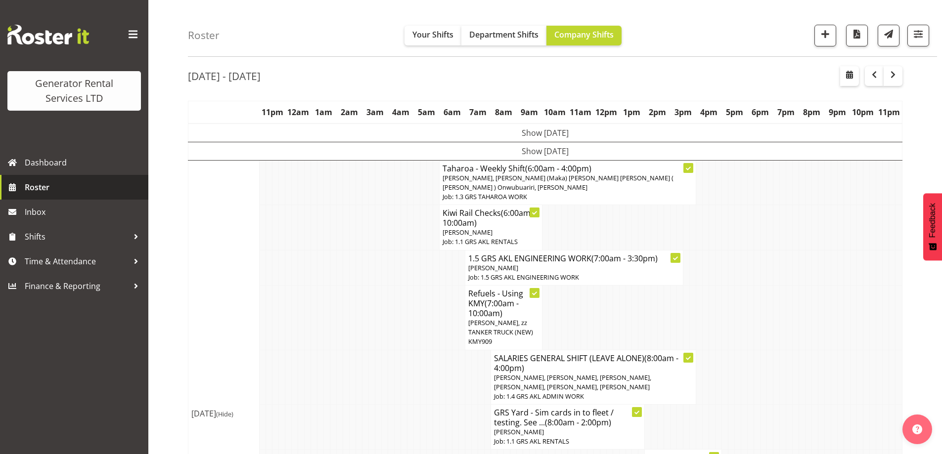
click at [51, 177] on link "Roster" at bounding box center [74, 187] width 148 height 25
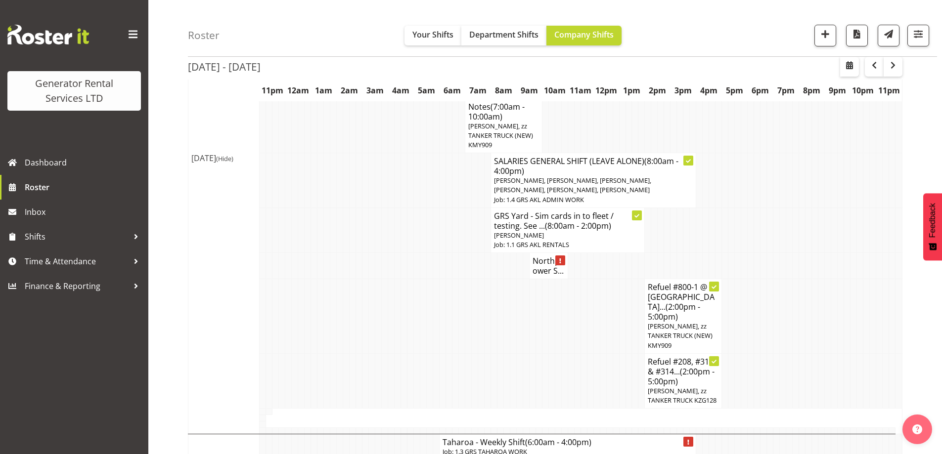
scroll to position [890, 0]
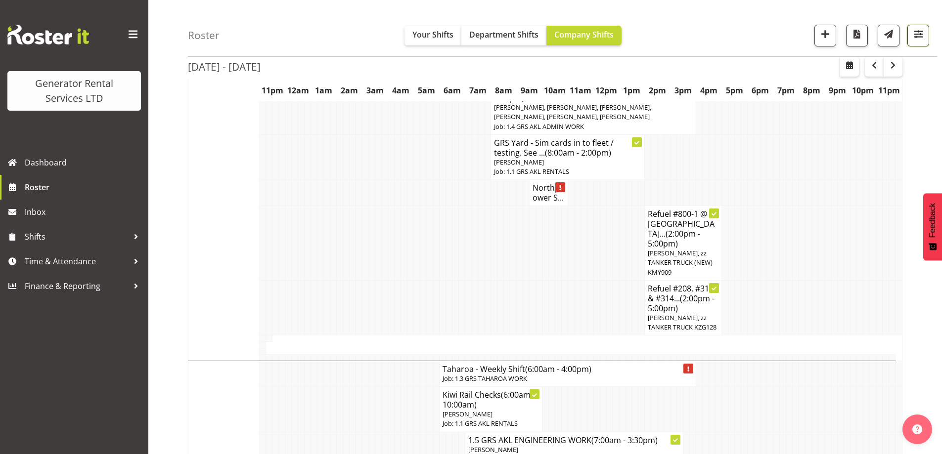
click at [912, 38] on span "button" at bounding box center [918, 34] width 13 height 13
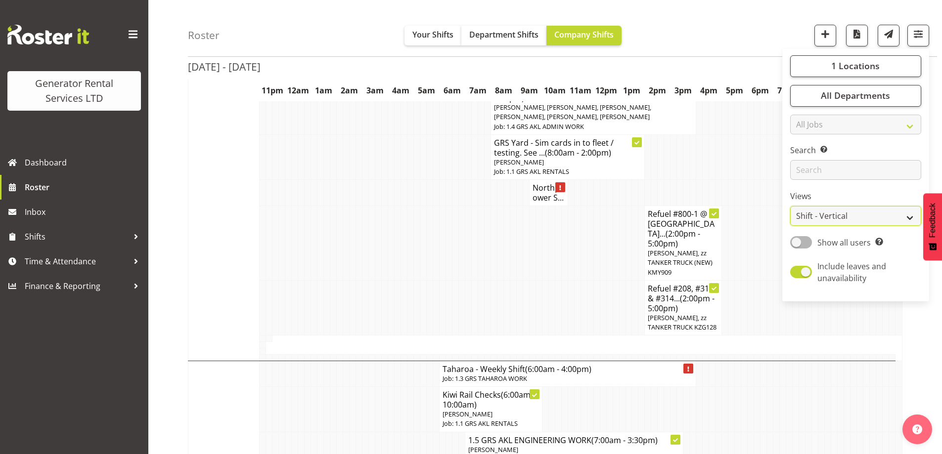
click at [833, 215] on select "Staff Role Shift - Horizontal Shift - Vertical Staff - Location" at bounding box center [855, 217] width 131 height 20
select select "role"
click at [791, 207] on select "Staff Role Shift - Horizontal Shift - Vertical Staff - Location" at bounding box center [855, 217] width 131 height 20
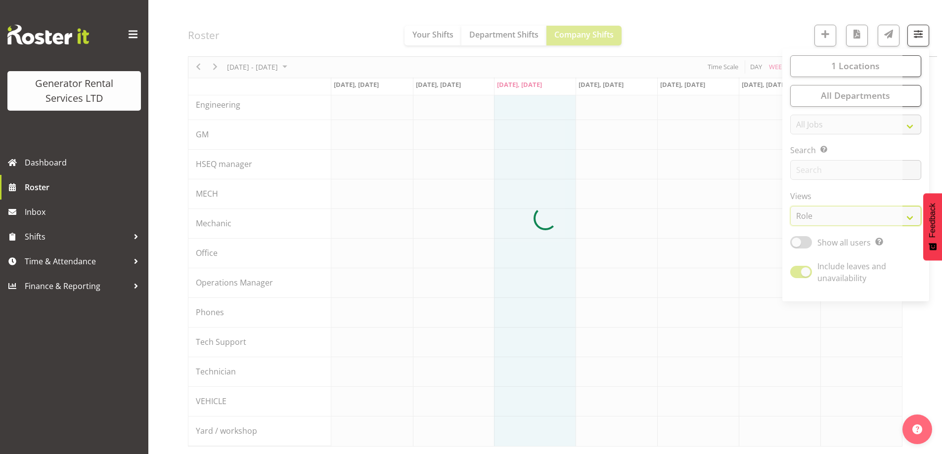
scroll to position [108, 0]
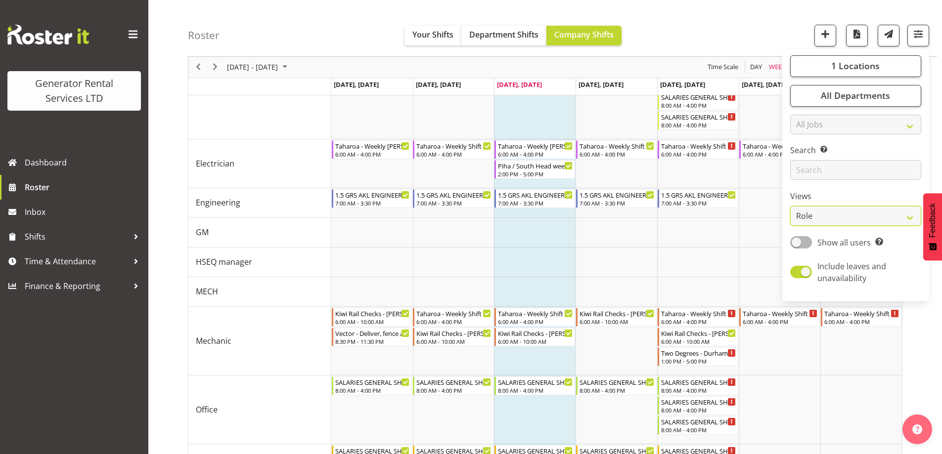
scroll to position [855, 0]
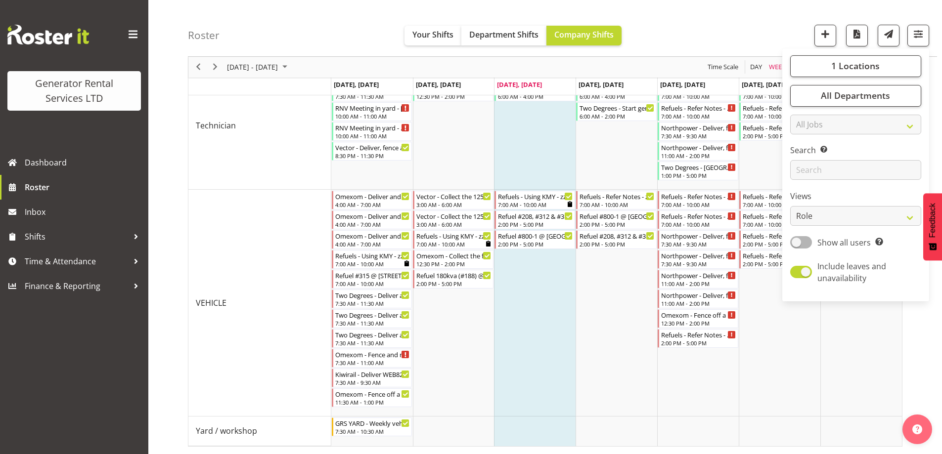
click at [748, 34] on div "Roster Your Shifts Department Shifts Company Shifts 1 Locations Clear GRS Auckl…" at bounding box center [562, 28] width 749 height 57
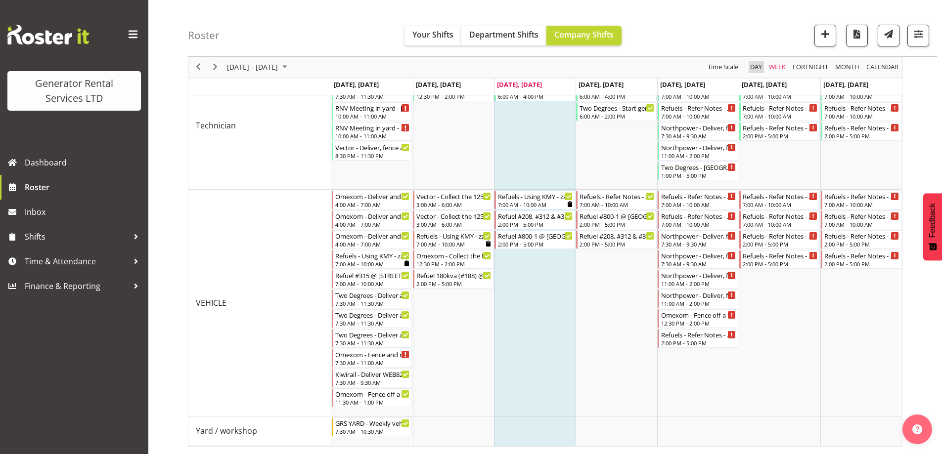
click at [754, 66] on span "Day" at bounding box center [756, 67] width 14 height 12
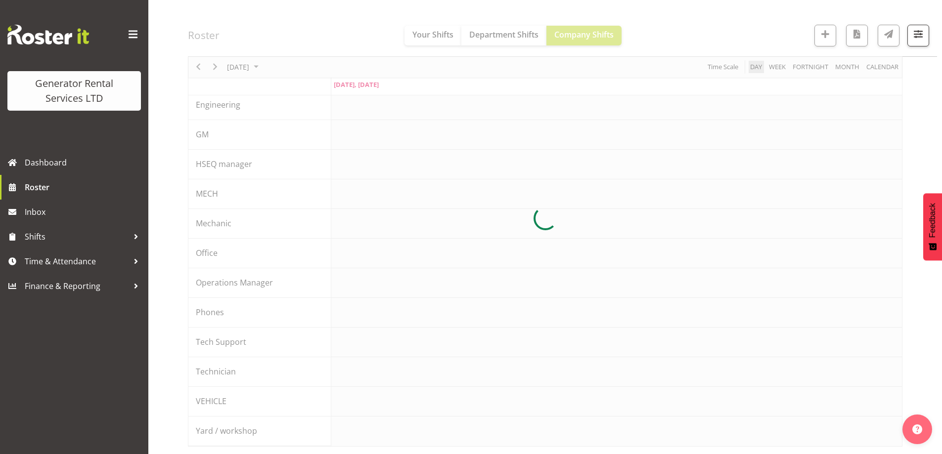
scroll to position [108, 0]
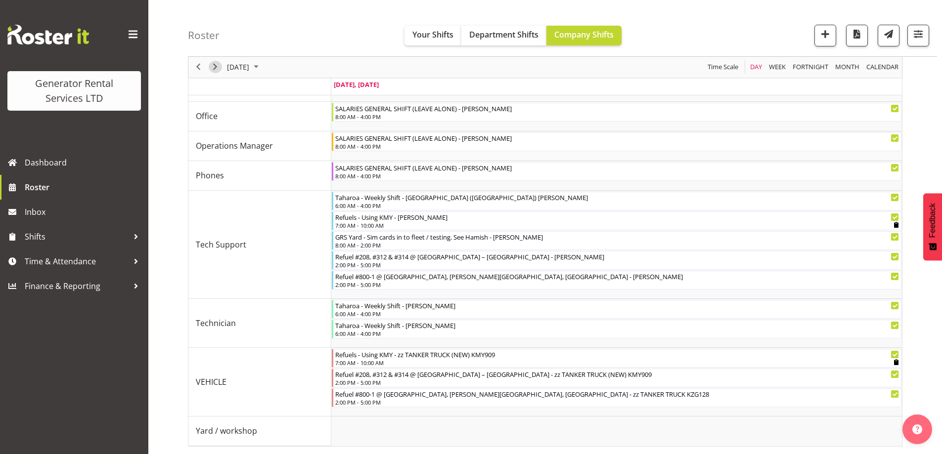
click at [216, 72] on span "Next" at bounding box center [215, 67] width 12 height 12
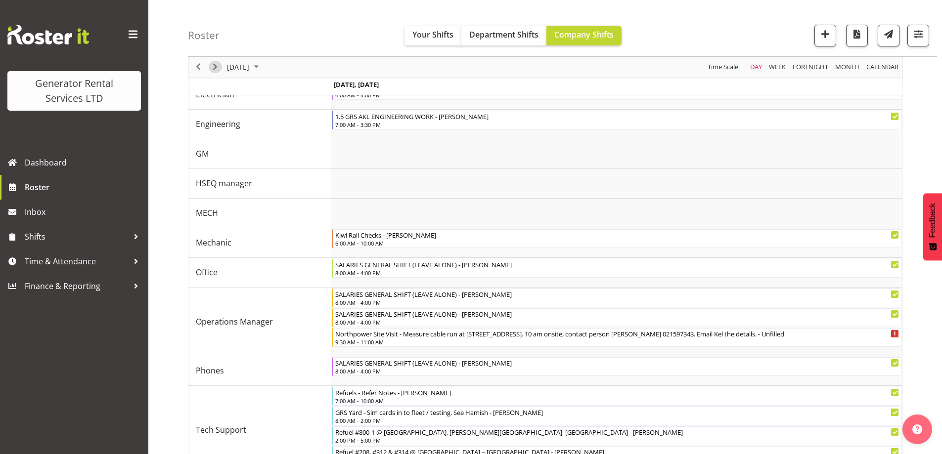
scroll to position [303, 0]
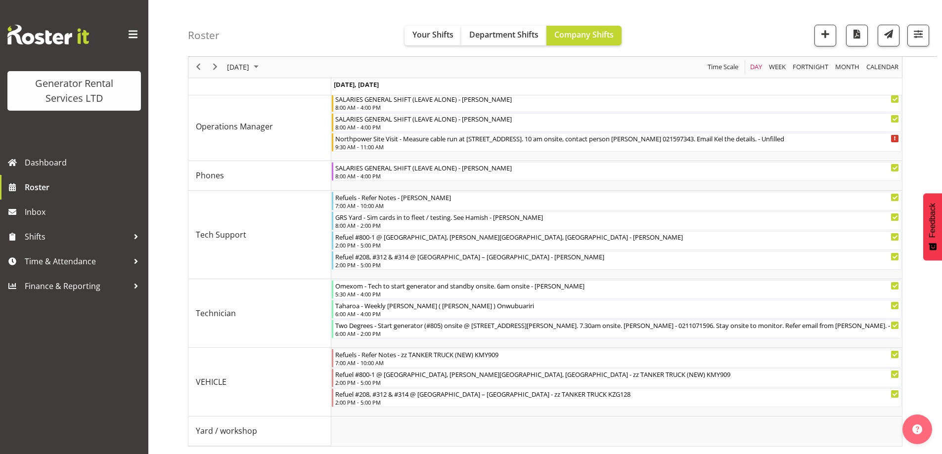
click at [749, 10] on div "Roster Your Shifts Department Shifts Company Shifts 1 Locations Clear GRS Auckl…" at bounding box center [562, 28] width 749 height 57
click at [853, 35] on span "button" at bounding box center [857, 34] width 13 height 13
click at [39, 193] on span "Roster" at bounding box center [84, 187] width 119 height 15
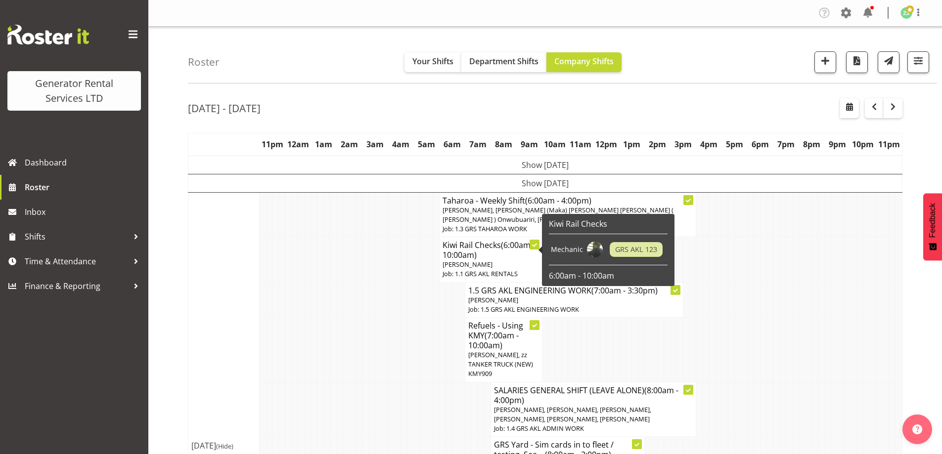
click at [352, 326] on td at bounding box center [353, 349] width 6 height 65
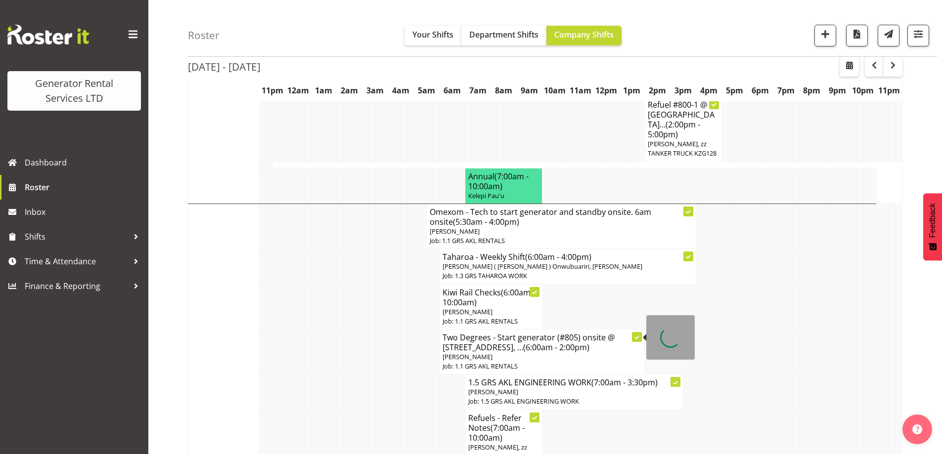
scroll to position [495, 0]
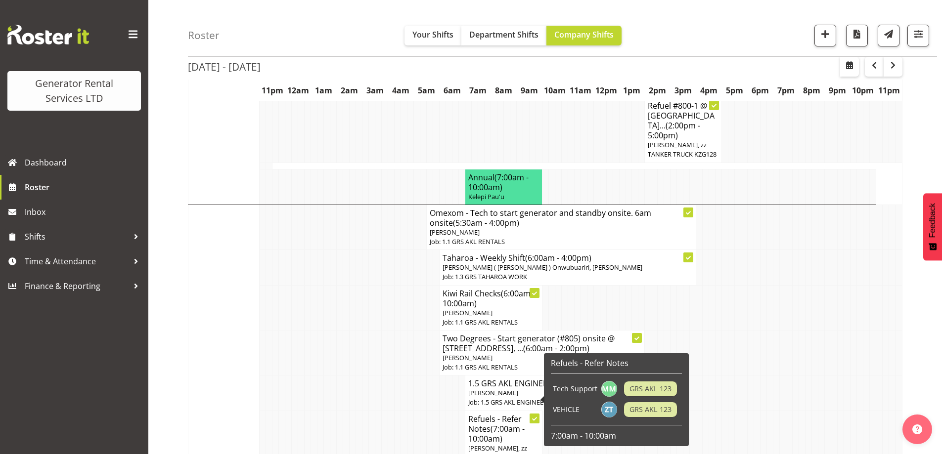
click at [477, 424] on span "(7:00am - 10:00am)" at bounding box center [496, 434] width 56 height 21
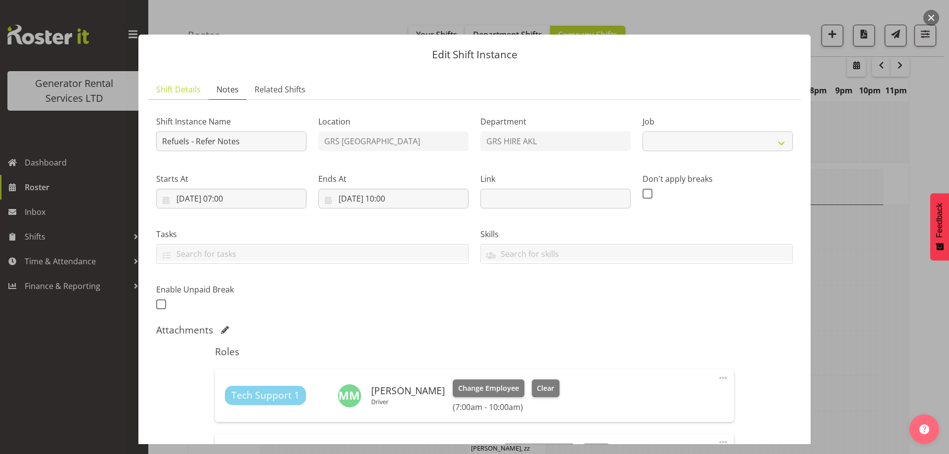
select select "9"
drag, startPoint x: 226, startPoint y: 87, endPoint x: 309, endPoint y: 135, distance: 95.1
click at [226, 88] on span "Notes" at bounding box center [228, 90] width 22 height 12
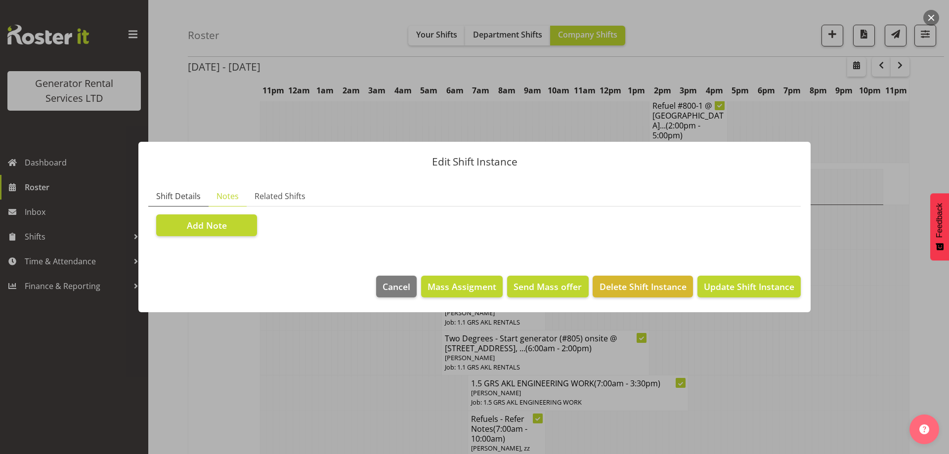
click at [169, 192] on span "Shift Details" at bounding box center [178, 196] width 45 height 12
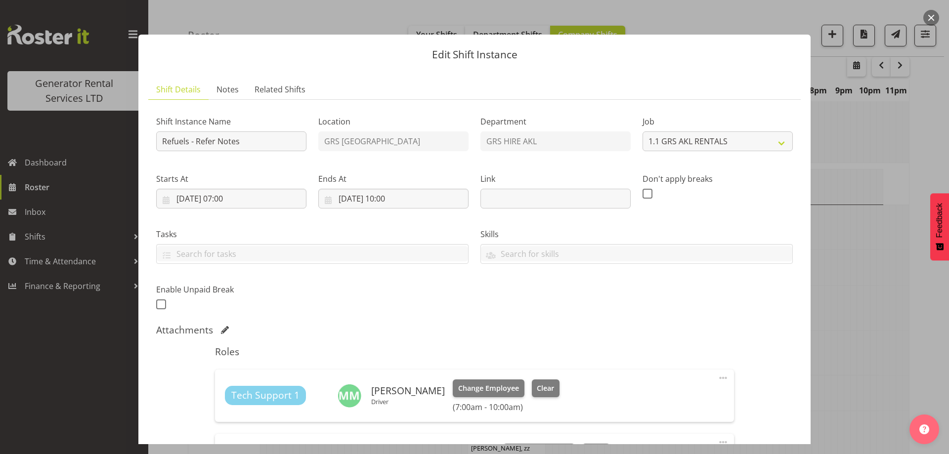
click at [858, 287] on div at bounding box center [474, 227] width 949 height 454
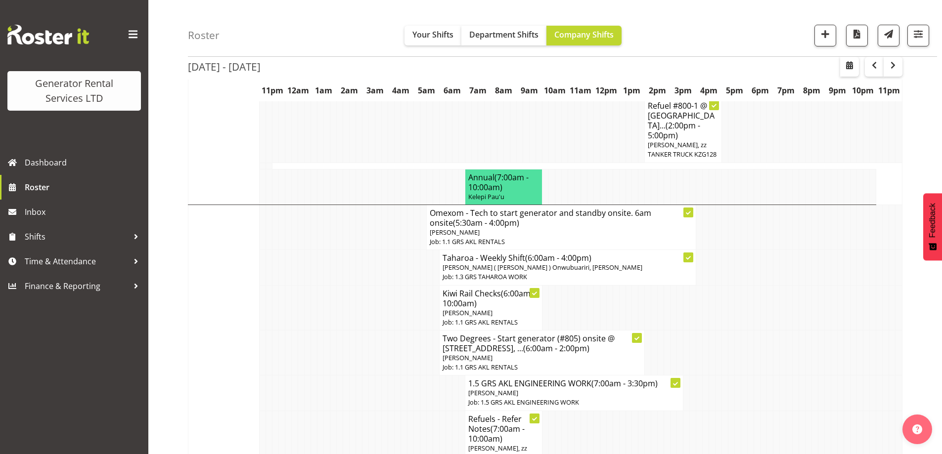
click at [371, 413] on td at bounding box center [372, 443] width 6 height 65
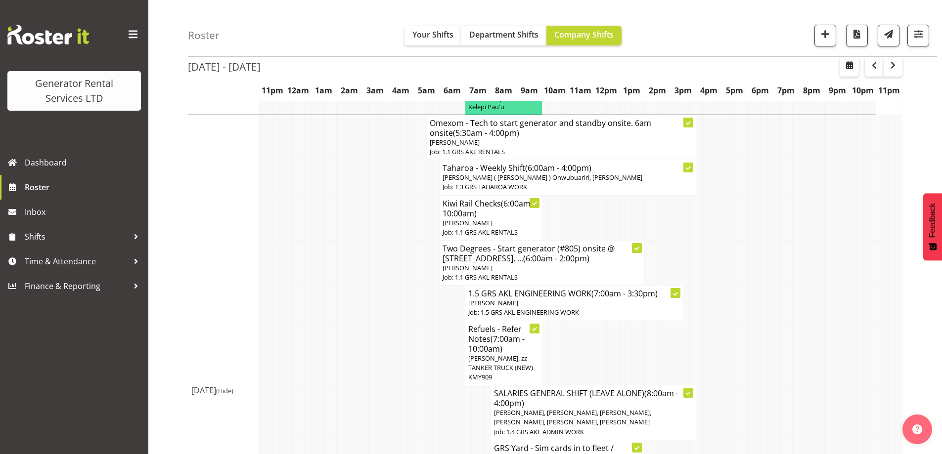
scroll to position [593, 0]
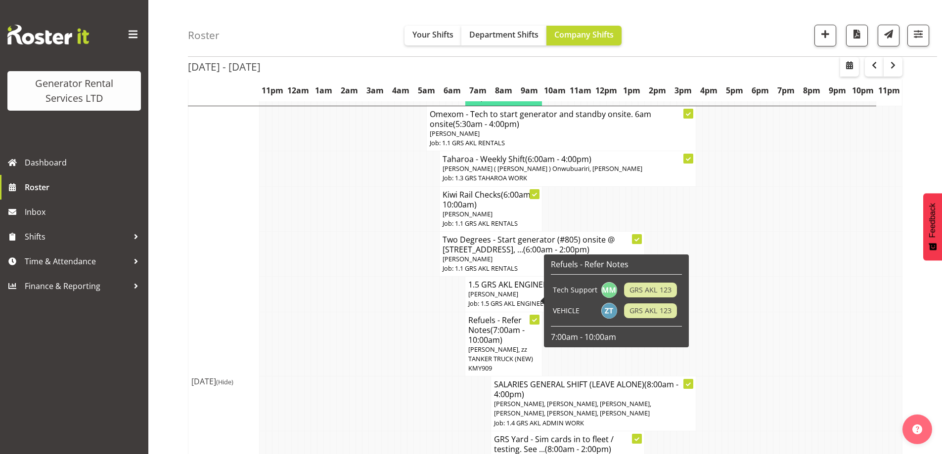
click at [500, 345] on span "[PERSON_NAME], zz TANKER TRUCK (NEW) KMY909" at bounding box center [500, 359] width 65 height 28
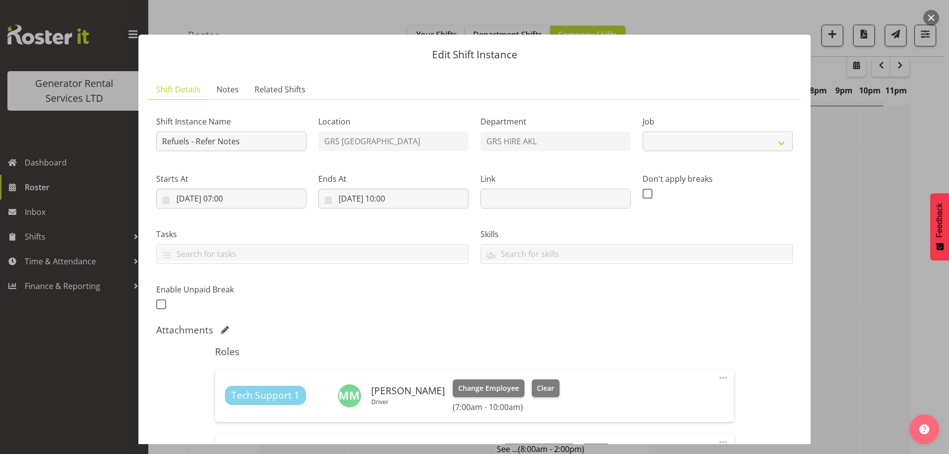
select select "9"
click at [223, 93] on span "Notes" at bounding box center [228, 90] width 22 height 12
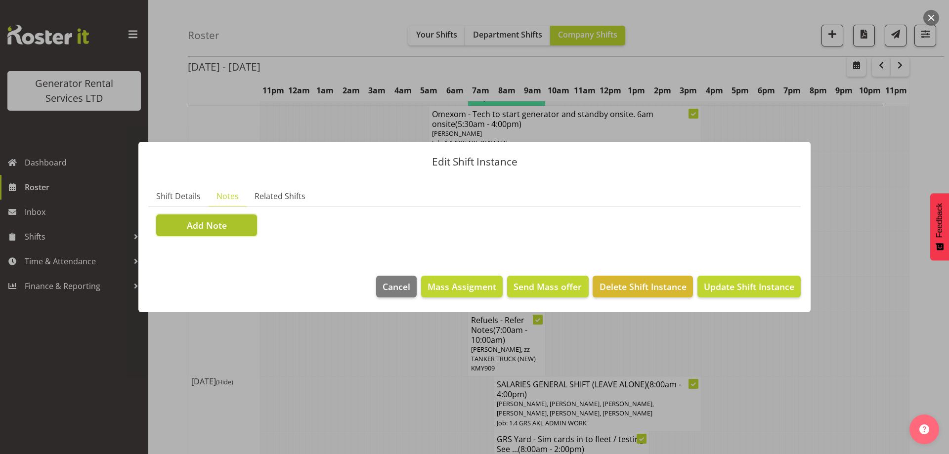
click at [221, 228] on span "Add Note" at bounding box center [207, 225] width 40 height 13
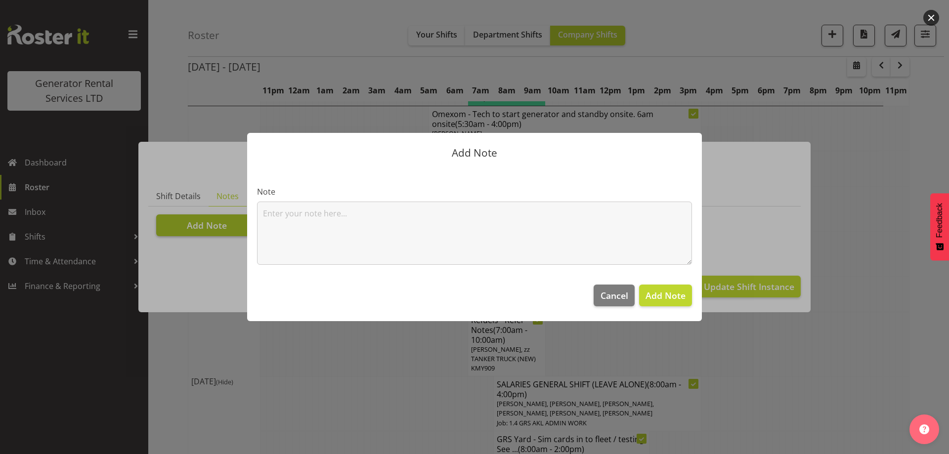
click at [254, 217] on section "Note" at bounding box center [474, 221] width 455 height 107
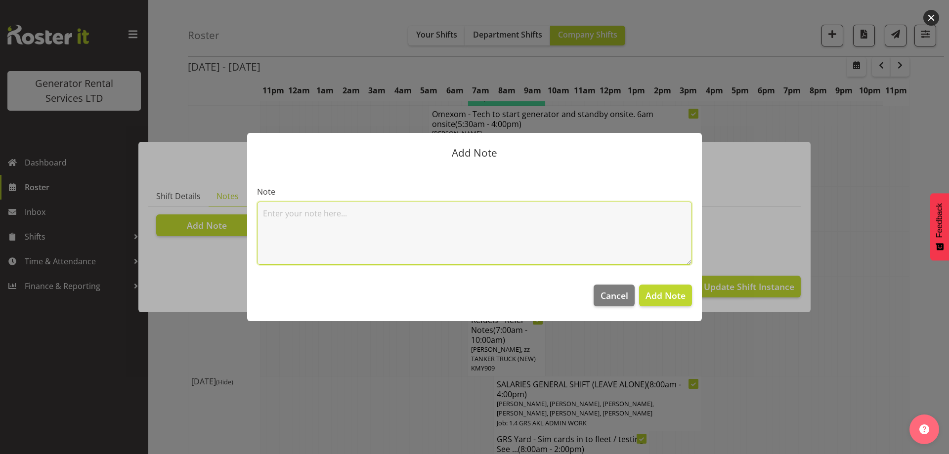
click at [318, 232] on textarea at bounding box center [474, 233] width 435 height 63
paste textarea "#315 @ 5 Mahunga Drive, Mangere #208, #312 & #314 @ Kings College – Golf Ave, O…"
click at [311, 230] on textarea "#315 @ 5 Mahunga Drive, Mangere #208, #312 & #314 @ Kings College – Golf Ave, O…" at bounding box center [474, 233] width 435 height 63
type textarea "#315 @ 5 Mahunga Drive, Mangere #208, #312 & #314 @ Kings College – Golf Ave, O…"
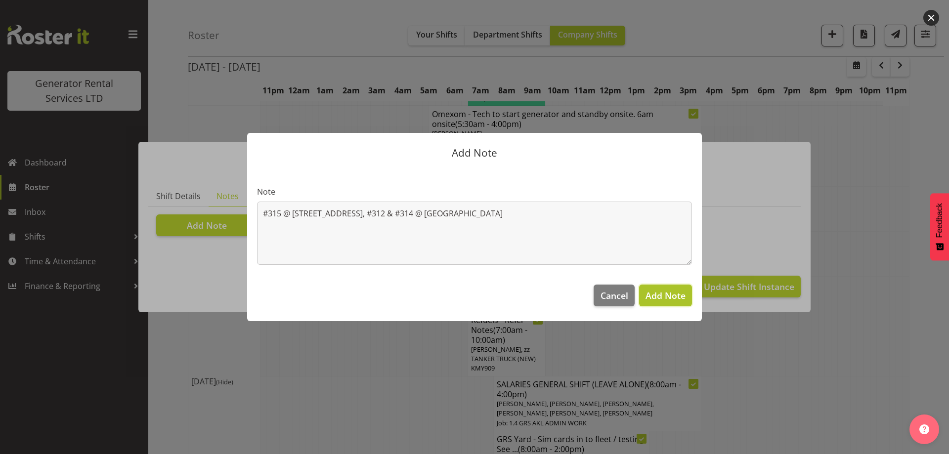
click at [658, 301] on span "Add Note" at bounding box center [666, 296] width 40 height 12
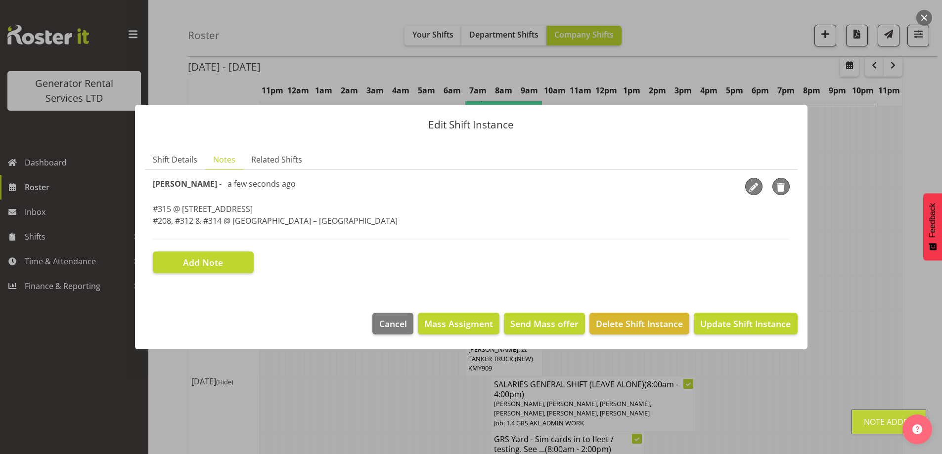
click at [177, 195] on div "Zach Satiu - a few seconds ago" at bounding box center [224, 186] width 143 height 17
click at [176, 164] on span "Shift Details" at bounding box center [175, 160] width 45 height 12
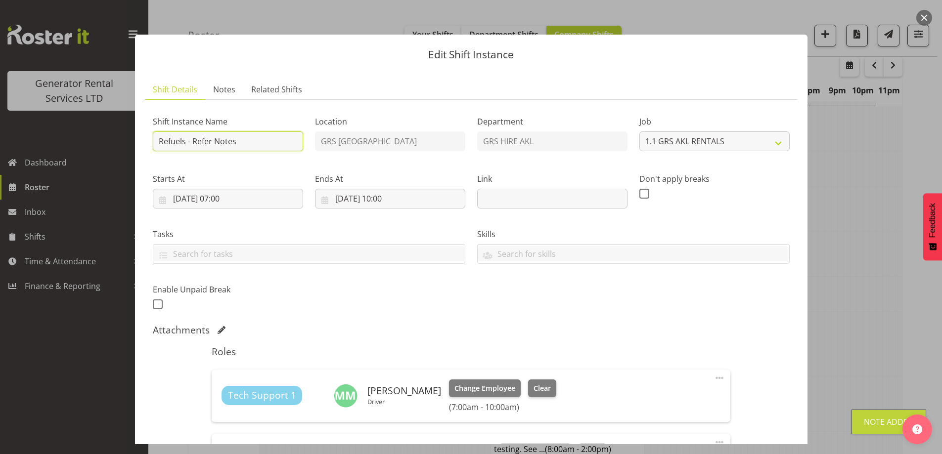
click at [230, 143] on input "Refuels - Refer Notes" at bounding box center [228, 142] width 150 height 20
drag, startPoint x: 240, startPoint y: 143, endPoint x: 192, endPoint y: 143, distance: 48.5
click at [192, 143] on input "Refuels - Refer Notes" at bounding box center [228, 142] width 150 height 20
type input "Refuels - Using KMY"
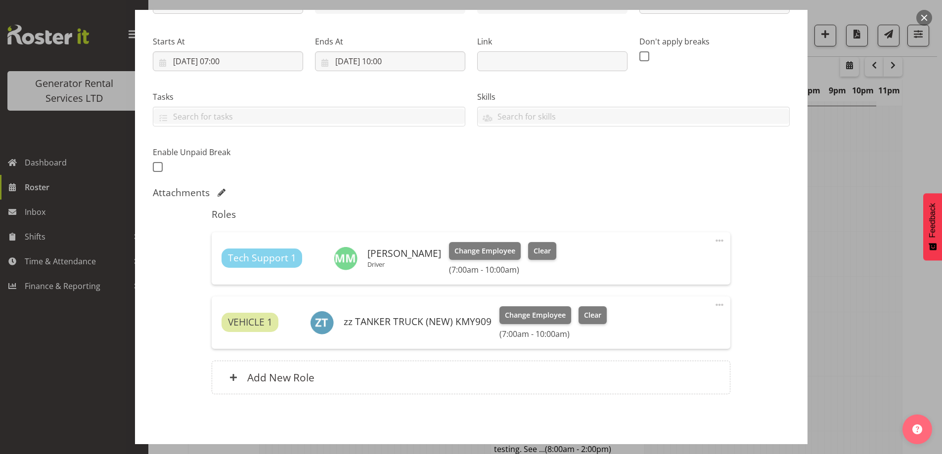
scroll to position [176, 0]
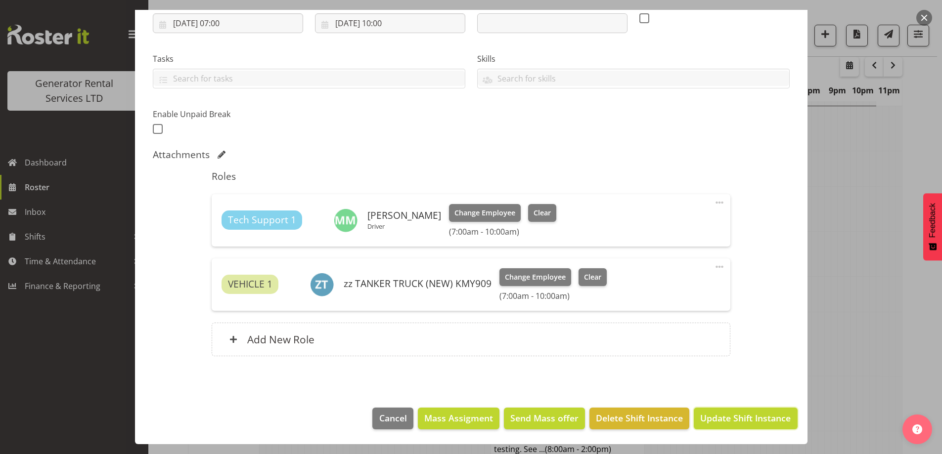
drag, startPoint x: 731, startPoint y: 415, endPoint x: 740, endPoint y: 423, distance: 12.2
click at [739, 423] on span "Update Shift Instance" at bounding box center [745, 418] width 90 height 13
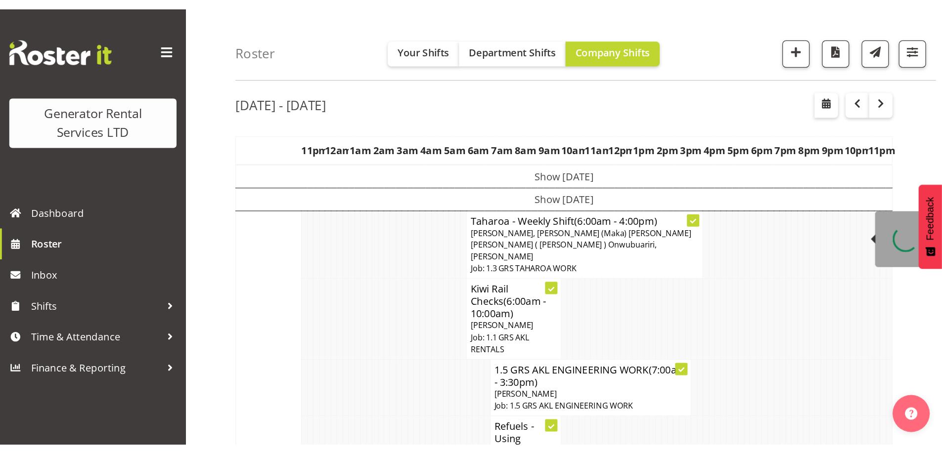
scroll to position [32, 0]
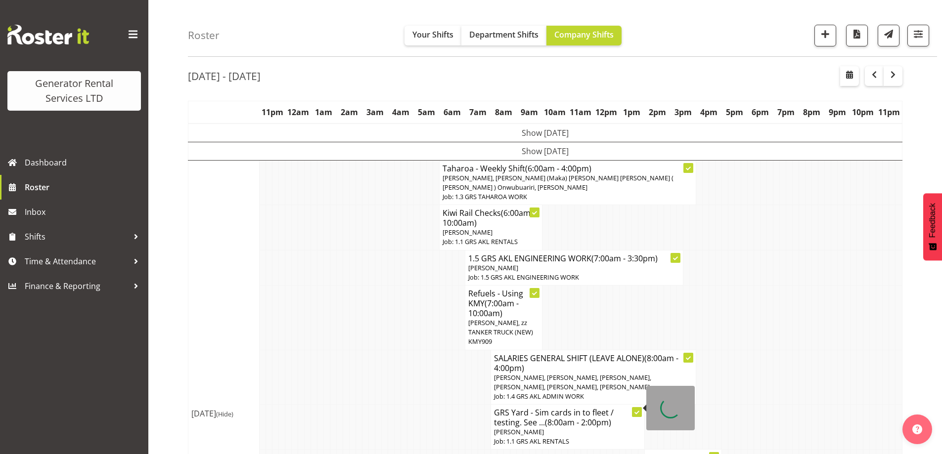
click at [367, 311] on tr "Refuels - Using KMY (7:00am - 10:00am) Sam Carter, zz TANKER TRUCK (NEW) KMY909" at bounding box center [545, 317] width 714 height 65
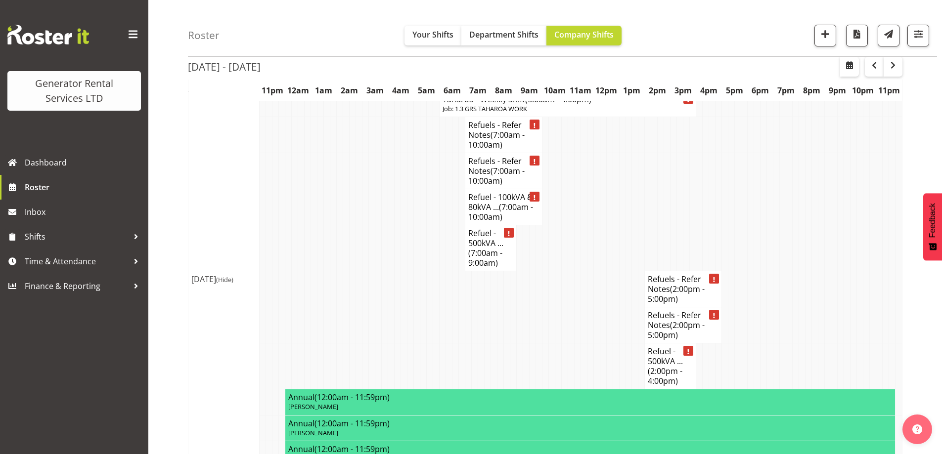
scroll to position [1862, 0]
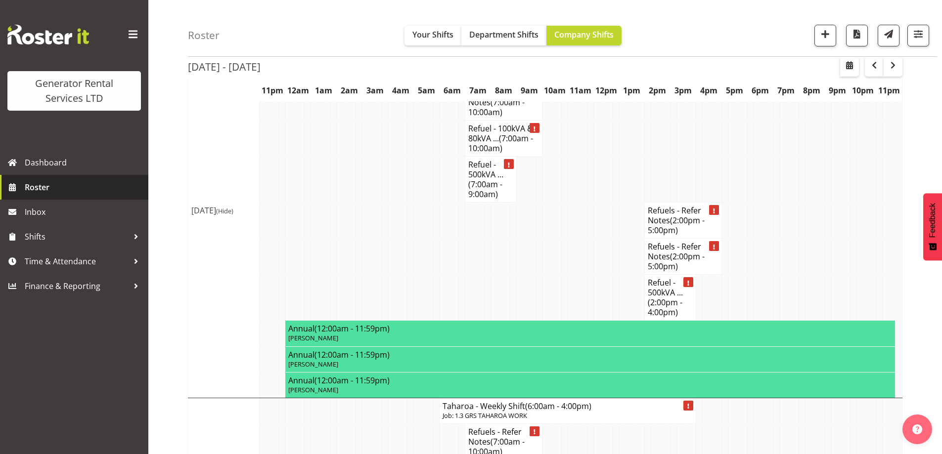
click at [61, 186] on span "Roster" at bounding box center [84, 187] width 119 height 15
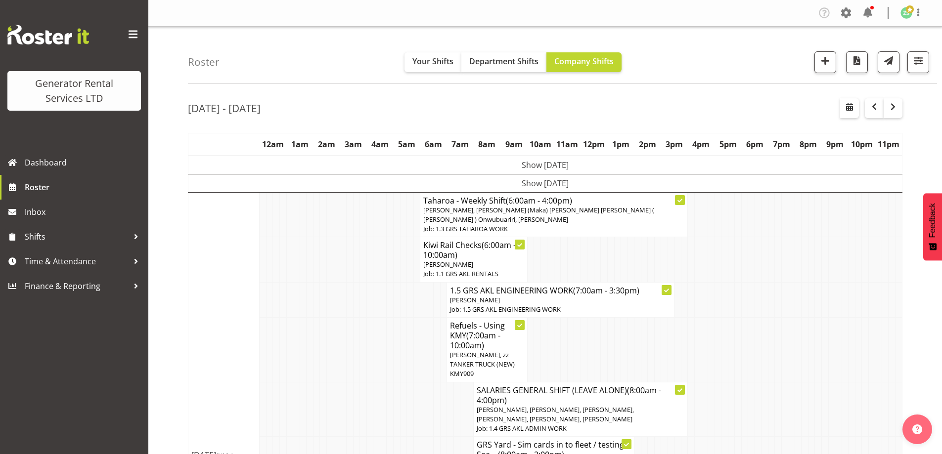
click at [280, 333] on td at bounding box center [282, 349] width 7 height 65
click at [266, 332] on td at bounding box center [269, 349] width 7 height 65
click at [295, 347] on td at bounding box center [296, 349] width 7 height 65
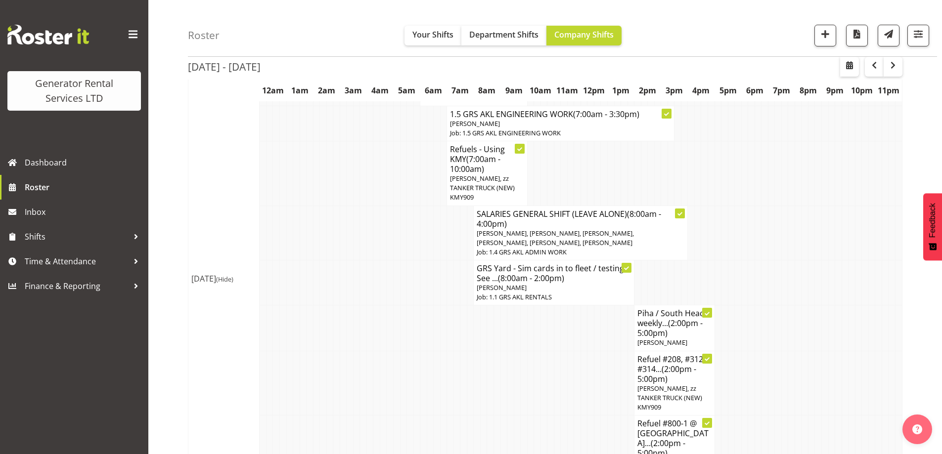
scroll to position [297, 0]
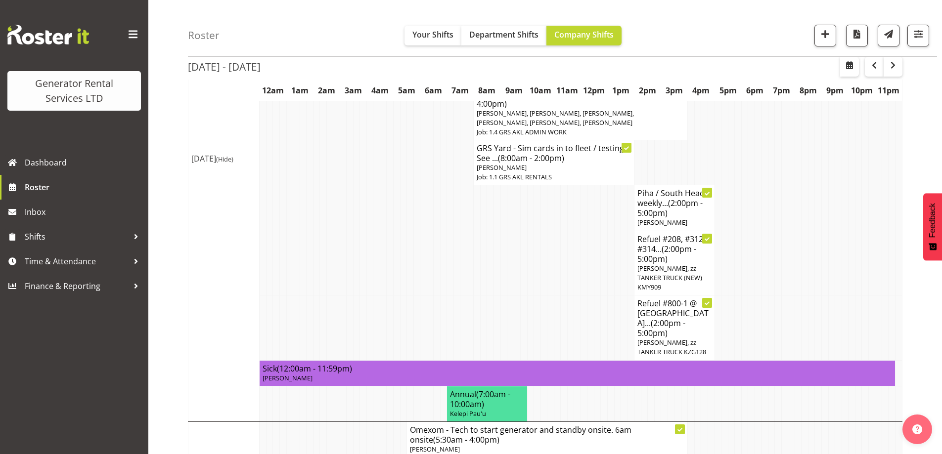
click at [399, 231] on td at bounding box center [397, 263] width 7 height 65
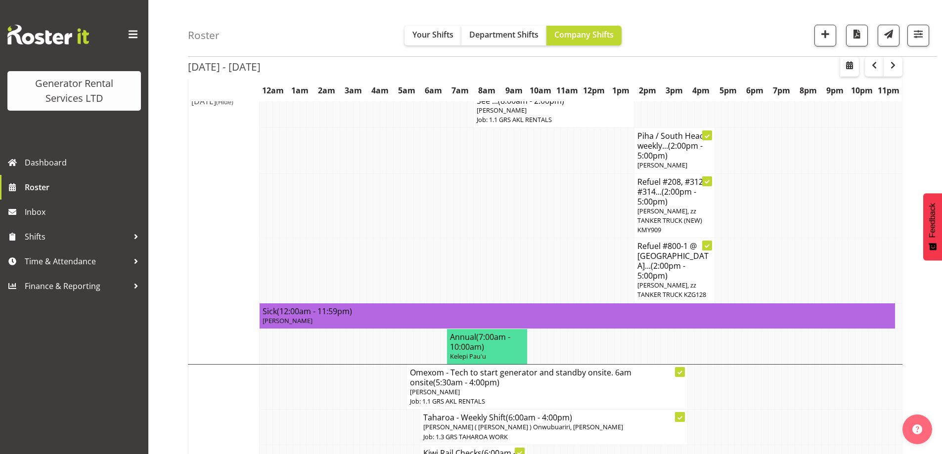
scroll to position [445, 0]
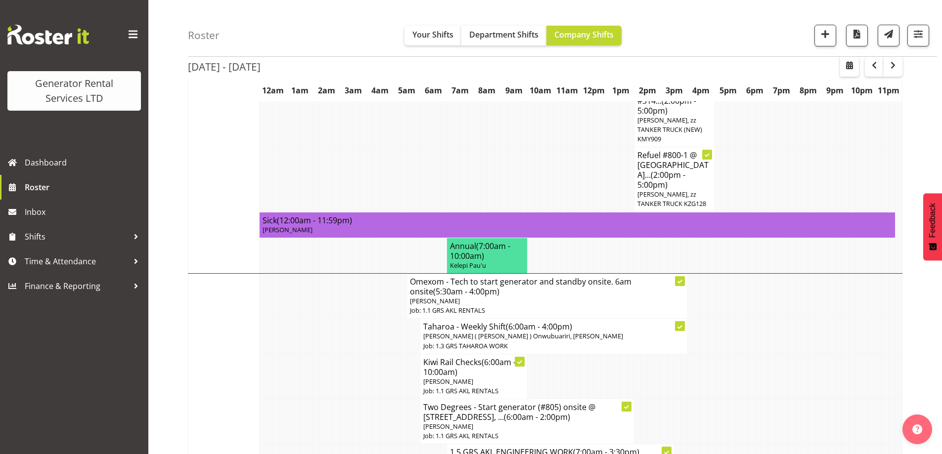
click at [349, 360] on td at bounding box center [350, 376] width 7 height 45
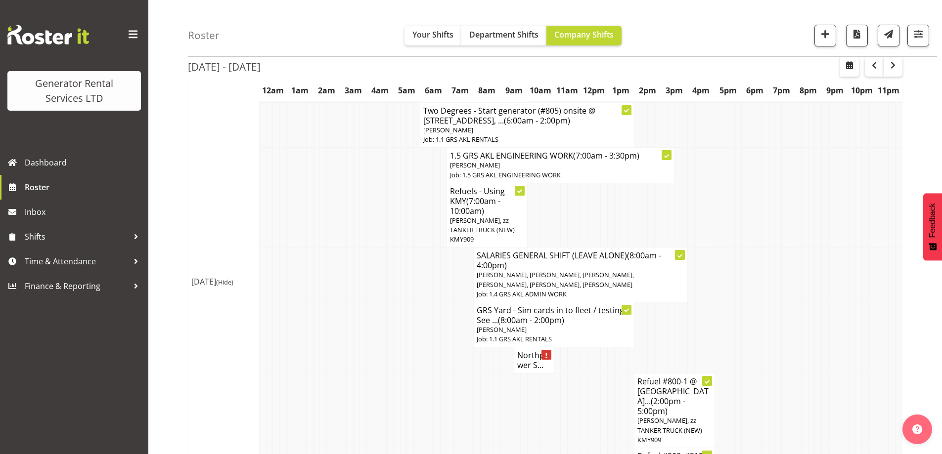
scroll to position [989, 0]
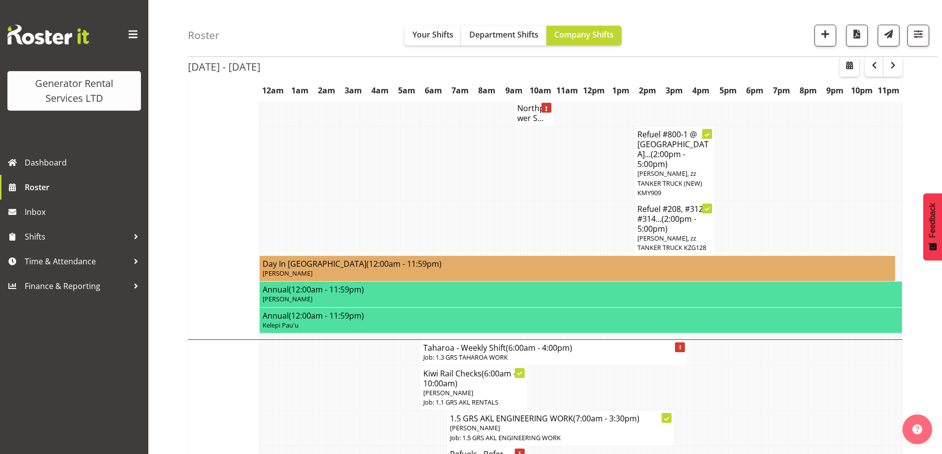
click at [363, 366] on td at bounding box center [363, 388] width 7 height 45
click at [362, 340] on td at bounding box center [363, 353] width 7 height 26
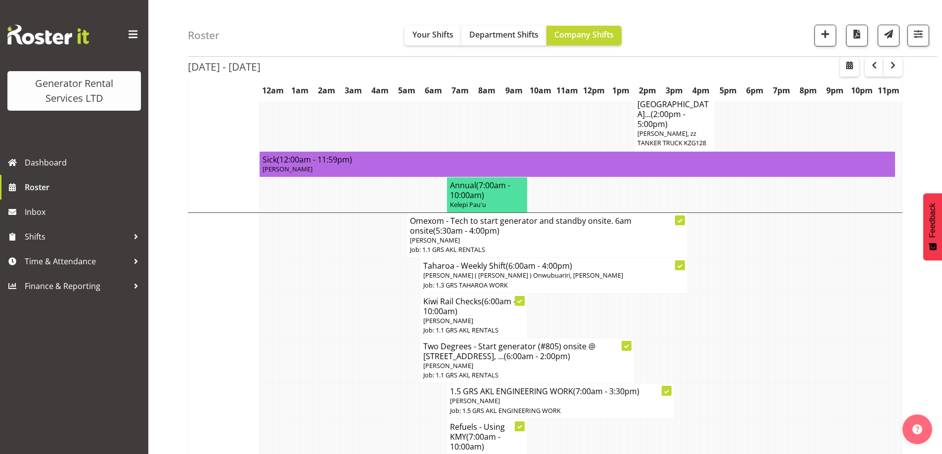
scroll to position [544, 0]
